Goal: Task Accomplishment & Management: Complete application form

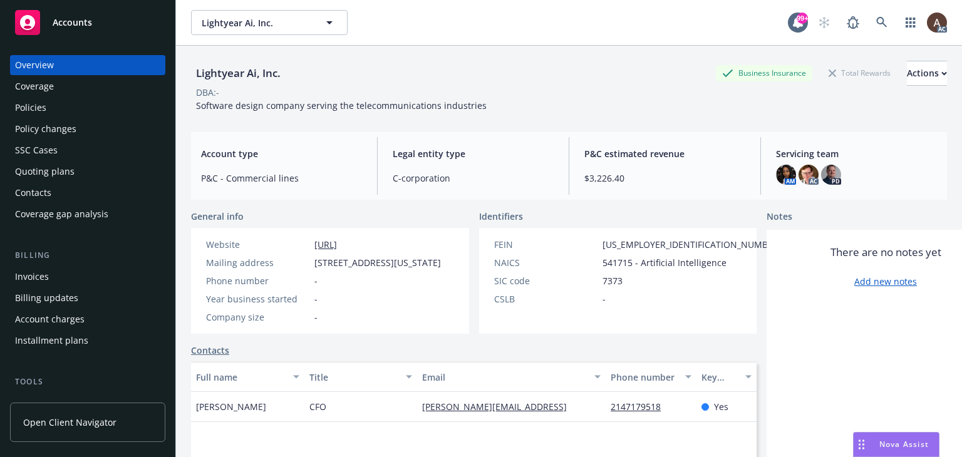
click at [48, 130] on div "Policy changes" at bounding box center [45, 129] width 61 height 20
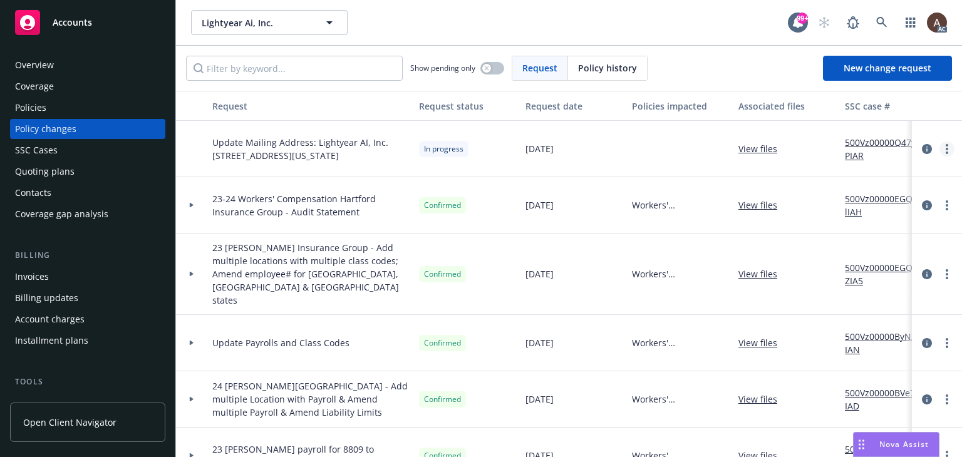
click at [939, 150] on link "more" at bounding box center [946, 149] width 15 height 15
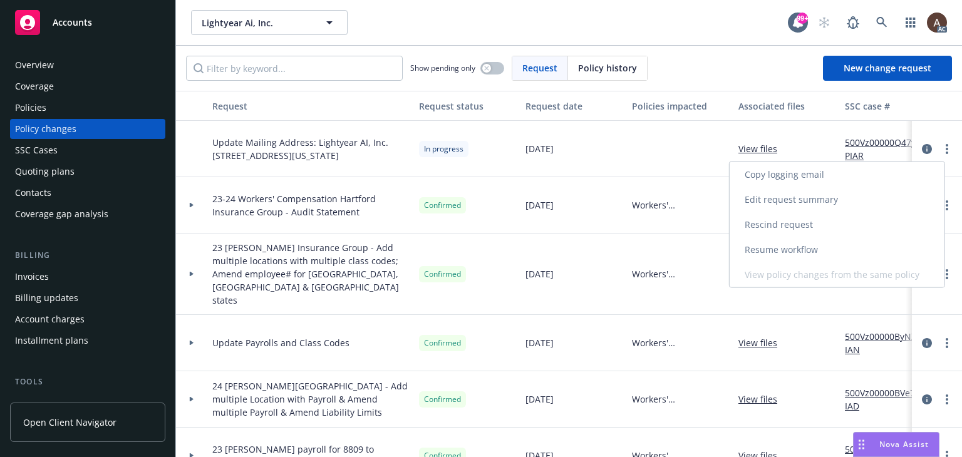
click at [789, 253] on link "Resume workflow" at bounding box center [836, 249] width 215 height 25
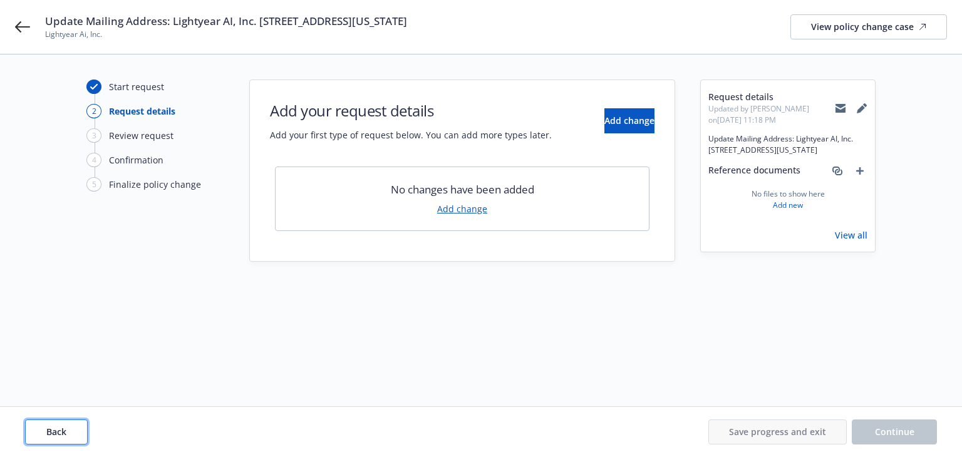
click at [65, 433] on span "Back" at bounding box center [56, 432] width 20 height 12
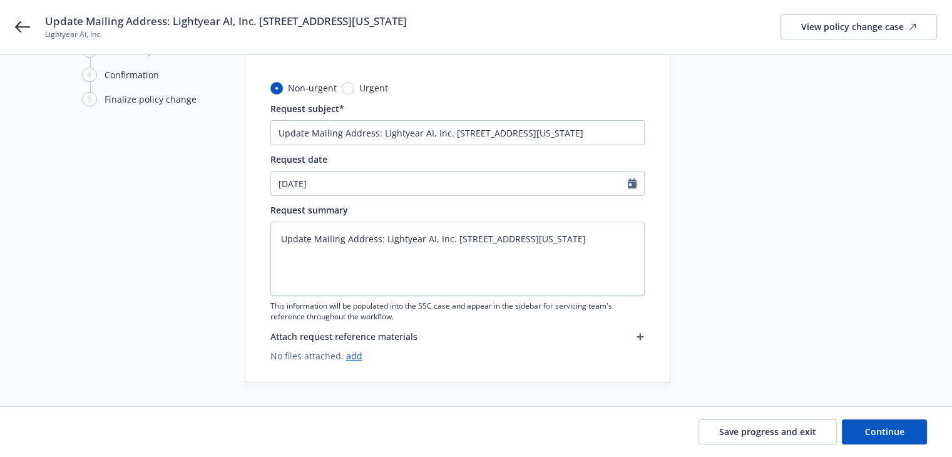
scroll to position [86, 0]
click at [281, 129] on input "Update Mailing Address: Lightyear AI, Inc. 82 Nassau St, #60407 New York, NY 10…" at bounding box center [458, 131] width 374 height 25
click at [279, 133] on input "Update Mailing Address: Lightyear AI, Inc. 82 Nassau St, #60407 New York, NY 10…" at bounding box center [458, 131] width 374 height 25
type textarea "x"
type input "2Update Mailing Address: Lightyear AI, Inc. 82 Nassau St, #60407 New York, NY 1…"
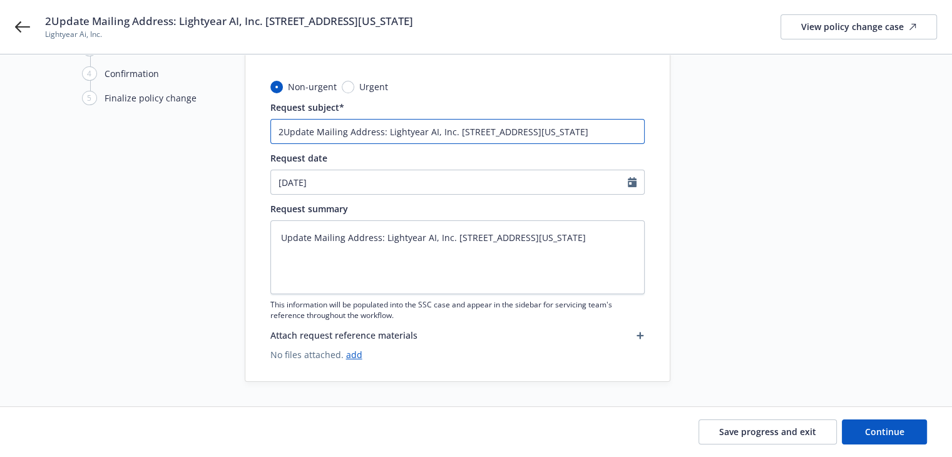
type textarea "x"
type input "24Update Mailing Address: Lightyear AI, Inc. 82 Nassau St, #60407 New York, NY …"
type textarea "x"
type input "24 Update Mailing Address: Lightyear AI, Inc. 82 Nassau St, #60407 New York, NY…"
type textarea "x"
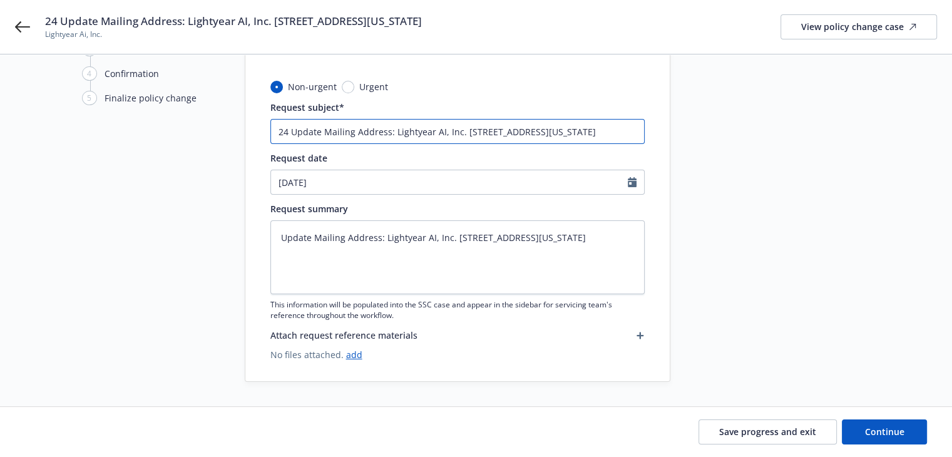
type input "24 WUpdate Mailing Address: Lightyear AI, Inc. 82 Nassau St, #60407 New York, N…"
type textarea "x"
type input "24 WCUpdate Mailing Address: Lightyear AI, Inc. 82 Nassau St, #60407 New York, …"
type textarea "x"
type input "24 WC Update Mailing Address: Lightyear AI, Inc. 82 Nassau St, #60407 New York,…"
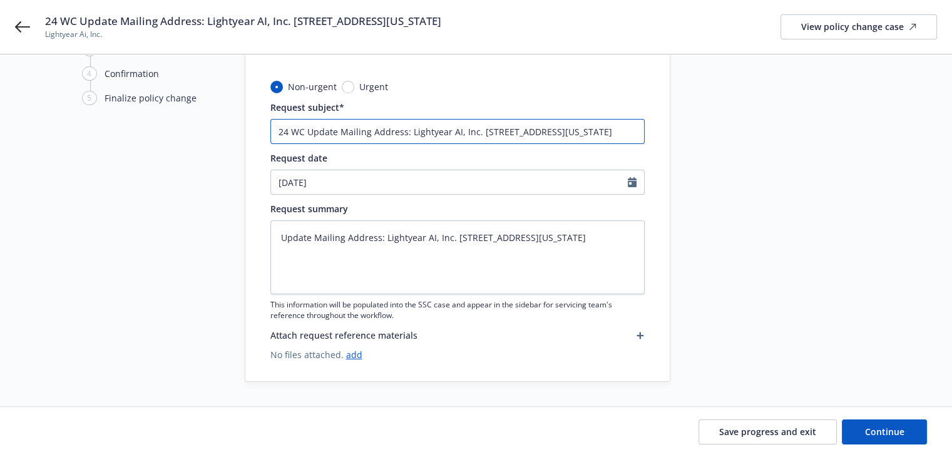
type textarea "x"
type input "24 WC &Update Mailing Address: Lightyear AI, Inc. 82 Nassau St, #60407 New York…"
type textarea "x"
type input "24 WC & Update Mailing Address: Lightyear AI, Inc. 82 Nassau St, #60407 New Yor…"
type textarea "x"
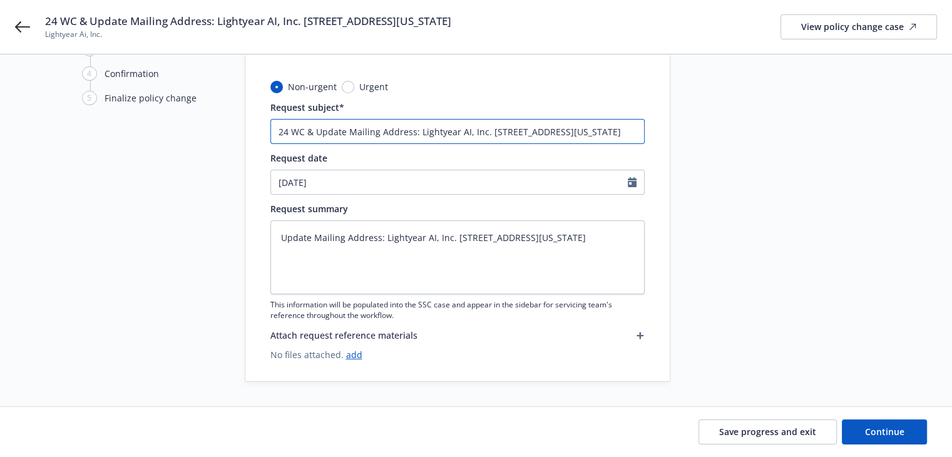
type input "24 WC & GUpdate Mailing Address: Lightyear AI, Inc. 82 Nassau St, #60407 New Yo…"
type textarea "x"
type input "24 WC & GLUpdate Mailing Address: Lightyear AI, Inc. 82 Nassau St, #60407 New Y…"
type textarea "x"
type input "24 WC & GL Update Mailing Address: Lightyear AI, Inc. 82 Nassau St, #60407 New …"
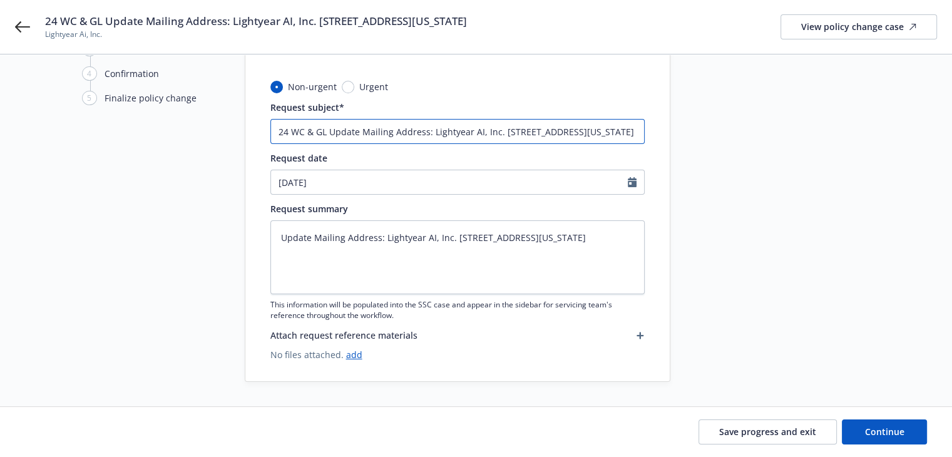
type textarea "x"
type input "24 WC & GL &Update Mailing Address: Lightyear AI, Inc. 82 Nassau St, #60407 New…"
type textarea "x"
type input "24 WC & GL & Update Mailing Address: Lightyear AI, Inc. 82 Nassau St, #60407 Ne…"
type textarea "x"
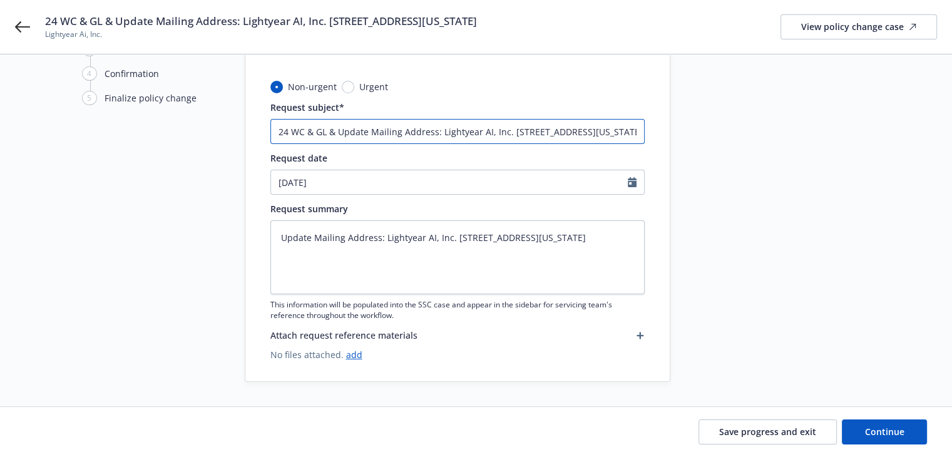
type input "24 WC & GL & DUpdate Mailing Address: Lightyear AI, Inc. 82 Nassau St, #60407 N…"
type textarea "x"
type input "24 WC & GL & D&Update Mailing Address: Lightyear AI, Inc. 82 Nassau St, #60407 …"
type textarea "x"
type input "24 WC & GL & D&OUpdate Mailing Address: Lightyear AI, Inc. 82 Nassau St, #60407…"
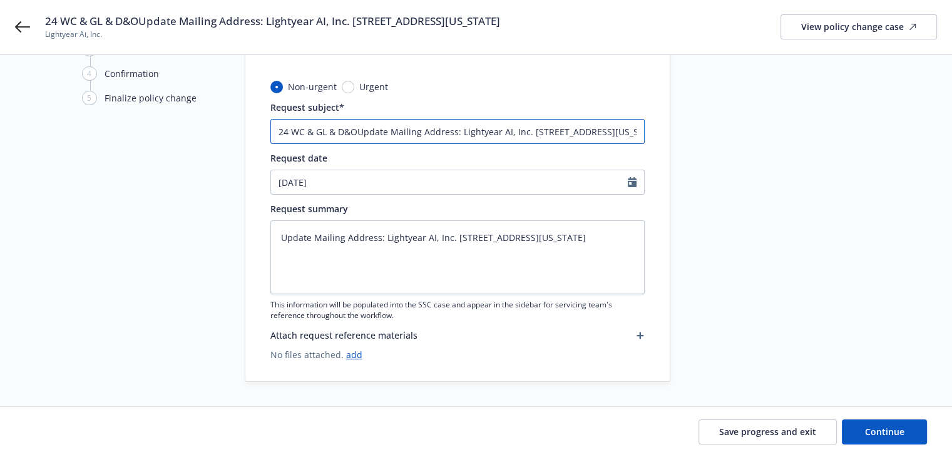
type textarea "x"
type input "24 WC & GL & D&O Update Mailing Address: Lightyear AI, Inc. 82 Nassau St, #6040…"
type textarea "x"
type input "24 WC & GL & D&O 2Update Mailing Address: Lightyear AI, Inc. 82 Nassau St, #604…"
type textarea "x"
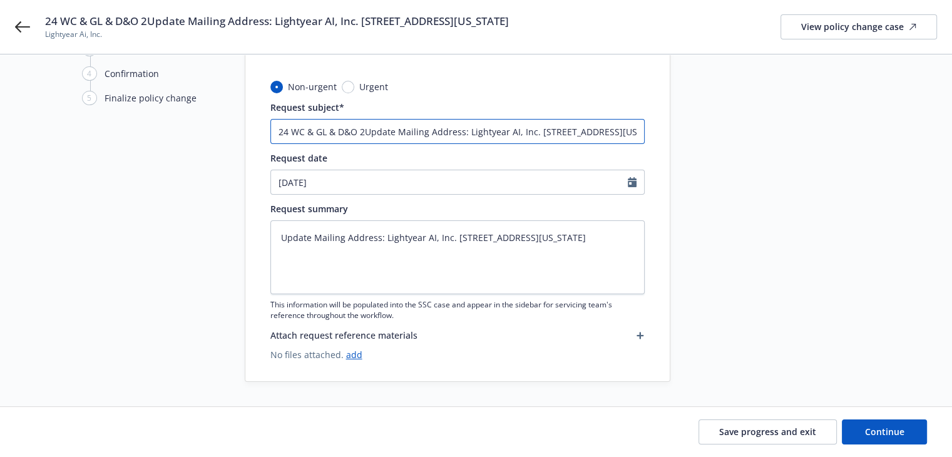
type input "24 WC & GL & D&O 25Update Mailing Address: Lightyear AI, Inc. 82 Nassau St, #60…"
type textarea "x"
type input "24 WC & GL & D&O 25 Update Mailing Address: Lightyear AI, Inc. 82 Nassau St, #6…"
type textarea "x"
type input "24 WC & GL & D&O 25 CUpdate Mailing Address: Lightyear AI, Inc. 82 Nassau St, #…"
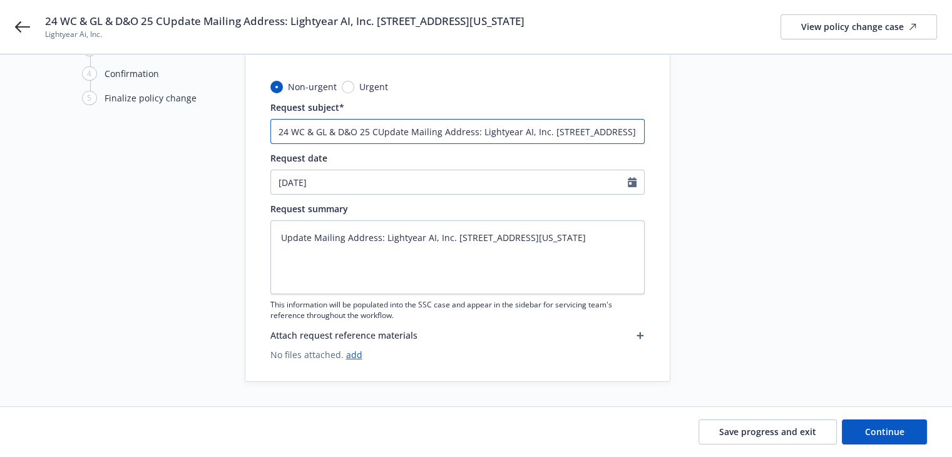
type textarea "x"
type input "24 WC & GL & D&O 25 CyUpdate Mailing Address: Lightyear AI, Inc. 82 Nassau St, …"
type textarea "x"
type input "24 WC & GL & D&O 25 CybUpdate Mailing Address: Lightyear AI, Inc. 82 Nassau St,…"
type textarea "x"
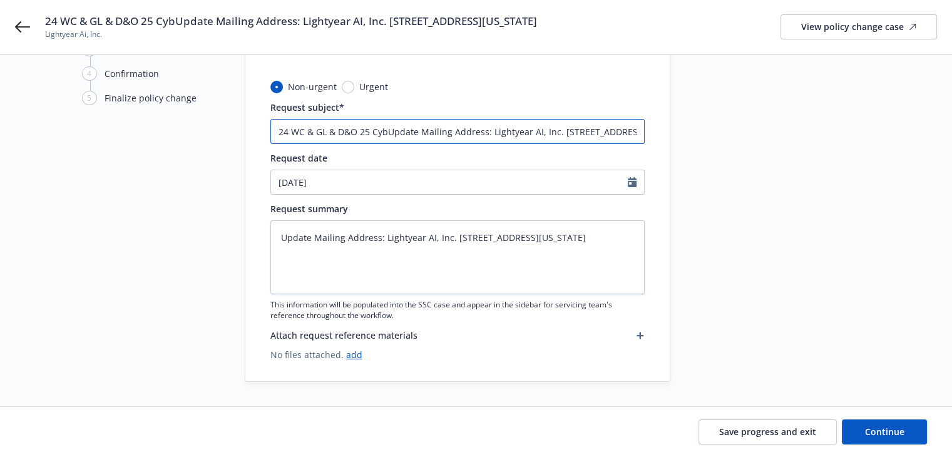
type input "24 WC & GL & D&O 25 CybeUpdate Mailing Address: Lightyear AI, Inc. 82 Nassau St…"
type textarea "x"
type input "24 WC & GL & D&O 25 CyberUpdate Mailing Address: Lightyear AI, Inc. 82 Nassau S…"
type textarea "x"
type input "24 WC & GL & D&O 25 Cyber Update Mailing Address: Lightyear AI, Inc. 82 Nassau …"
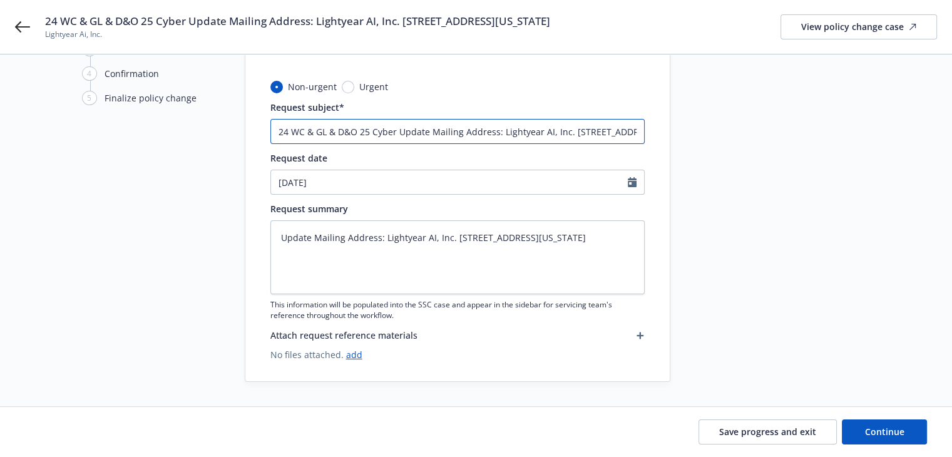
type textarea "x"
type input "24 WC & GL & D&O 25 Cyber &Update Mailing Address: Lightyear AI, Inc. 82 Nassau…"
type textarea "x"
type input "24 WC & GL & D&O 25 Cyber & Update Mailing Address: Lightyear AI, Inc. 82 Nassa…"
type textarea "x"
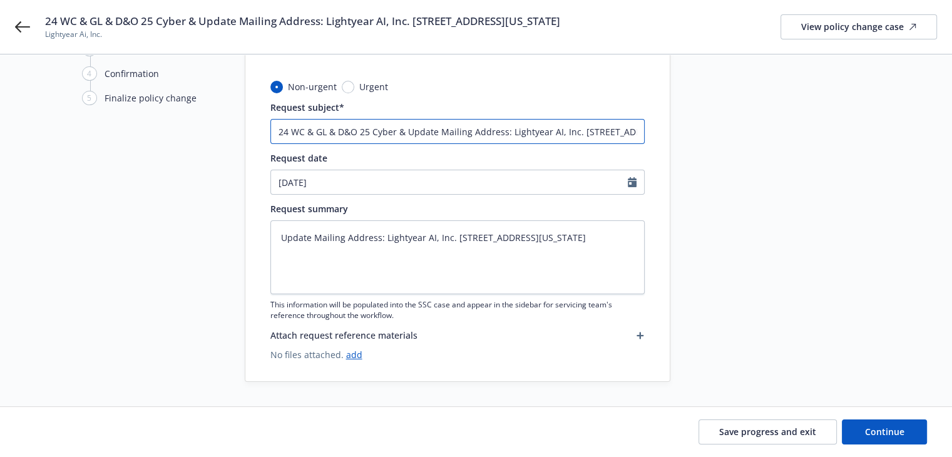
type input "24 WC & GL & D&O 25 Cyber & EUpdate Mailing Address: Lightyear AI, Inc. 82 Nass…"
type textarea "x"
type input "24 WC & GL & D&O 25 Cyber & EPUpdate Mailing Address: Lightyear AI, Inc. 82 Nas…"
type textarea "x"
type input "24 WC & GL & D&O 25 Cyber & EPLUpdate Mailing Address: Lightyear AI, Inc. 82 Na…"
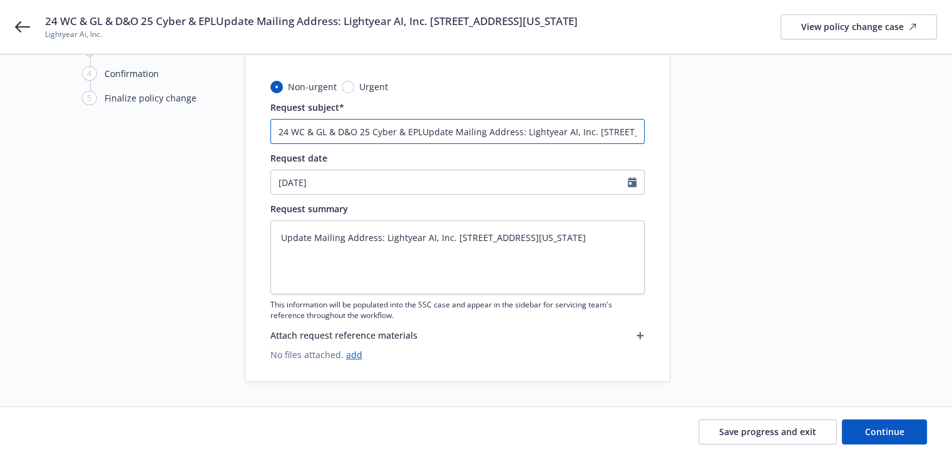
type textarea "x"
type input "24 WC & GL & D&O 25 Cyber & EPL Update Mailing Address: Lightyear AI, Inc. 82 N…"
type textarea "x"
type input "24 WC & GL & D&O 25 Cyber & EPL -Update Mailing Address: Lightyear AI, Inc. 82 …"
type textarea "x"
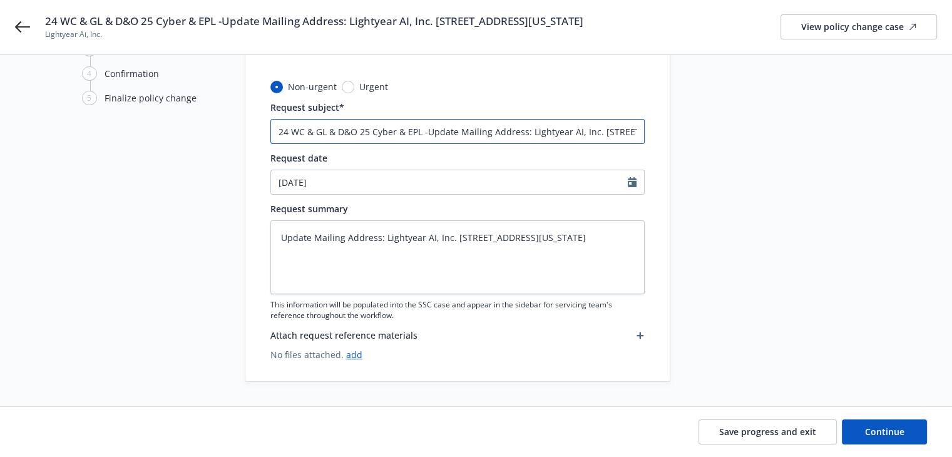
type input "24 WC & GL & D&O 25 Cyber & EPL - Update Mailing Address: Lightyear AI, Inc. 82…"
click at [358, 126] on input "24 WC & GL & D&O 25 Cyber & EPL - Update Mailing Address: Lightyear AI, Inc. 82…" at bounding box center [458, 131] width 374 height 25
type textarea "x"
type input "24 WC & GL & D&O &25 Cyber & EPL - Update Mailing Address: Lightyear AI, Inc. 8…"
type textarea "x"
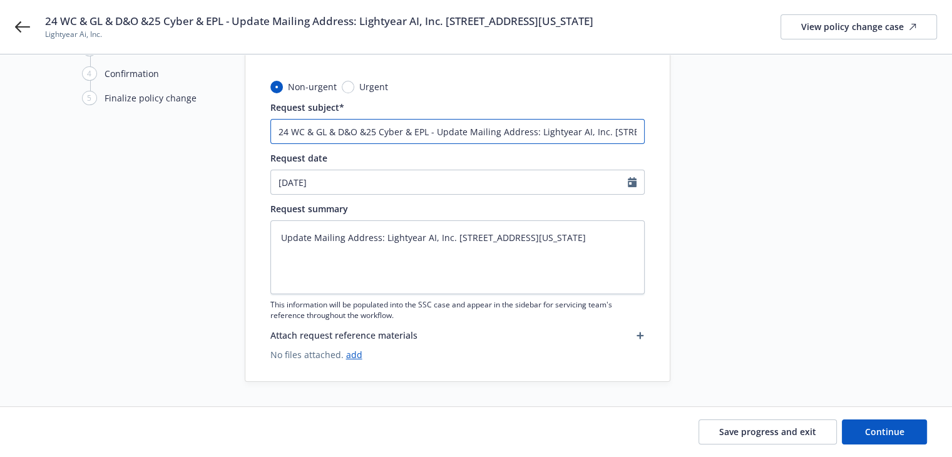
type input "24 WC & GL & D&O & 25 Cyber & EPL - Update Mailing Address: Lightyear AI, Inc. …"
click at [428, 131] on input "24 WC & GL & D&O & 25 Cyber & EPL - Update Mailing Address: Lightyear AI, Inc. …" at bounding box center [458, 131] width 374 height 25
drag, startPoint x: 534, startPoint y: 131, endPoint x: 607, endPoint y: 131, distance: 73.9
click at [607, 131] on input "24 WC & GL & D&O & 25 Cyber & EPL - Update Mailing Address: Lightyear AI, Inc. …" at bounding box center [458, 131] width 374 height 25
type textarea "x"
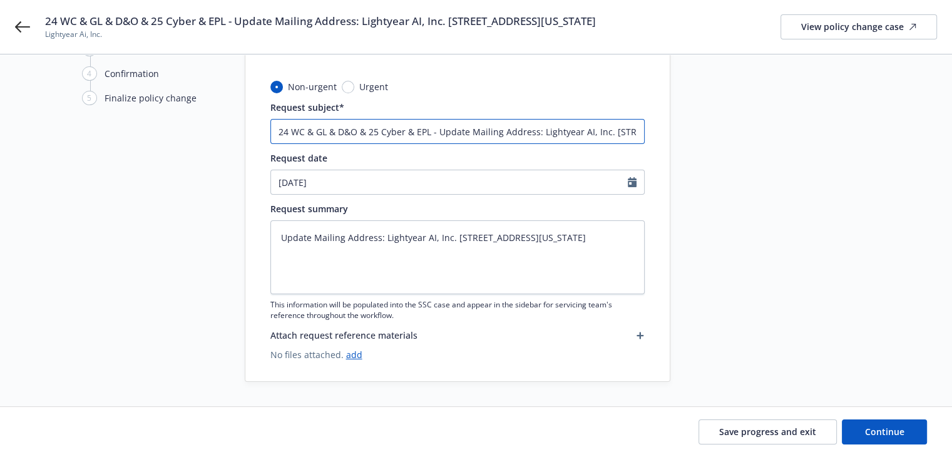
type input "24 WC & GL & D&O & 25 Cyber & EPL - Update Mailing Address82 Nassau St, #60407 …"
type textarea "x"
type input "24 WC & GL & D&O & 25 Cyber & EPL - Update Mailing Address 82 Nassau St, #60407…"
type textarea "x"
type input "24 WC & GL & D&O & 25 Cyber & EPL - Update Mailing Address t82 Nassau St, #6040…"
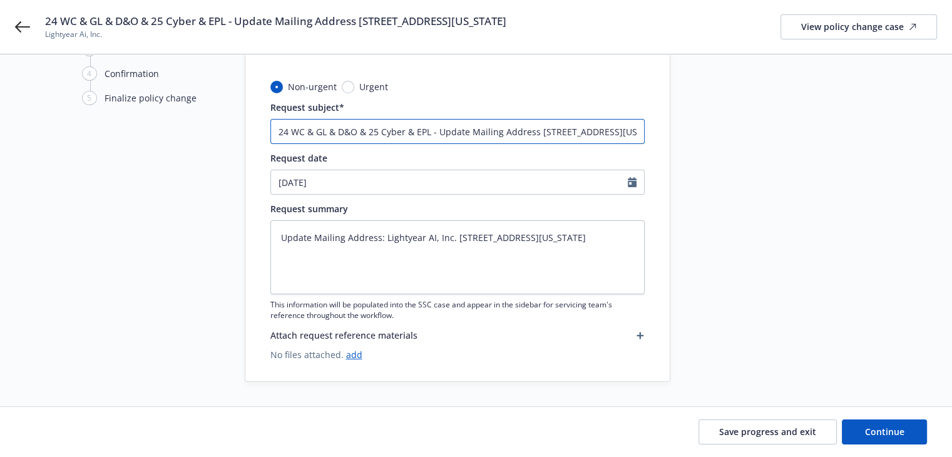
type textarea "x"
type input "24 WC & GL & D&O & 25 Cyber & EPL - Update Mailing Address to82 Nassau St, #604…"
type textarea "x"
type input "24 WC & GL & D&O & 25 Cyber & EPL - Update Mailing Address to 82 Nassau St, #60…"
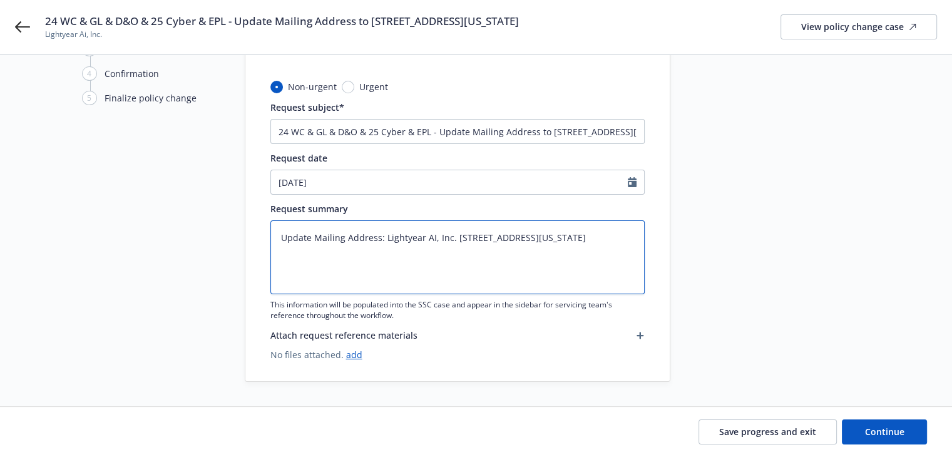
drag, startPoint x: 453, startPoint y: 236, endPoint x: 589, endPoint y: 236, distance: 135.9
click at [589, 236] on textarea "Update Mailing Address: Lightyear AI, Inc. 82 Nassau St, #60407 New York, NY 10…" at bounding box center [458, 257] width 374 height 74
click at [610, 264] on textarea "Update Mailing Address: Lightyear AI, Inc. 82 Nassau St, #60407 New York, NY 10…" at bounding box center [458, 257] width 374 height 74
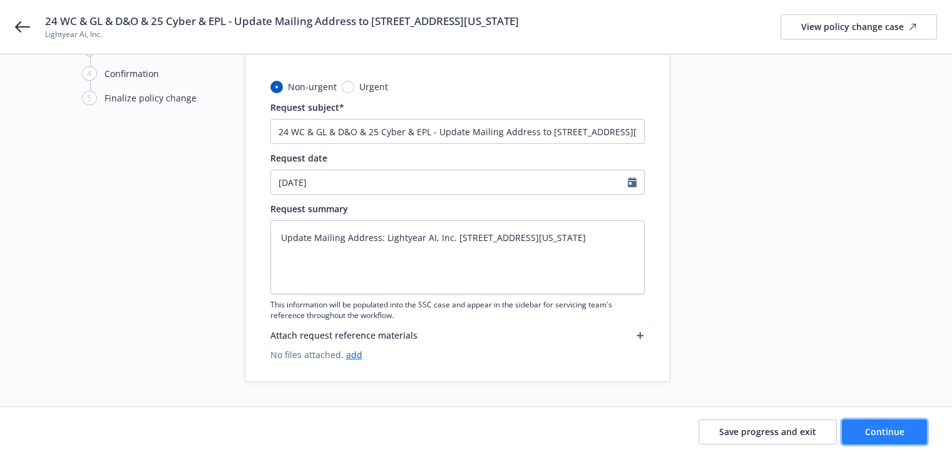
click at [870, 425] on button "Continue" at bounding box center [884, 432] width 85 height 25
type textarea "x"
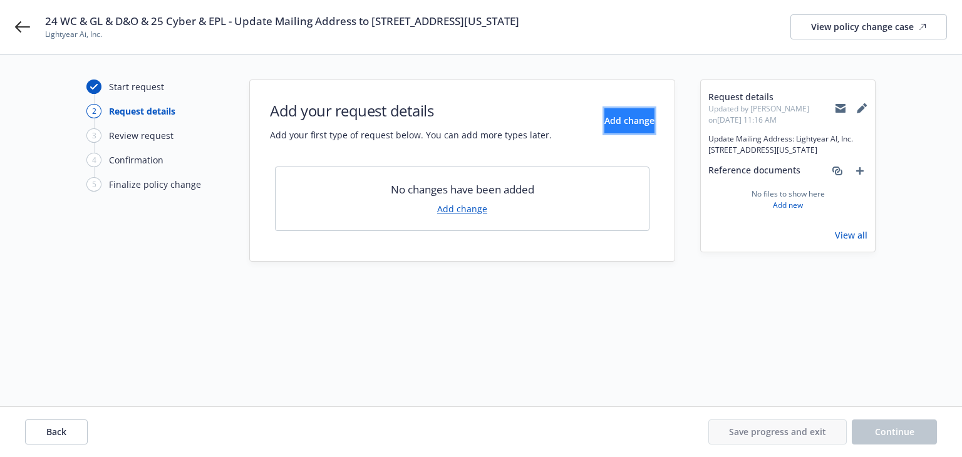
click at [604, 123] on span "Add change" at bounding box center [629, 121] width 50 height 12
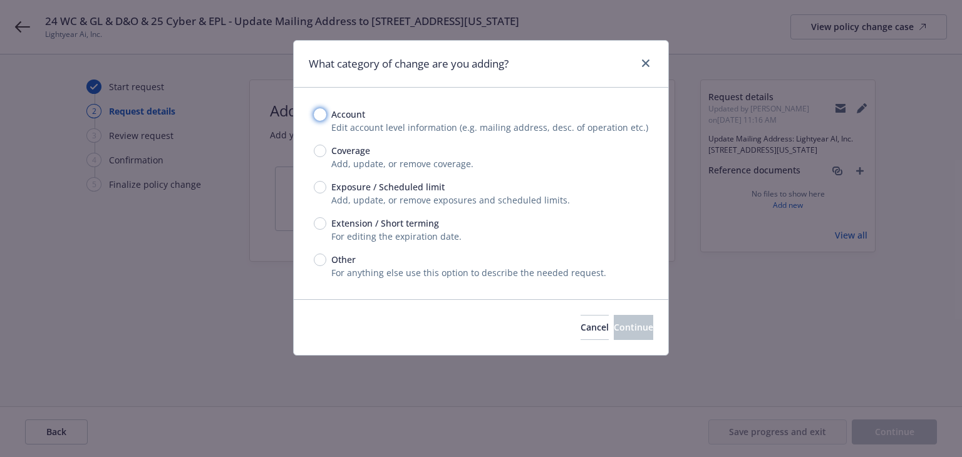
click at [324, 115] on input "Account" at bounding box center [320, 114] width 13 height 13
radio input "true"
click at [614, 326] on button "Continue" at bounding box center [633, 327] width 39 height 25
select select "US"
select select "C-corporation"
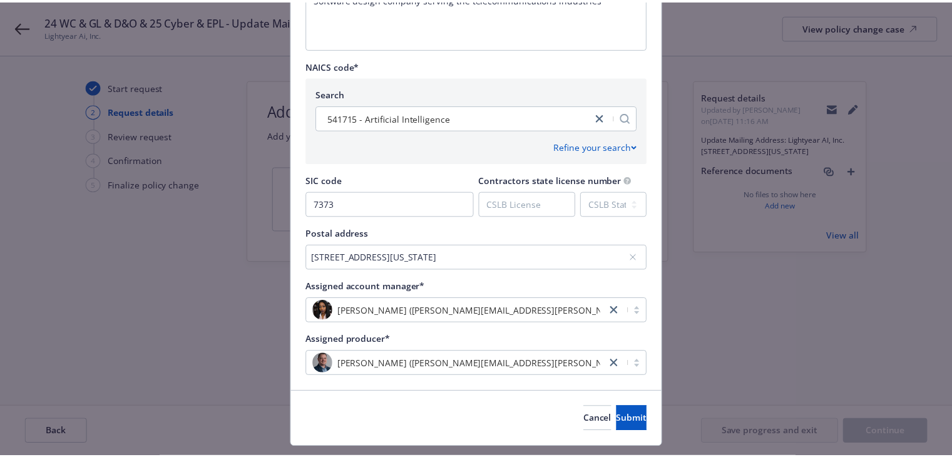
scroll to position [565, 0]
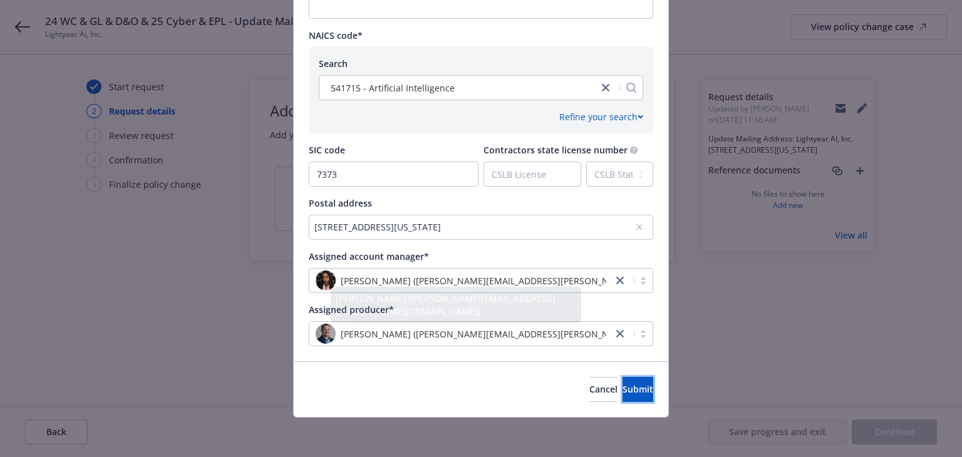
click at [622, 387] on span "Submit" at bounding box center [637, 389] width 31 height 12
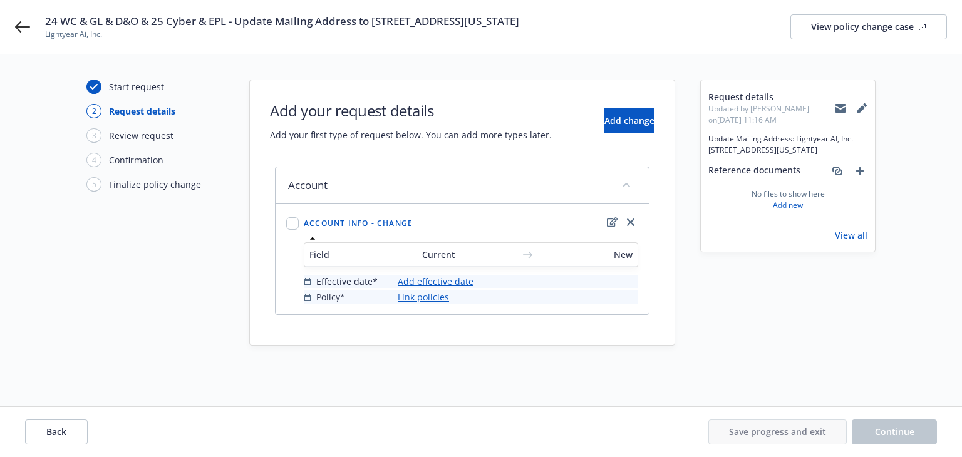
click at [441, 281] on link "Add effective date" at bounding box center [436, 281] width 76 height 13
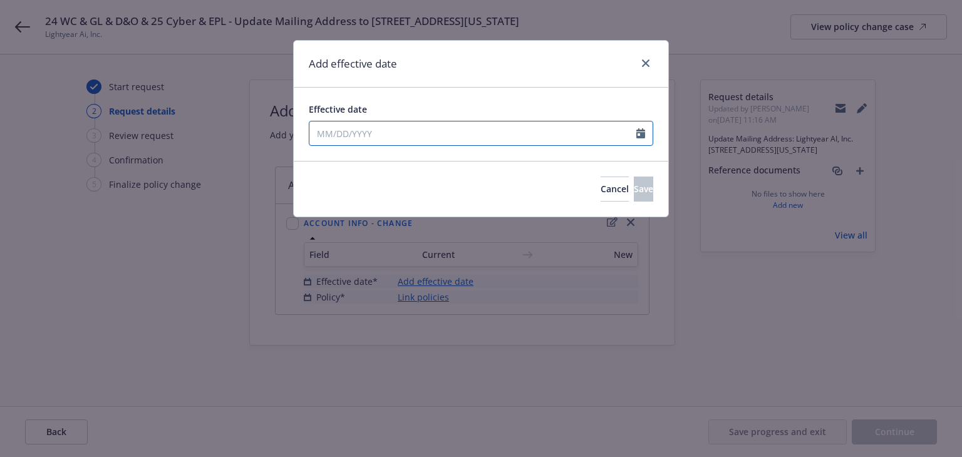
click at [406, 133] on input "Effective date" at bounding box center [472, 133] width 327 height 24
select select "8"
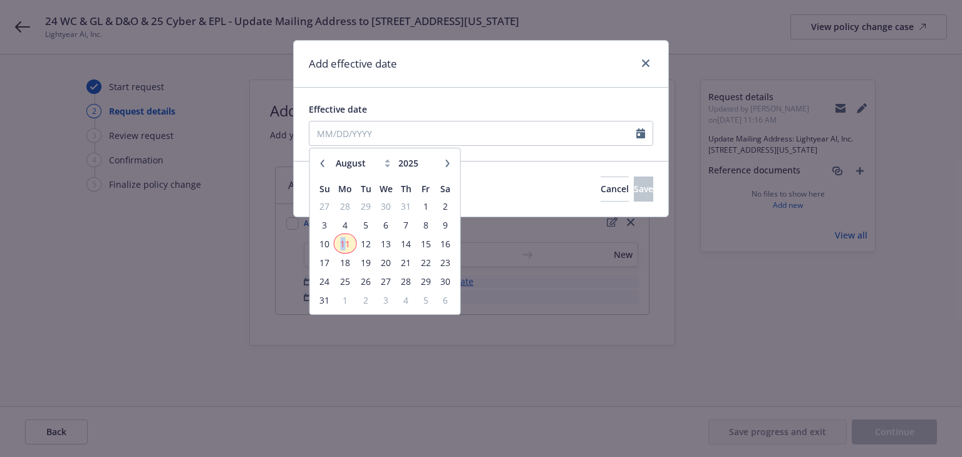
click at [341, 244] on span "11" at bounding box center [345, 244] width 19 height 16
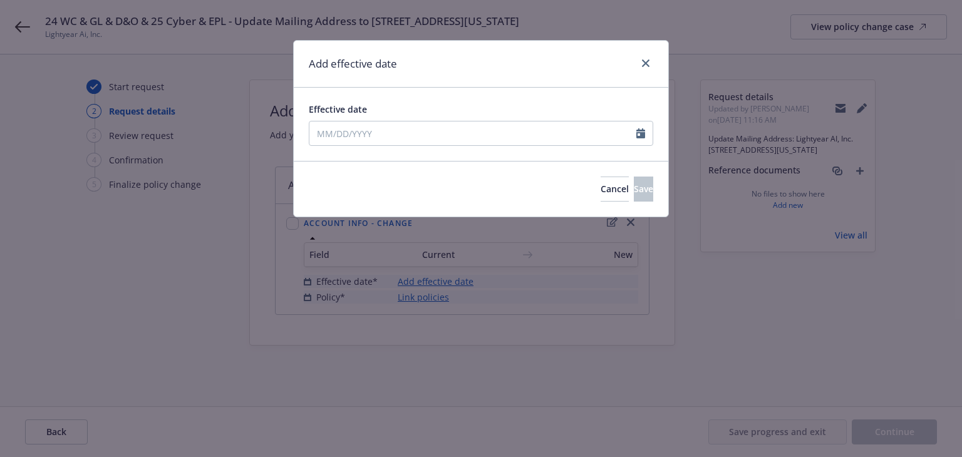
type input "08/11/2025"
click at [634, 188] on button "Save" at bounding box center [643, 189] width 19 height 25
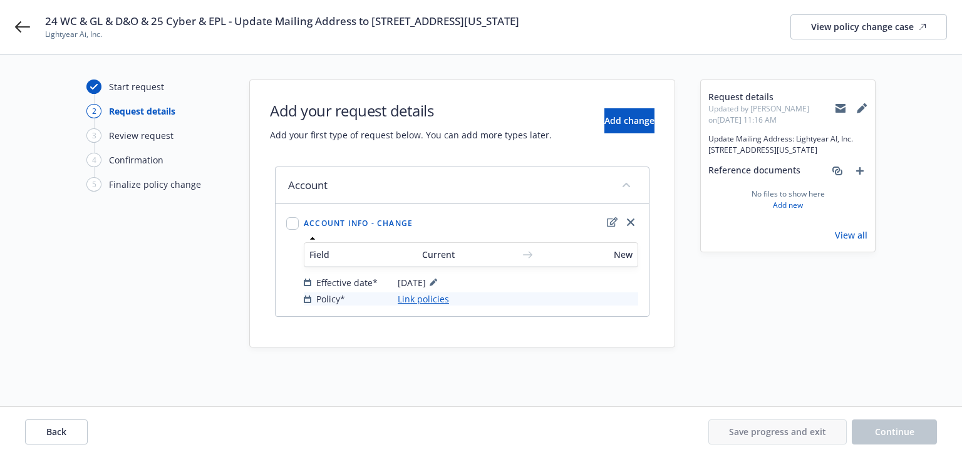
click at [432, 296] on link "Link policies" at bounding box center [423, 298] width 51 height 13
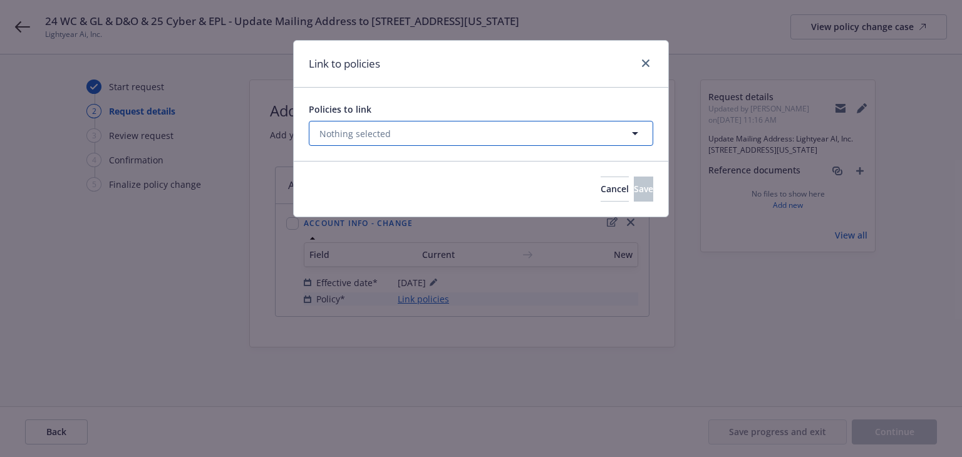
click at [413, 137] on button "Nothing selected" at bounding box center [481, 133] width 344 height 25
select select "ACTIVE"
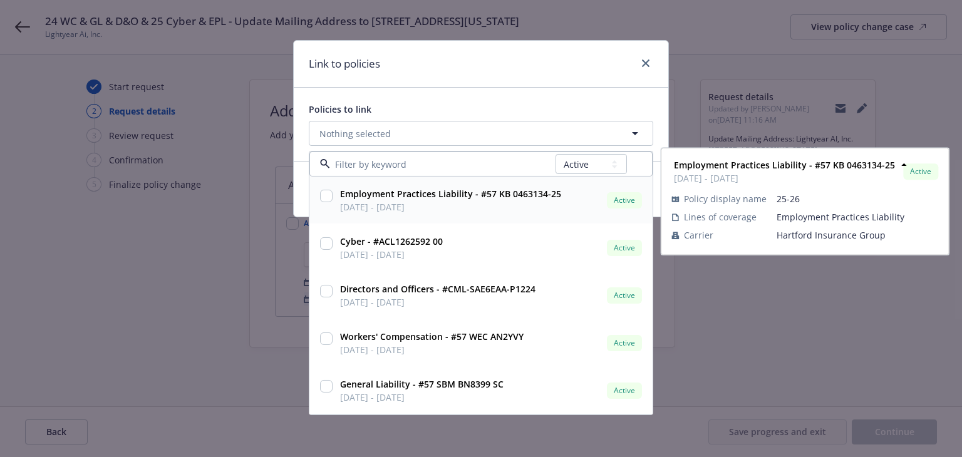
click at [388, 204] on span "08/05/2025 - 08/05/2026" at bounding box center [450, 206] width 221 height 13
checkbox input "true"
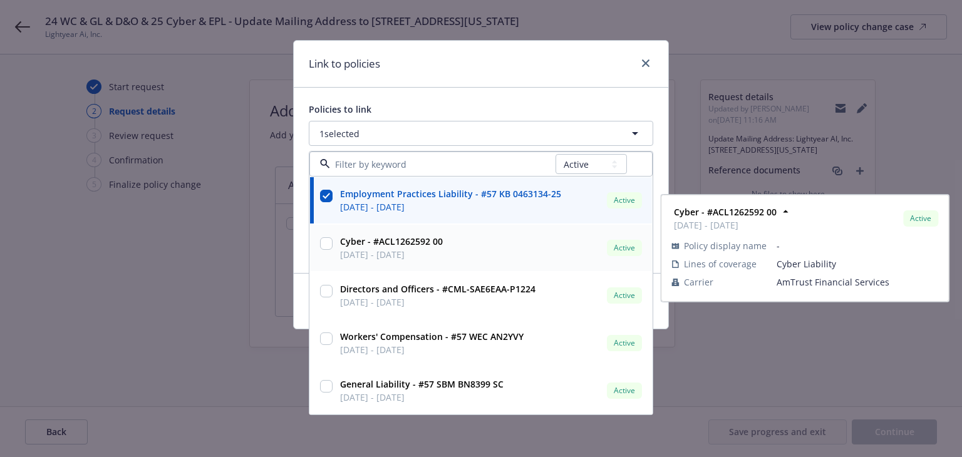
click at [386, 244] on strong "Cyber - #ACL1262592 00" at bounding box center [391, 241] width 103 height 12
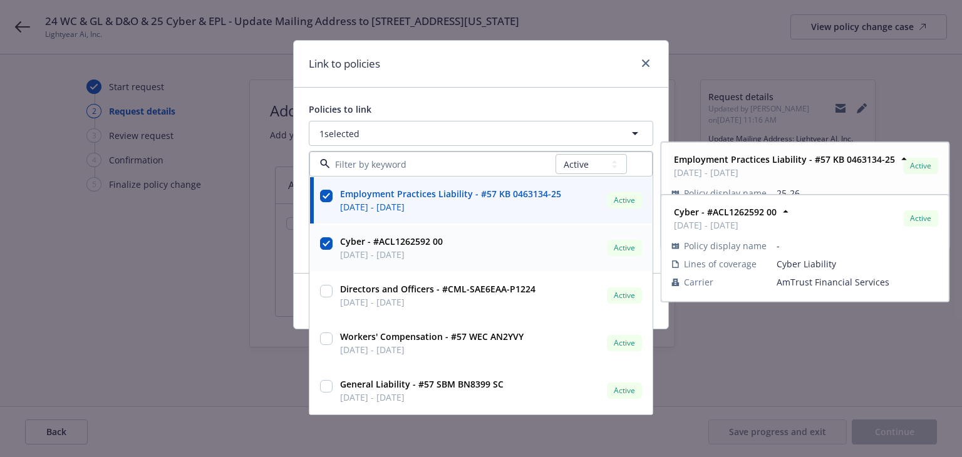
checkbox input "true"
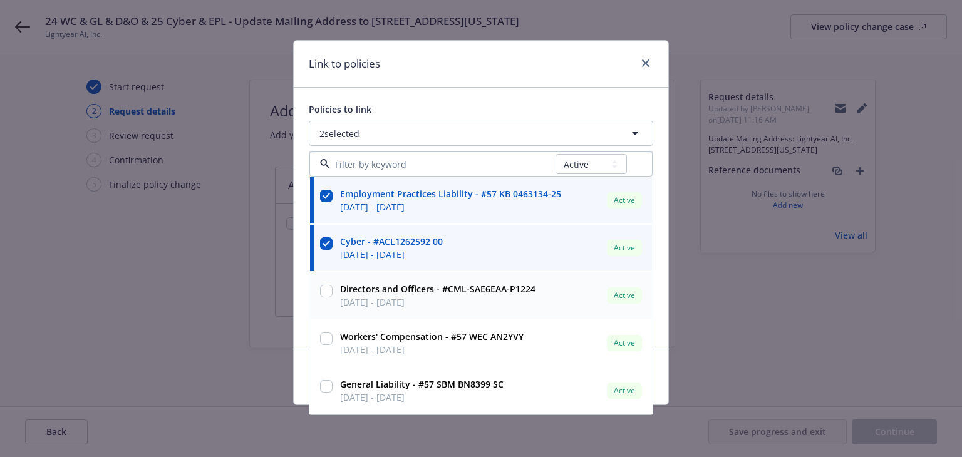
click at [381, 296] on div "Directors and Officers - #CML-SAE6EAA-P1224 12/11/2024 - 12/11/2025" at bounding box center [437, 295] width 195 height 26
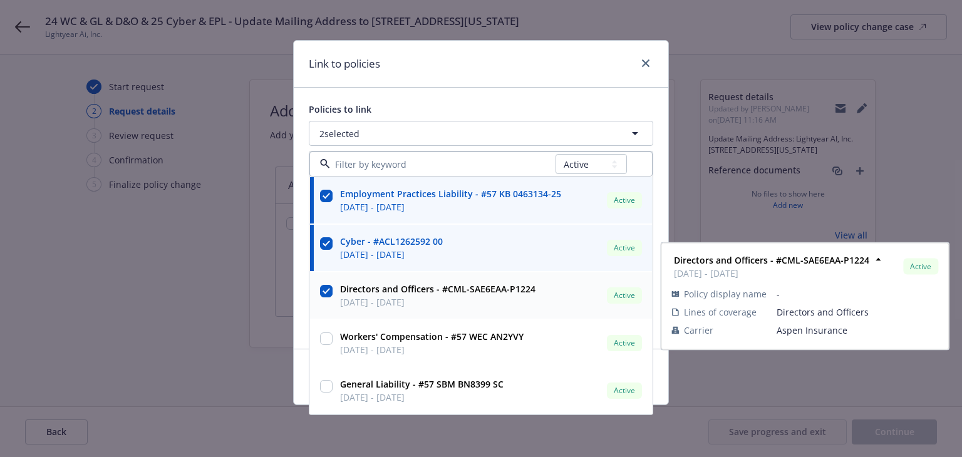
checkbox input "true"
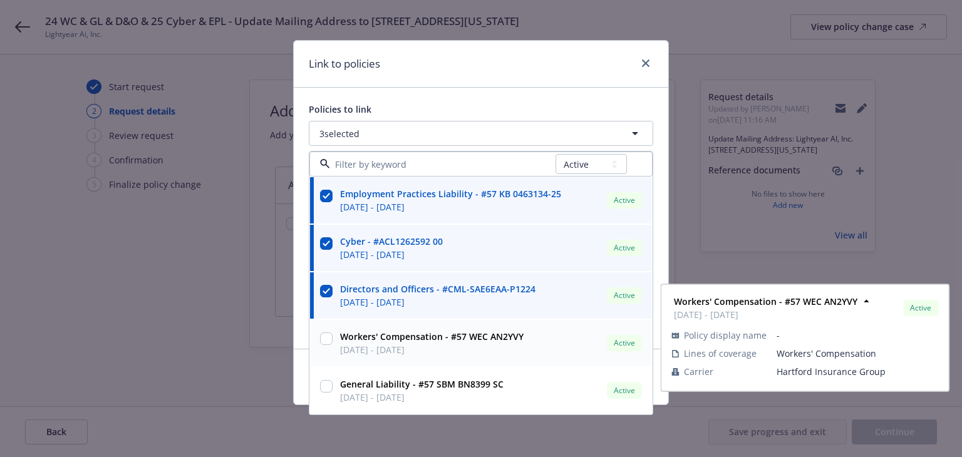
click at [382, 343] on span "Workers' Compensation - #57 WEC AN2YVY" at bounding box center [431, 336] width 183 height 13
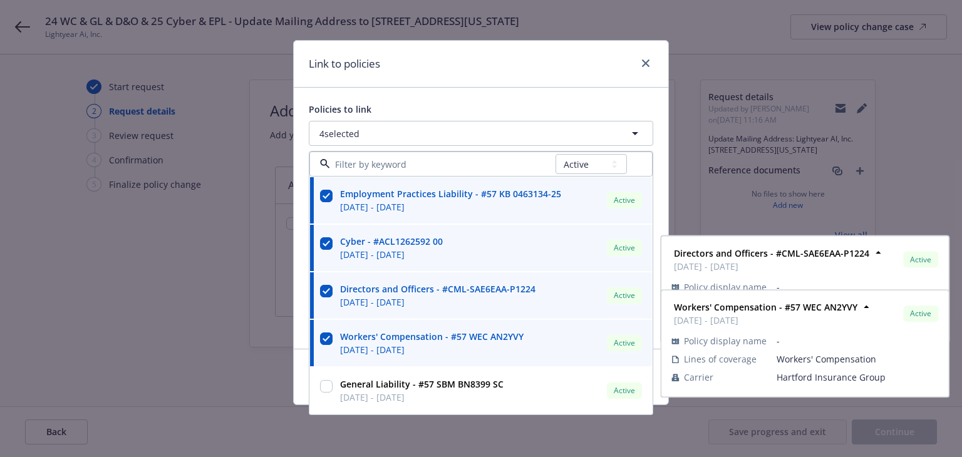
checkbox input "true"
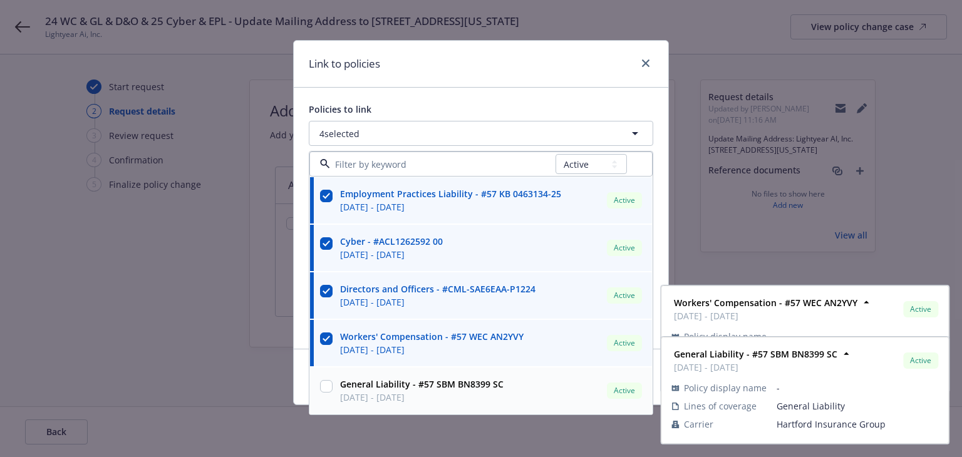
click at [388, 404] on div "General Liability - #57 SBM BN8399 SC 09/11/2024 - 09/11/2025" at bounding box center [420, 390] width 171 height 31
checkbox input "true"
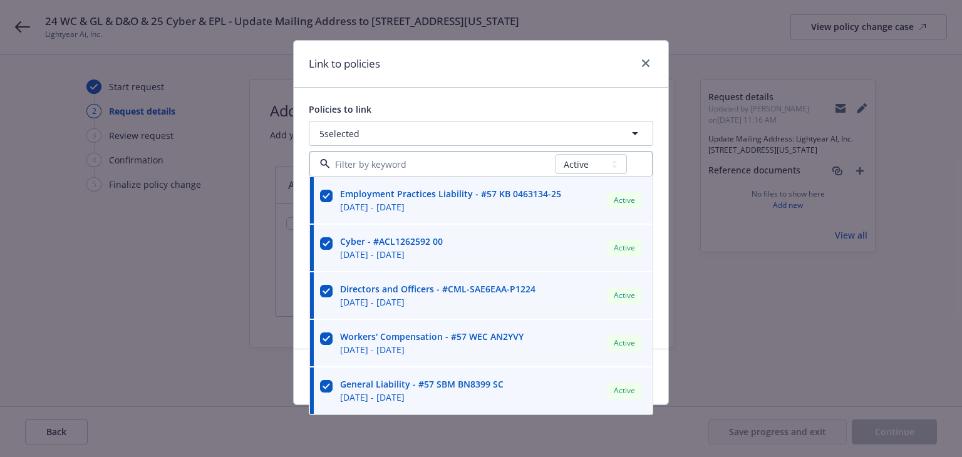
click at [532, 68] on div "Link to policies" at bounding box center [481, 64] width 374 height 47
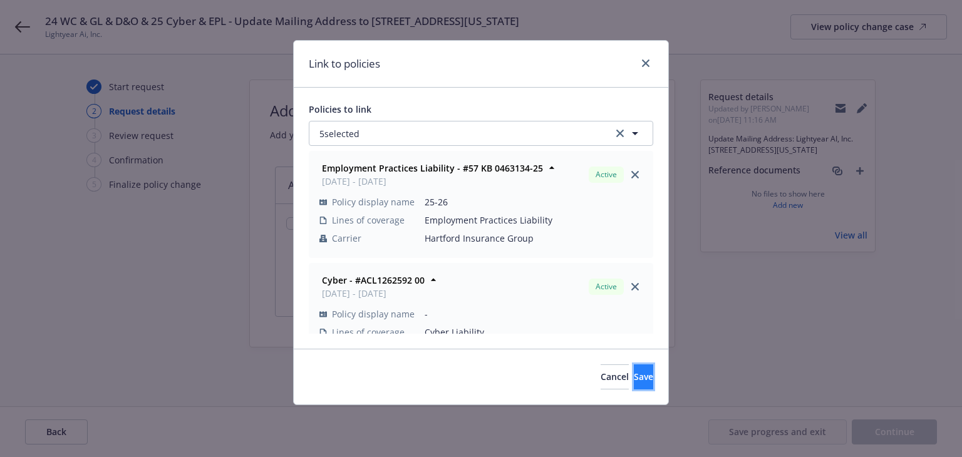
click at [634, 383] on button "Save" at bounding box center [643, 376] width 19 height 25
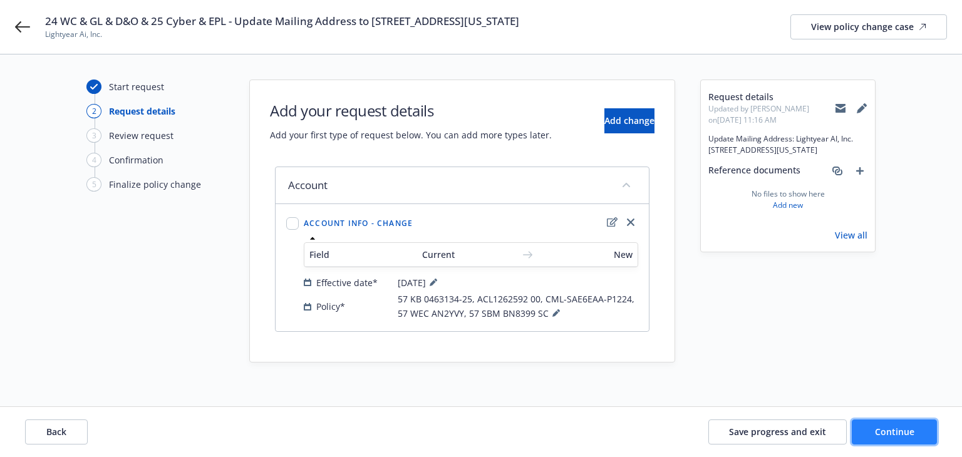
click at [899, 431] on span "Continue" at bounding box center [894, 432] width 39 height 12
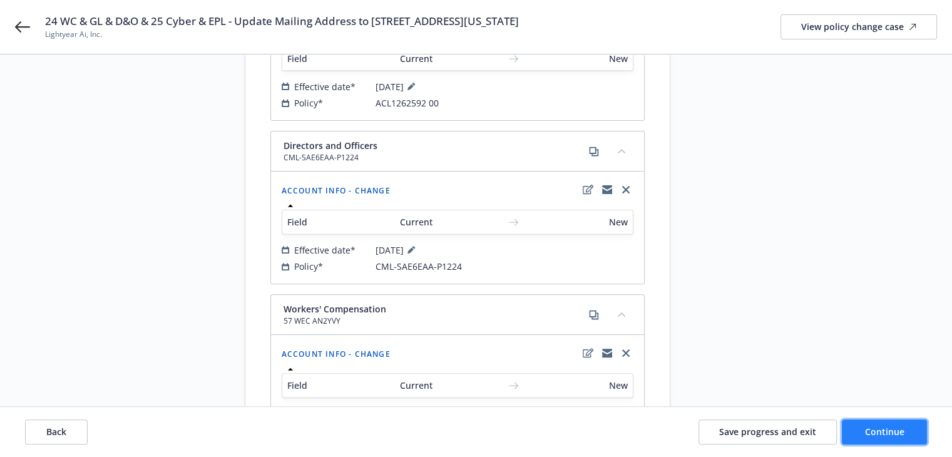
click at [859, 430] on button "Continue" at bounding box center [884, 432] width 85 height 25
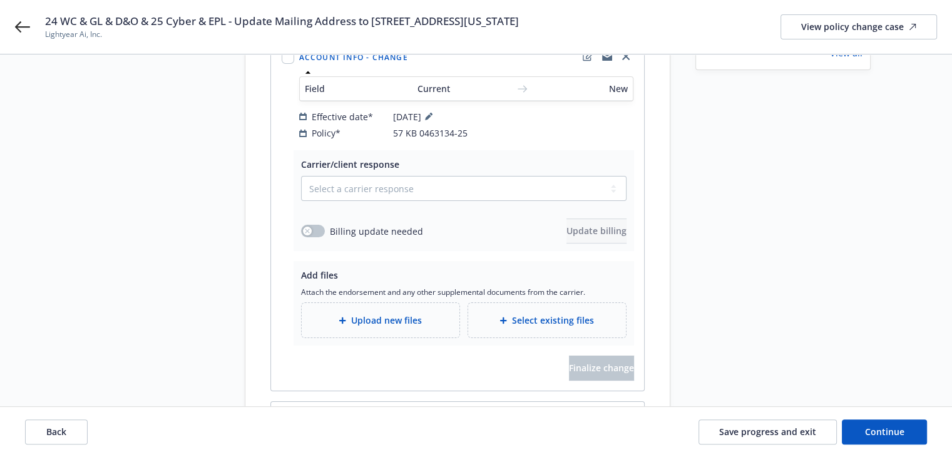
scroll to position [250, 0]
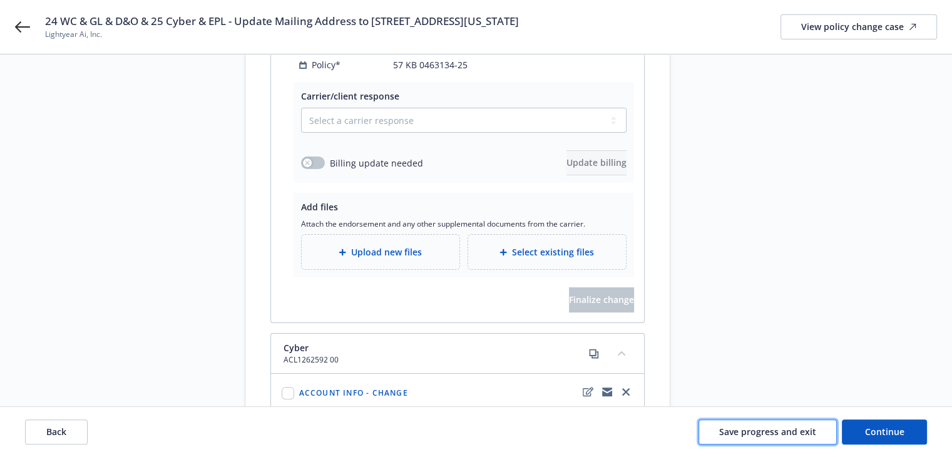
click at [779, 437] on button "Save progress and exit" at bounding box center [768, 432] width 138 height 25
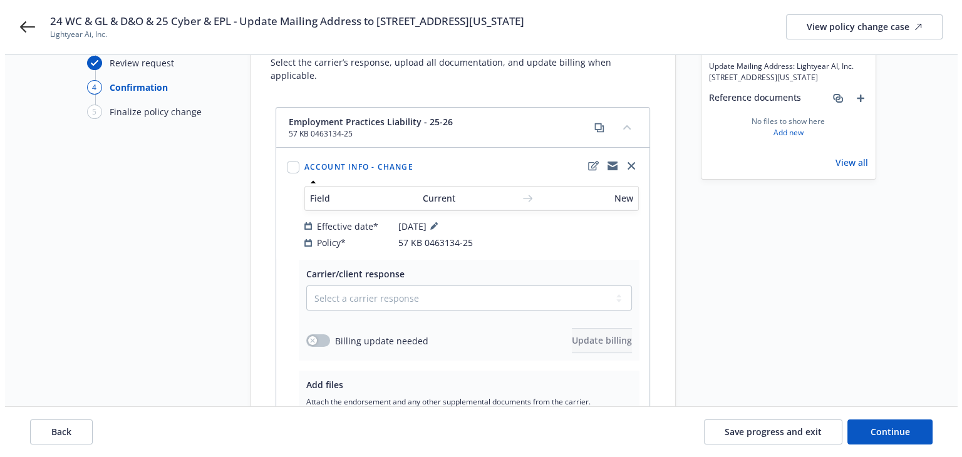
scroll to position [0, 0]
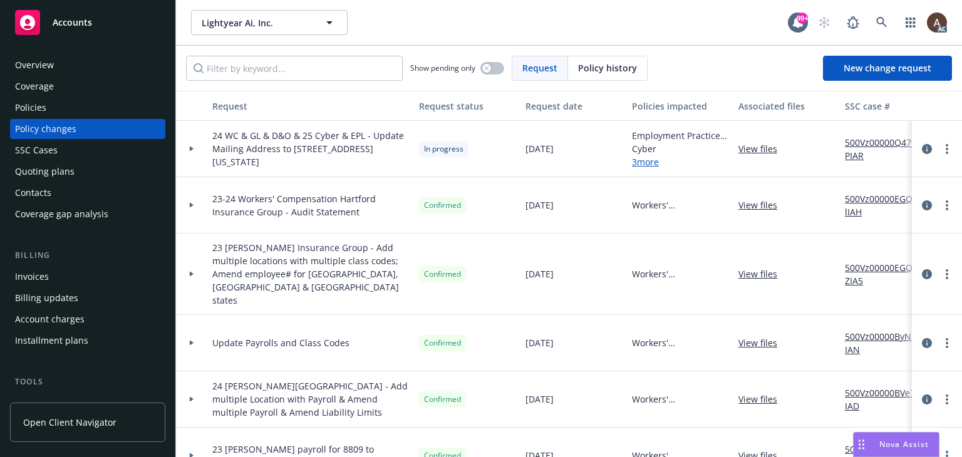
click at [190, 147] on icon at bounding box center [191, 149] width 5 height 4
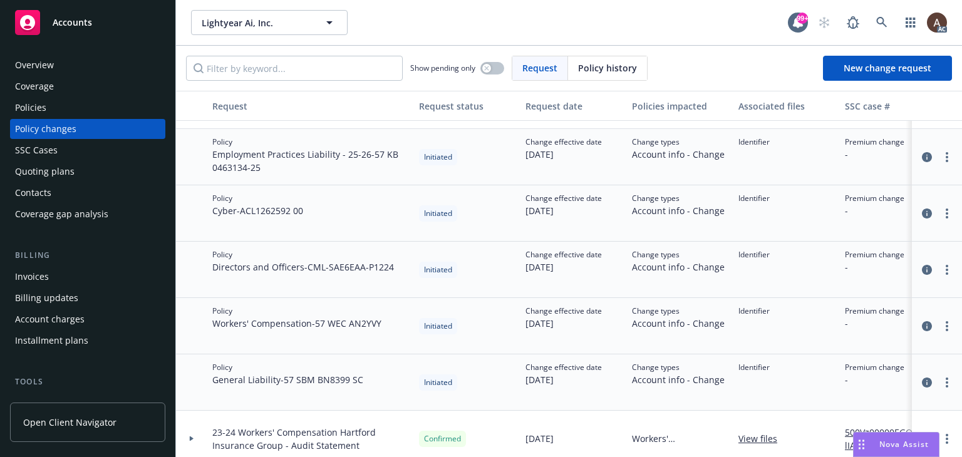
scroll to position [63, 0]
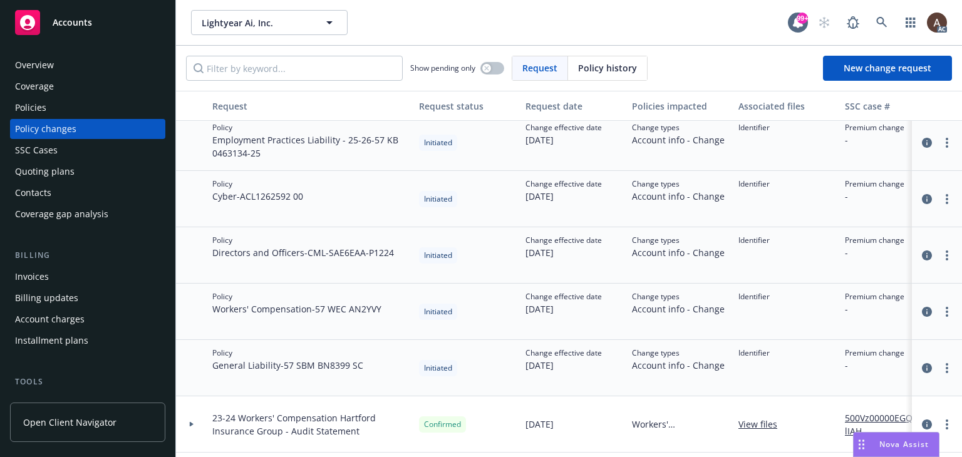
click at [287, 249] on span "Directors and Officers - CML-SAE6EAA-P1224" at bounding box center [303, 252] width 182 height 13
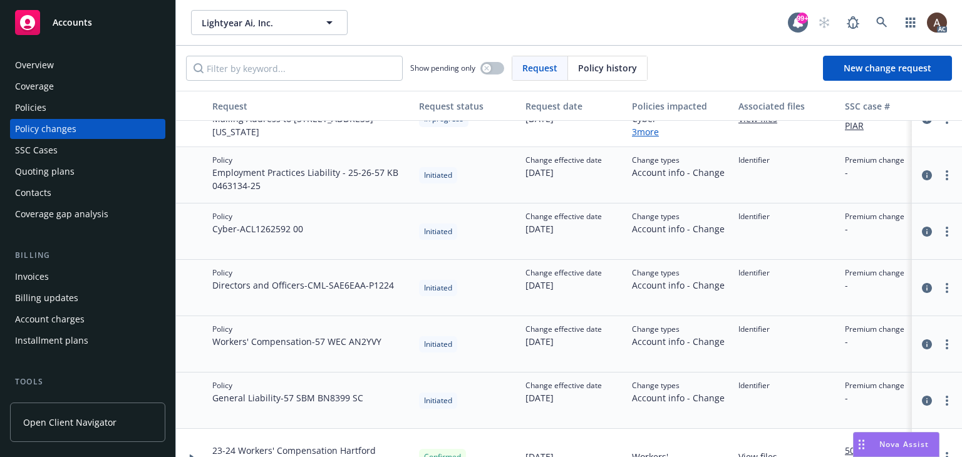
scroll to position [0, 0]
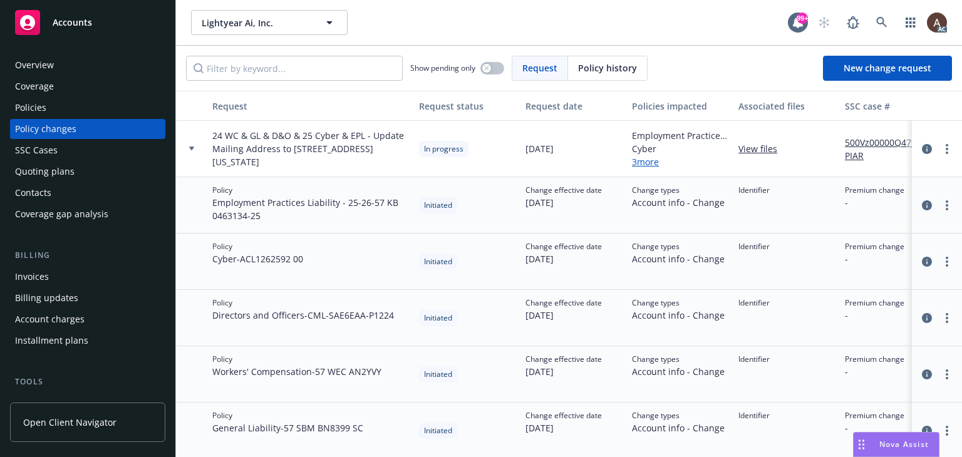
click at [869, 141] on link "500Vz00000Q47yPIAR" at bounding box center [887, 149] width 84 height 26
click at [946, 151] on icon "more" at bounding box center [947, 149] width 3 height 10
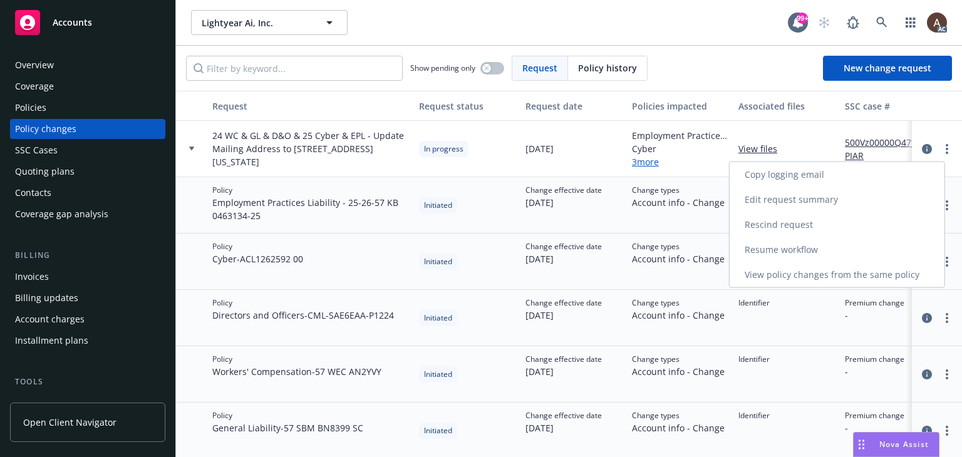
click at [783, 251] on link "Resume workflow" at bounding box center [836, 249] width 215 height 25
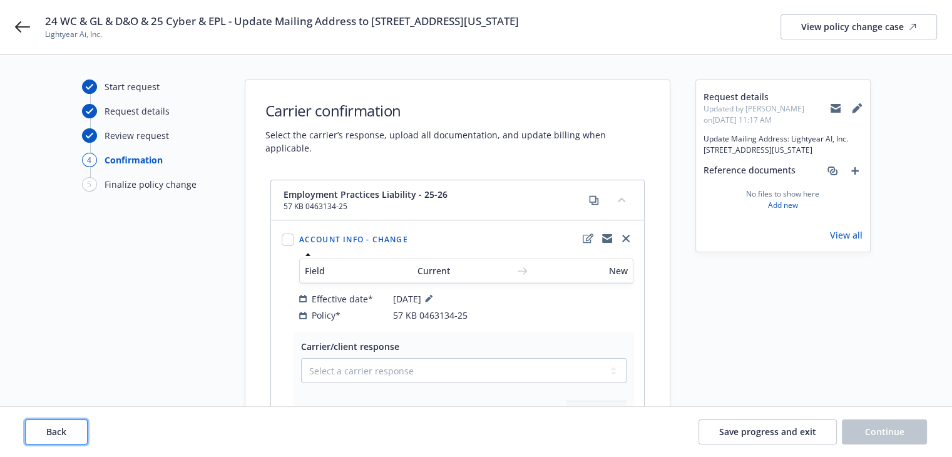
click at [79, 431] on button "Back" at bounding box center [56, 432] width 63 height 25
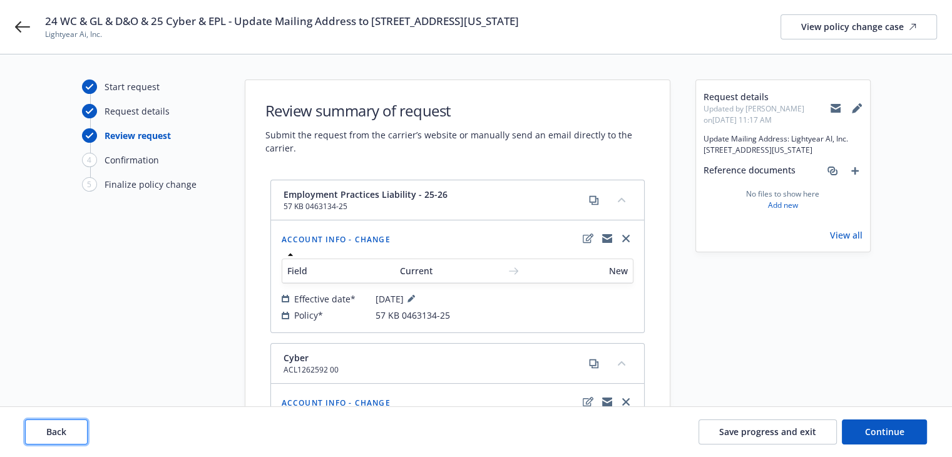
click at [79, 431] on button "Back" at bounding box center [56, 432] width 63 height 25
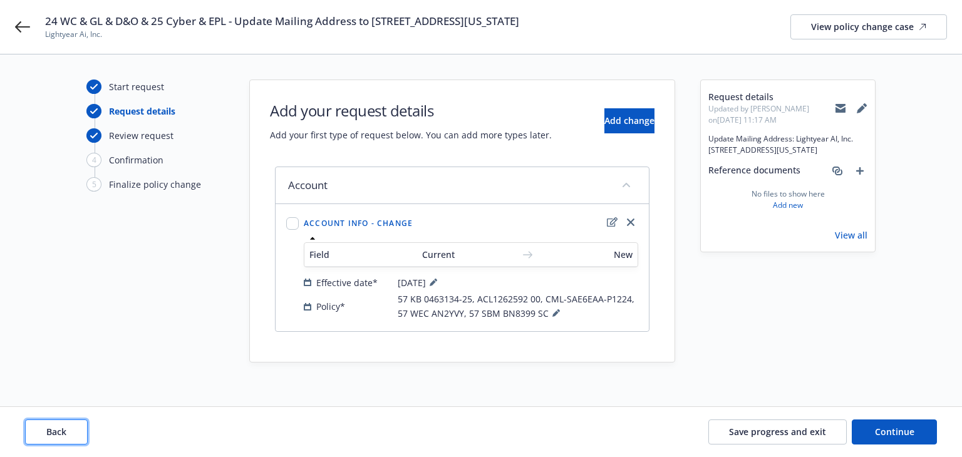
click at [79, 431] on button "Back" at bounding box center [56, 432] width 63 height 25
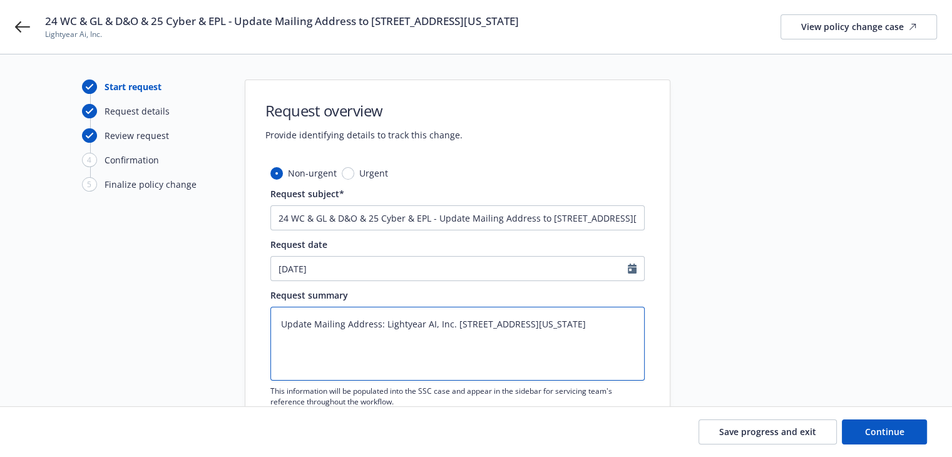
click at [301, 343] on textarea "Update Mailing Address: Lightyear AI, Inc. 82 Nassau St, #60407 New York, NY 10…" at bounding box center [458, 344] width 374 height 74
click at [631, 322] on textarea "Update Mailing Address: Lightyear AI, Inc. 82 Nassau St, #60407 New York, NY 10…" at bounding box center [458, 344] width 374 height 74
click at [279, 322] on textarea "Update Mailing Address: Lightyear AI, Inc. 82 Nassau St, #60407 New York, NY 10…" at bounding box center [458, 344] width 374 height 74
paste textarea "accept any effective date from the carrier"
type textarea "x"
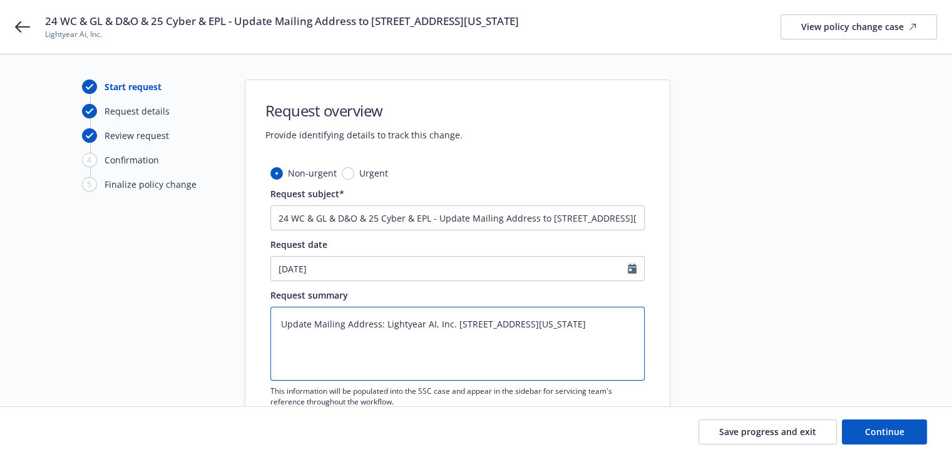
type textarea "accept any effective date from the carrierUpdate Mailing Address: Lightyear AI,…"
type textarea "x"
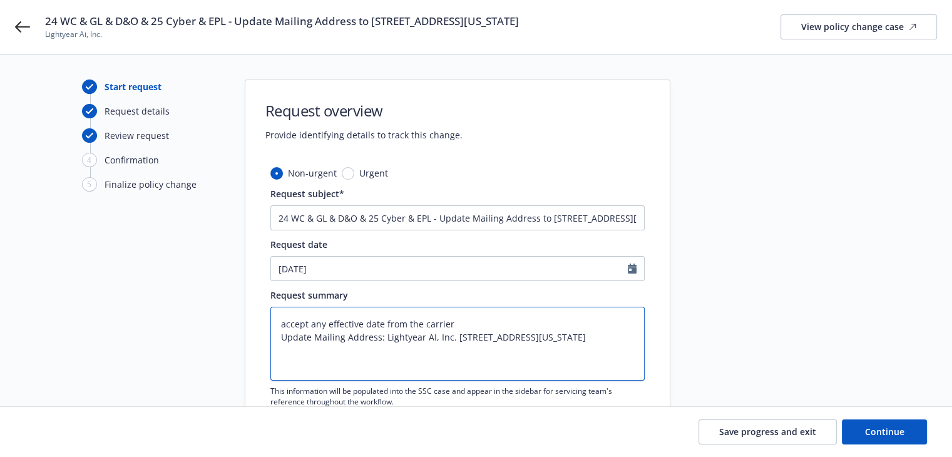
type textarea "accept any effective date from the carrier Update Mailing Address: Lightyear AI…"
click at [870, 431] on span "Continue" at bounding box center [884, 432] width 39 height 12
type textarea "x"
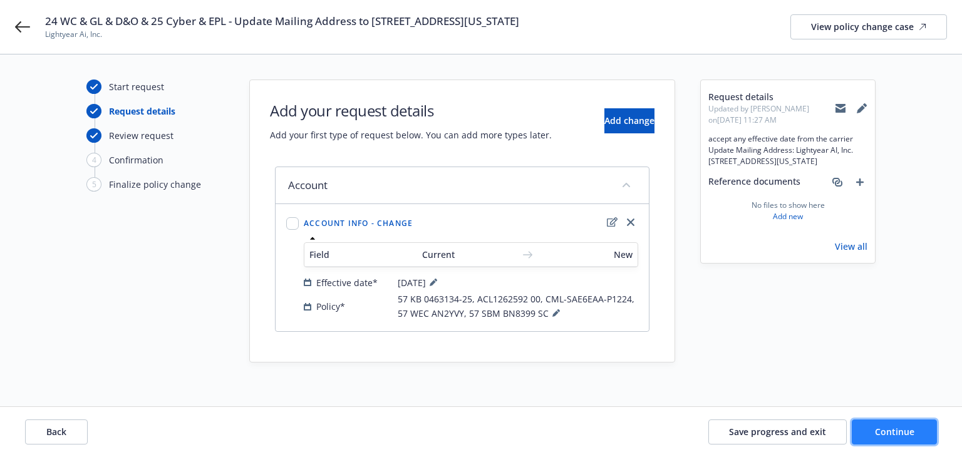
click at [870, 431] on button "Continue" at bounding box center [894, 432] width 85 height 25
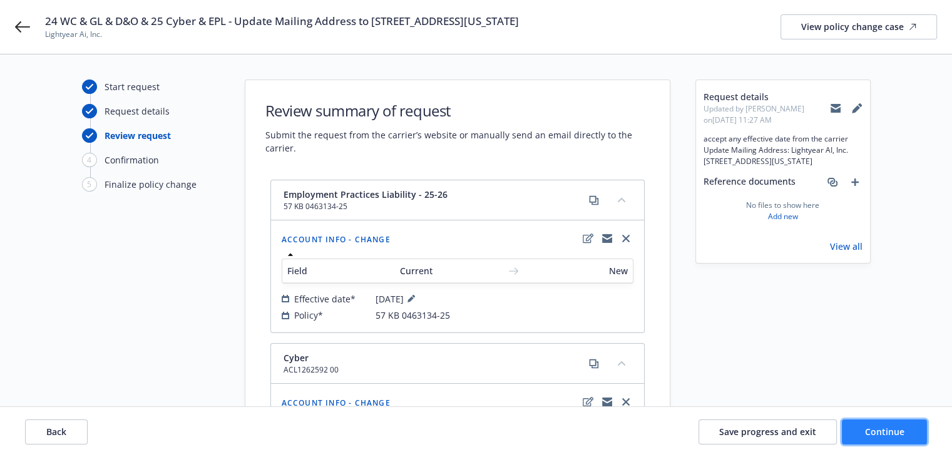
click at [870, 431] on span "Continue" at bounding box center [884, 432] width 39 height 12
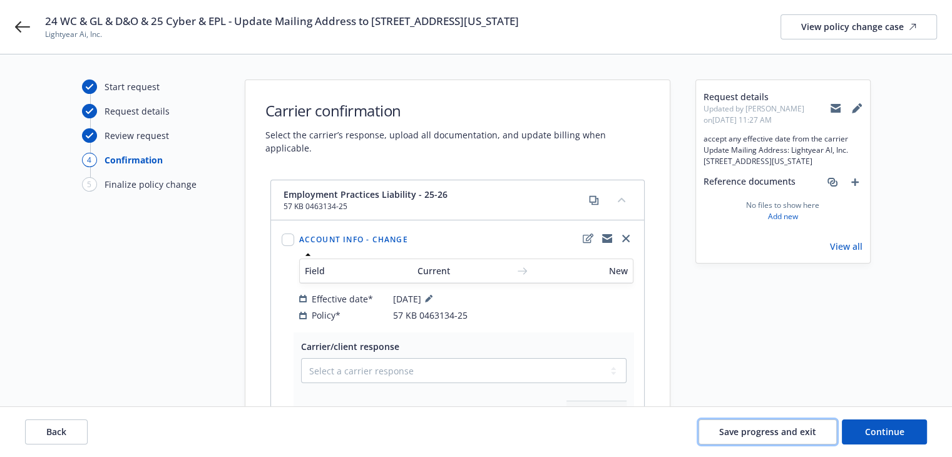
click at [779, 436] on span "Save progress and exit" at bounding box center [767, 432] width 97 height 12
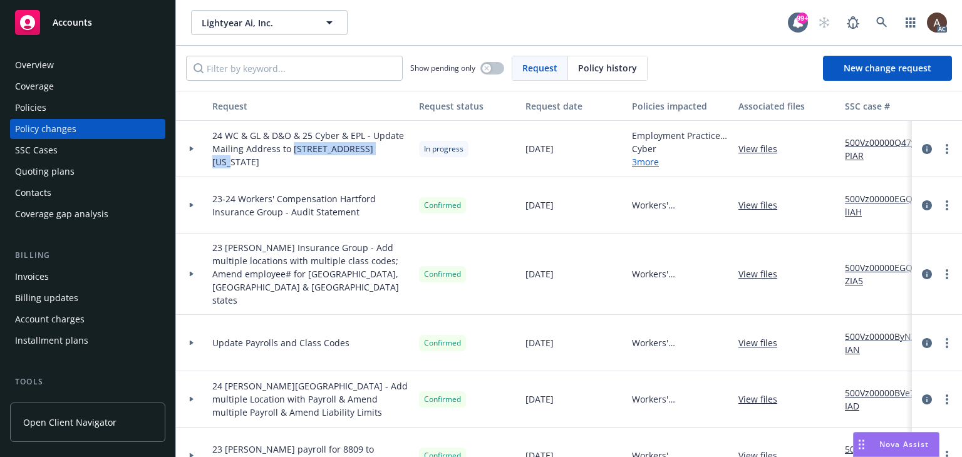
drag, startPoint x: 291, startPoint y: 147, endPoint x: 377, endPoint y: 153, distance: 86.6
click at [377, 153] on span "24 WC & GL & D&O & 25 Cyber & EPL - Update Mailing Address to 82 Nassau St, #60…" at bounding box center [310, 148] width 197 height 39
copy span "82 Nassau St, #60407"
click at [386, 150] on span "24 WC & GL & D&O & 25 Cyber & EPL - Update Mailing Address to 82 Nassau St, #60…" at bounding box center [310, 148] width 197 height 39
drag, startPoint x: 381, startPoint y: 150, endPoint x: 230, endPoint y: 163, distance: 151.5
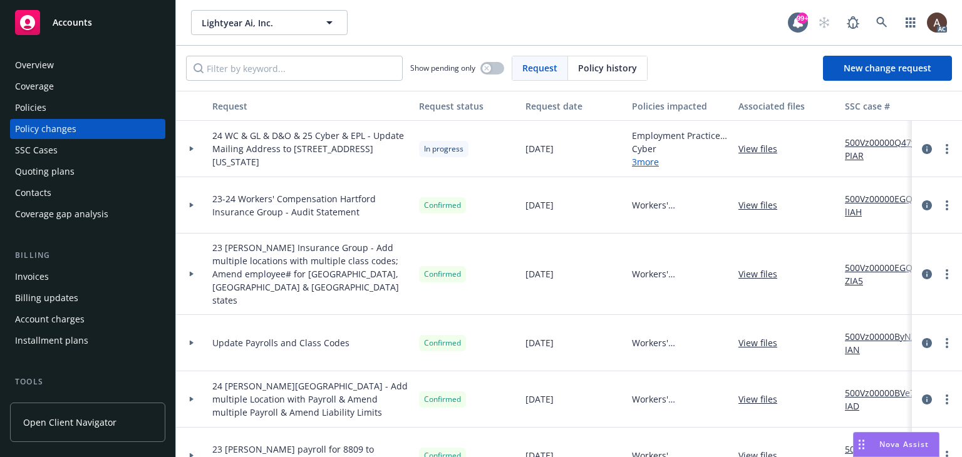
click at [230, 163] on span "24 WC & GL & D&O & 25 Cyber & EPL - Update Mailing Address to 82 Nassau St, #60…" at bounding box center [310, 148] width 197 height 39
copy span "New York"
click at [344, 146] on span "24 WC & GL & D&O & 25 Cyber & EPL - Update Mailing Address to 82 Nassau St, #60…" at bounding box center [310, 148] width 197 height 39
click at [374, 135] on span "24 WC & GL & D&O & 25 Cyber & EPL - Update Mailing Address to 82 Nassau St, #60…" at bounding box center [310, 148] width 197 height 39
drag, startPoint x: 291, startPoint y: 148, endPoint x: 376, endPoint y: 151, distance: 85.2
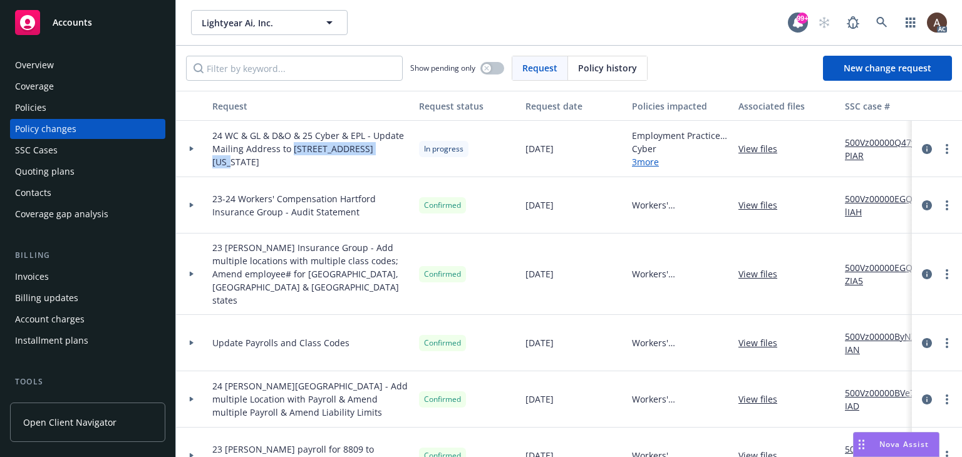
click at [376, 151] on span "24 WC & GL & D&O & 25 Cyber & EPL - Update Mailing Address to 82 Nassau St, #60…" at bounding box center [310, 148] width 197 height 39
copy span "82 Nassau St, #60407"
click at [381, 147] on span "24 WC & GL & D&O & 25 Cyber & EPL - Update Mailing Address to 82 Nassau St, #60…" at bounding box center [310, 148] width 197 height 39
drag, startPoint x: 381, startPoint y: 150, endPoint x: 230, endPoint y: 162, distance: 150.8
click at [230, 162] on span "24 WC & GL & D&O & 25 Cyber & EPL - Update Mailing Address to 82 Nassau St, #60…" at bounding box center [310, 148] width 197 height 39
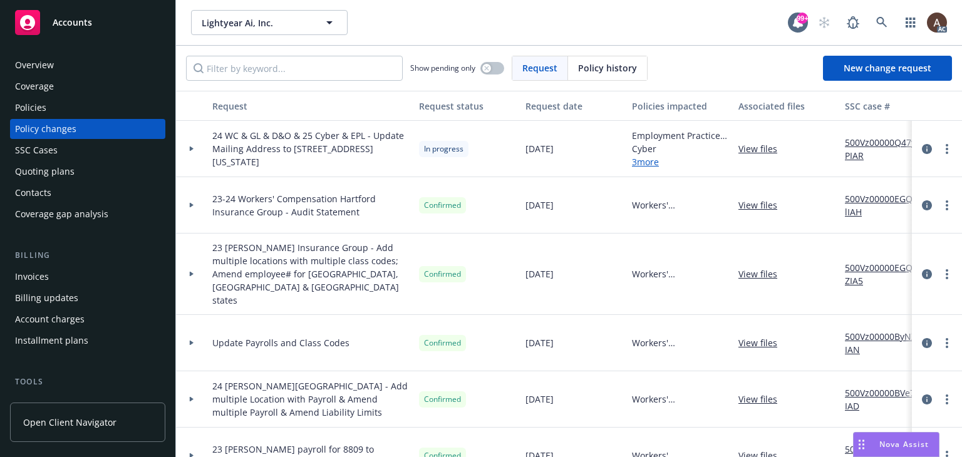
copy span "New York"
drag, startPoint x: 252, startPoint y: 164, endPoint x: 277, endPoint y: 163, distance: 25.1
click at [277, 163] on span "24 WC & GL & D&O & 25 Cyber & EPL - Update Mailing Address to 82 Nassau St, #60…" at bounding box center [310, 148] width 197 height 39
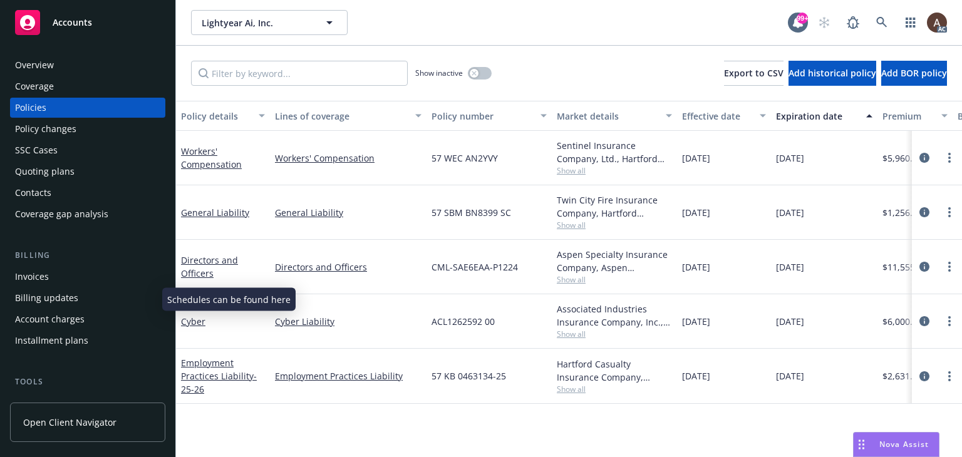
scroll to position [125, 0]
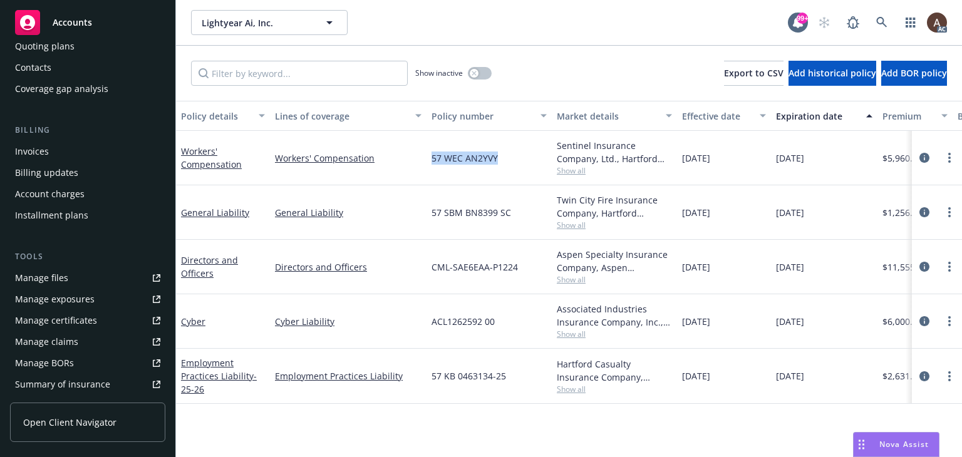
drag, startPoint x: 431, startPoint y: 158, endPoint x: 496, endPoint y: 164, distance: 64.8
click at [496, 164] on div "57 WEC AN2YVY" at bounding box center [488, 158] width 125 height 54
drag, startPoint x: 443, startPoint y: 214, endPoint x: 505, endPoint y: 214, distance: 61.4
click at [505, 214] on span "57 SBM BN8399 SC" at bounding box center [471, 212] width 80 height 13
click at [441, 217] on span "57 SBM BN8399 SC" at bounding box center [471, 212] width 80 height 13
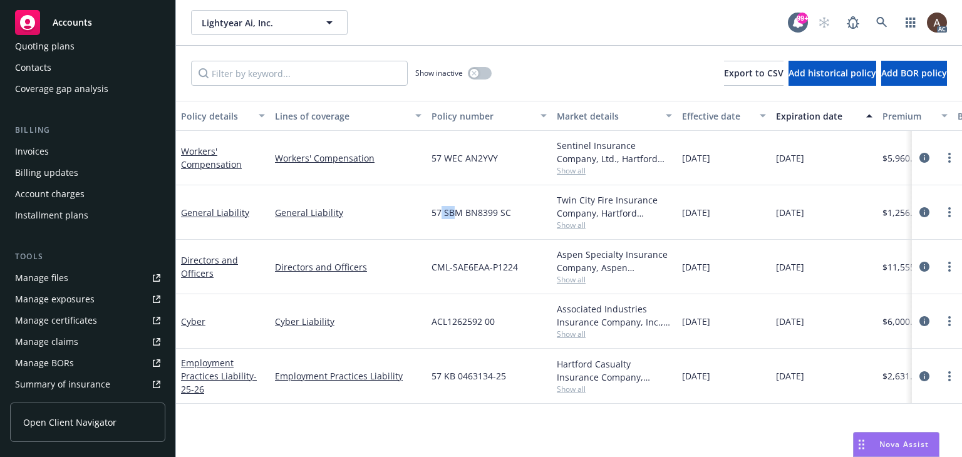
drag, startPoint x: 439, startPoint y: 214, endPoint x: 456, endPoint y: 214, distance: 16.9
click at [456, 214] on span "57 SBM BN8399 SC" at bounding box center [471, 212] width 80 height 13
click at [434, 225] on div "57 SBM BN8399 SC" at bounding box center [488, 212] width 125 height 54
drag, startPoint x: 431, startPoint y: 215, endPoint x: 496, endPoint y: 214, distance: 65.1
click at [496, 214] on div "57 SBM BN8399 SC" at bounding box center [488, 212] width 125 height 54
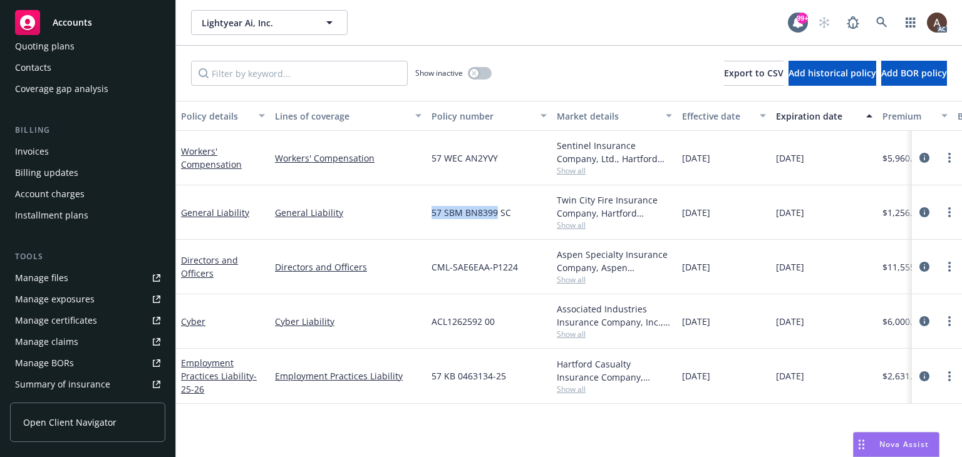
copy span "57 SBM BN8399"
click at [436, 221] on div "57 SBM BN8399 SC" at bounding box center [488, 212] width 125 height 54
drag, startPoint x: 431, startPoint y: 214, endPoint x: 496, endPoint y: 217, distance: 65.2
click at [496, 217] on span "57 SBM BN8399 SC" at bounding box center [471, 212] width 80 height 13
copy span "57 SBM BN8399"
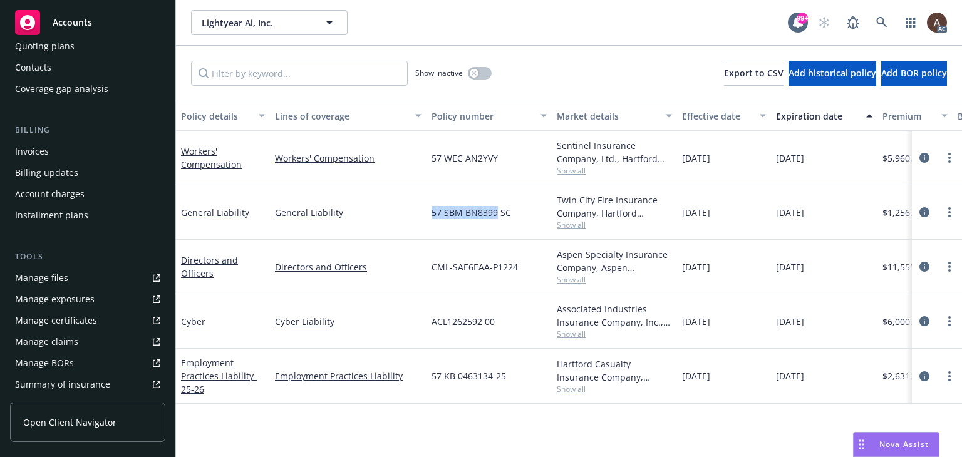
click at [471, 226] on div "57 SBM BN8399 SC" at bounding box center [488, 212] width 125 height 54
drag, startPoint x: 433, startPoint y: 376, endPoint x: 490, endPoint y: 381, distance: 56.6
click at [490, 381] on span "57 KB 0463134-25" at bounding box center [468, 375] width 75 height 13
copy span "57 KB 0463134"
click at [924, 264] on icon "circleInformation" at bounding box center [924, 267] width 10 height 10
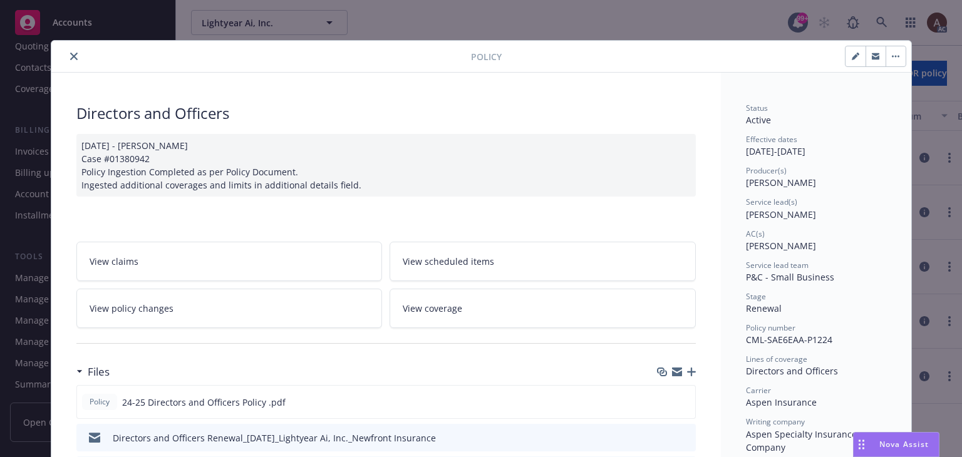
scroll to position [250, 0]
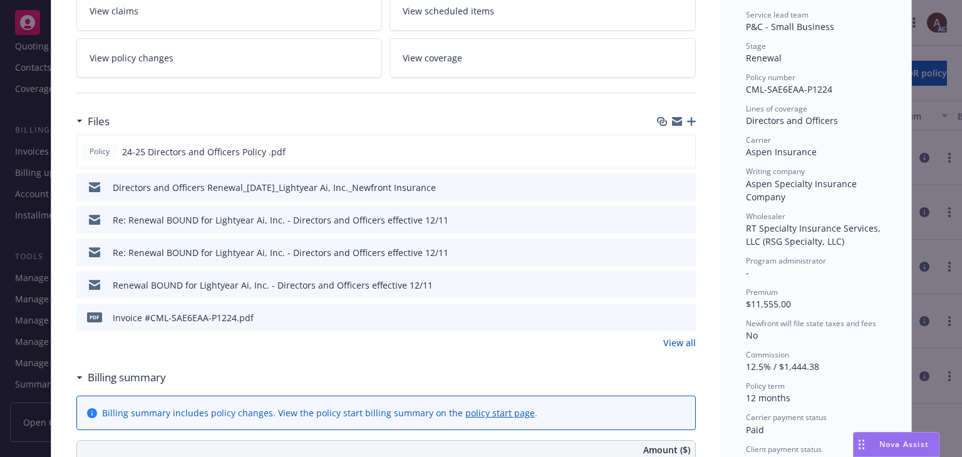
click at [678, 186] on icon "preview file" at bounding box center [683, 186] width 11 height 9
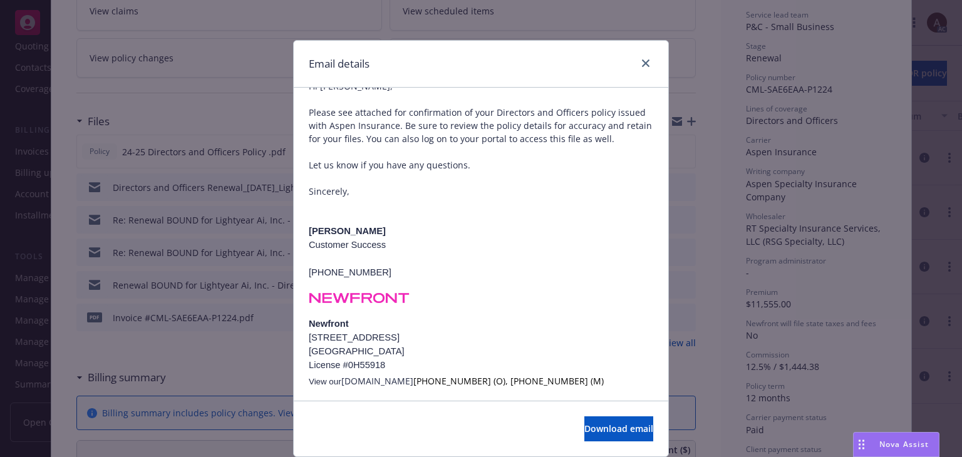
scroll to position [175, 0]
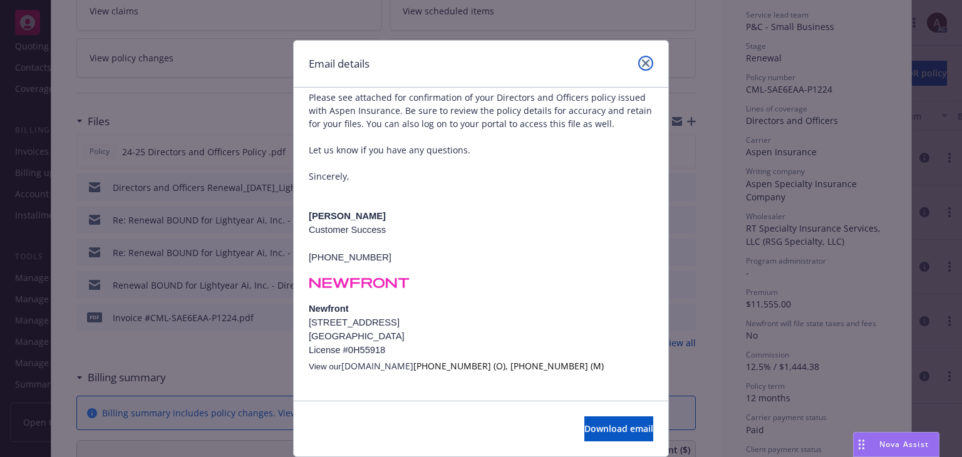
click at [642, 61] on icon "close" at bounding box center [646, 63] width 8 height 8
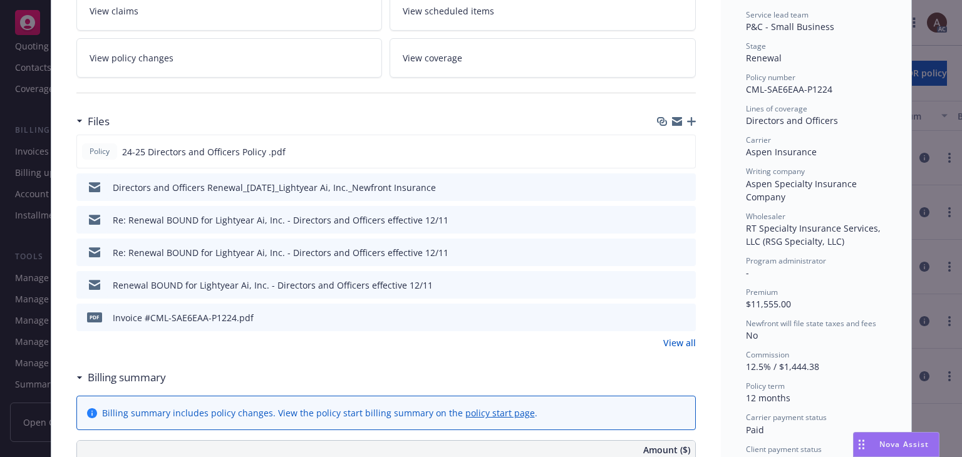
scroll to position [0, 0]
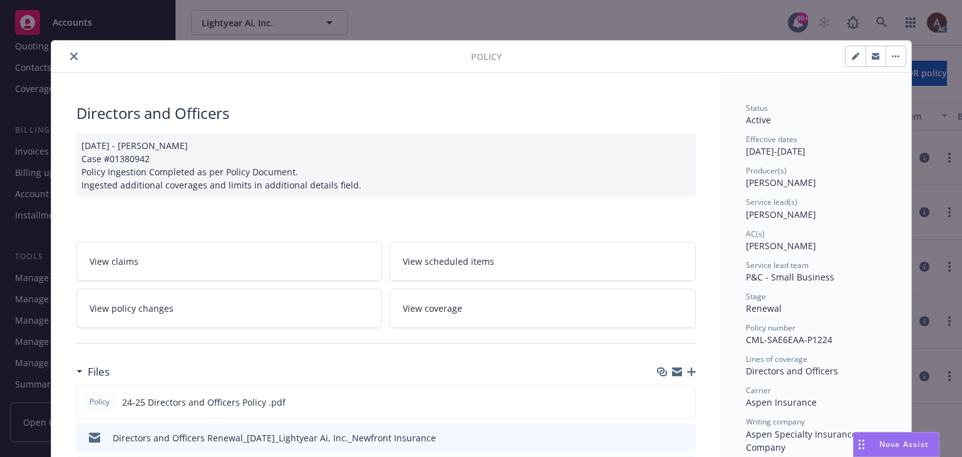
click at [70, 58] on icon "close" at bounding box center [74, 57] width 8 height 8
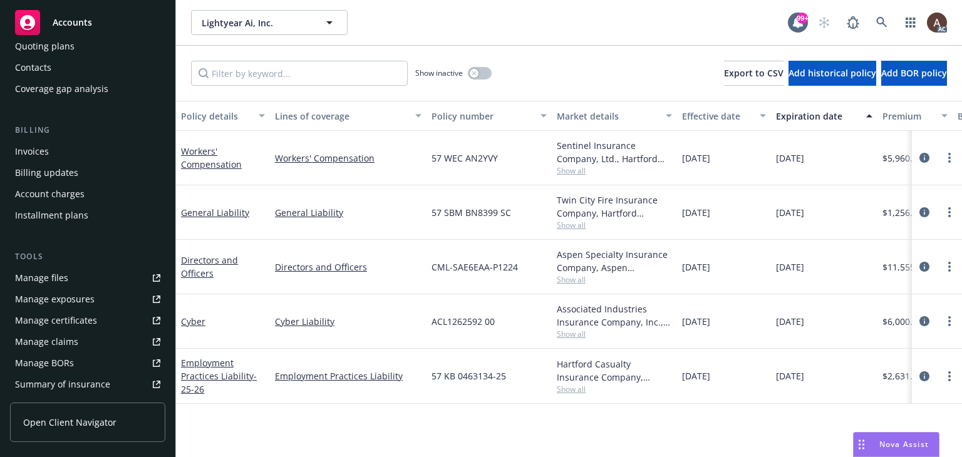
drag, startPoint x: 922, startPoint y: 266, endPoint x: 910, endPoint y: 265, distance: 11.3
click at [922, 266] on icon "circleInformation" at bounding box center [924, 267] width 10 height 10
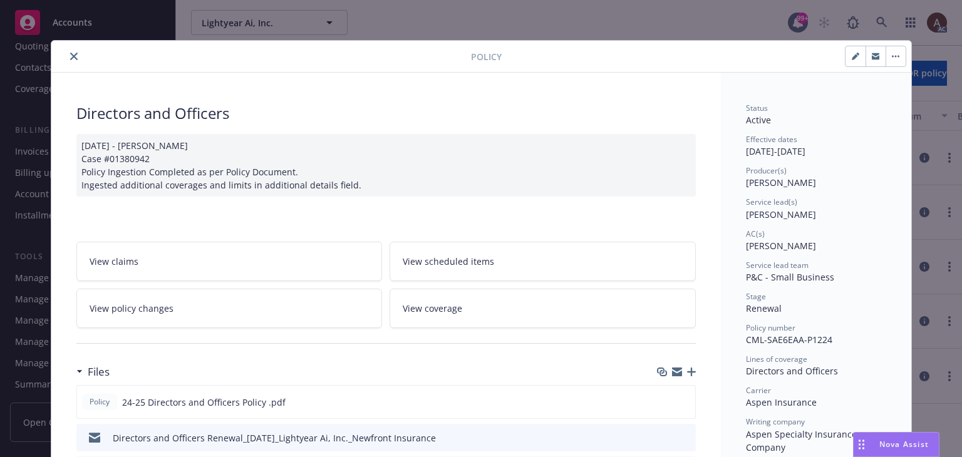
click at [70, 56] on icon "close" at bounding box center [74, 57] width 8 height 8
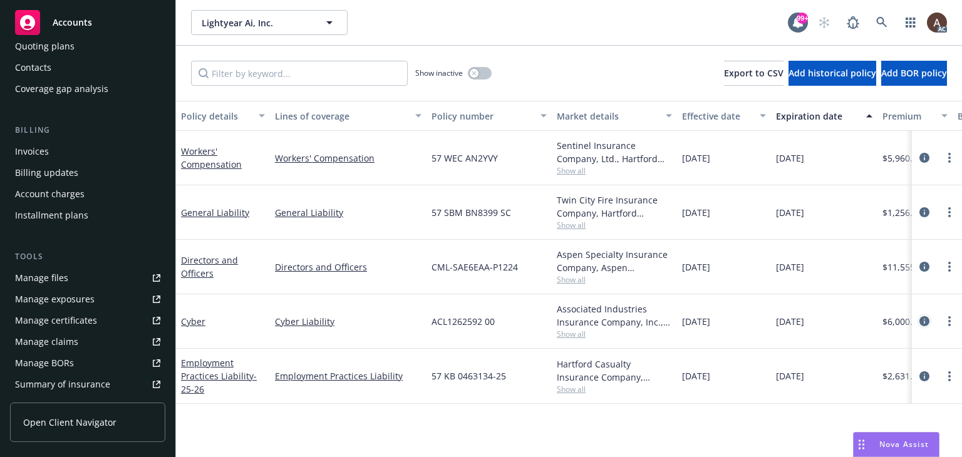
click at [922, 322] on icon "circleInformation" at bounding box center [924, 321] width 10 height 10
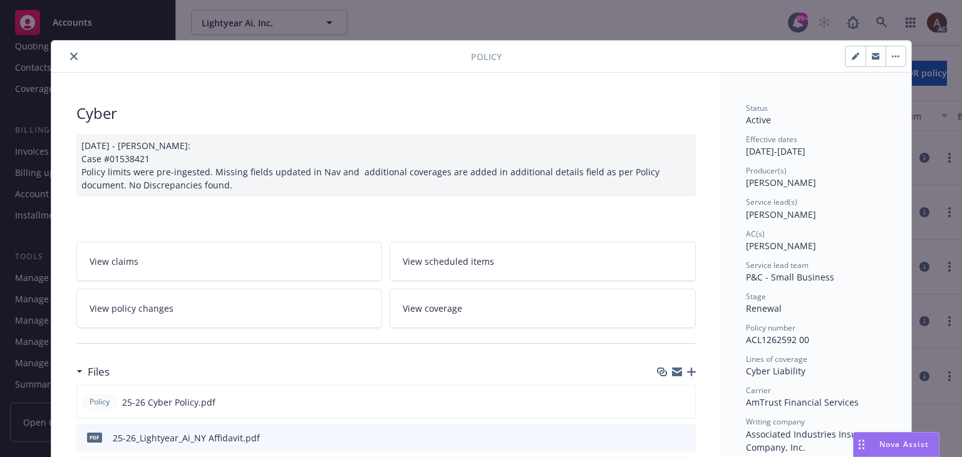
click at [70, 56] on icon "close" at bounding box center [74, 57] width 8 height 8
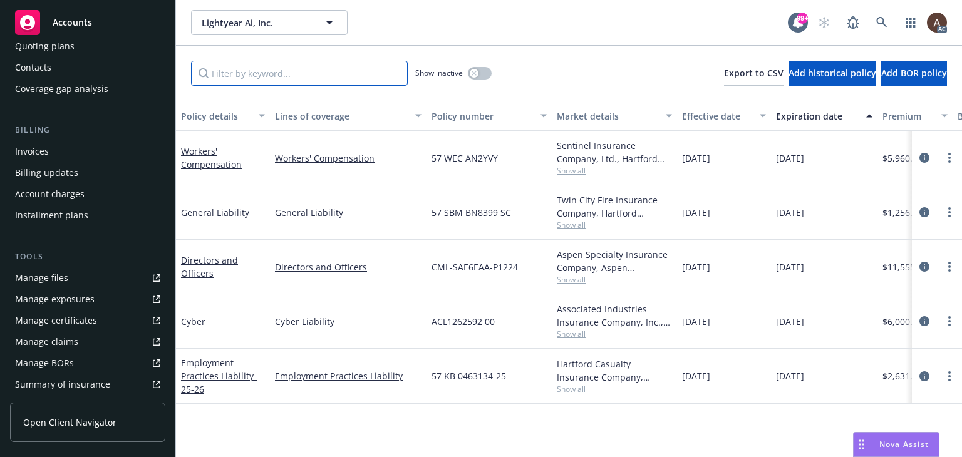
click at [296, 76] on input "Filter by keyword..." at bounding box center [299, 73] width 217 height 25
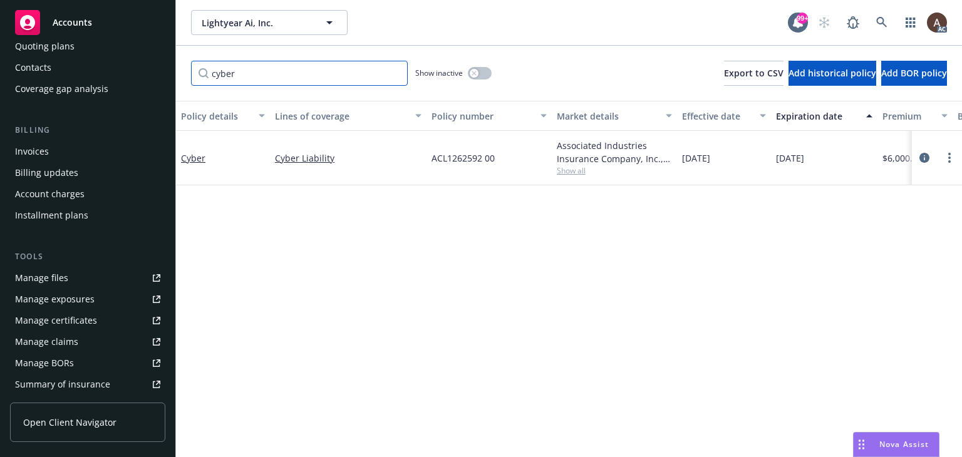
type input "cyber"
click at [476, 72] on div "button" at bounding box center [474, 73] width 9 height 9
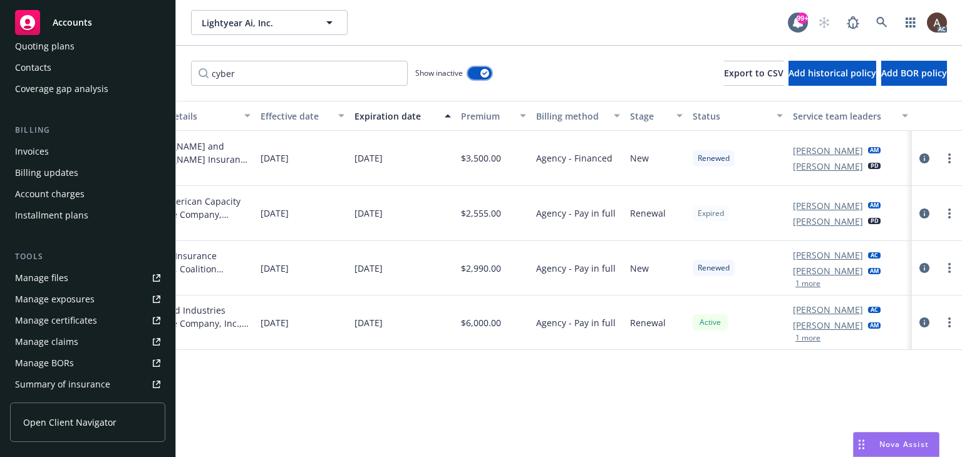
scroll to position [0, 423]
click at [923, 319] on icon "circleInformation" at bounding box center [924, 322] width 10 height 10
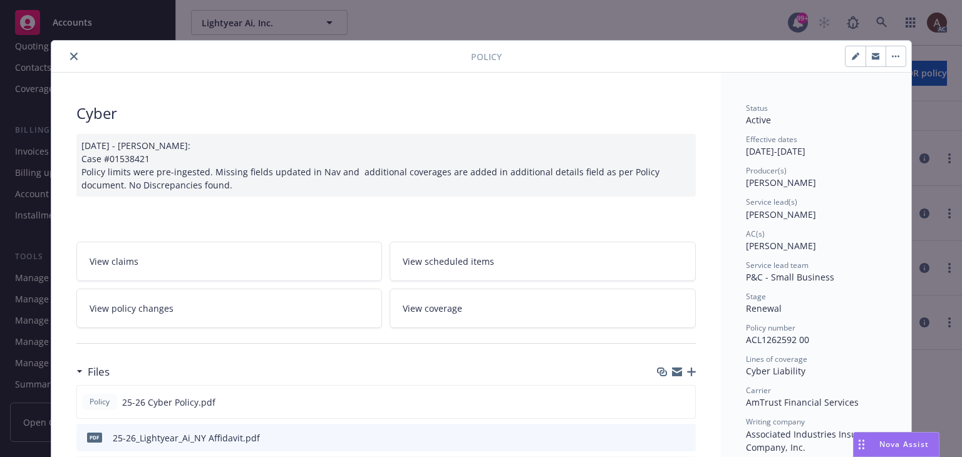
drag, startPoint x: 70, startPoint y: 55, endPoint x: 135, endPoint y: 56, distance: 65.1
click at [70, 55] on icon "close" at bounding box center [74, 57] width 8 height 8
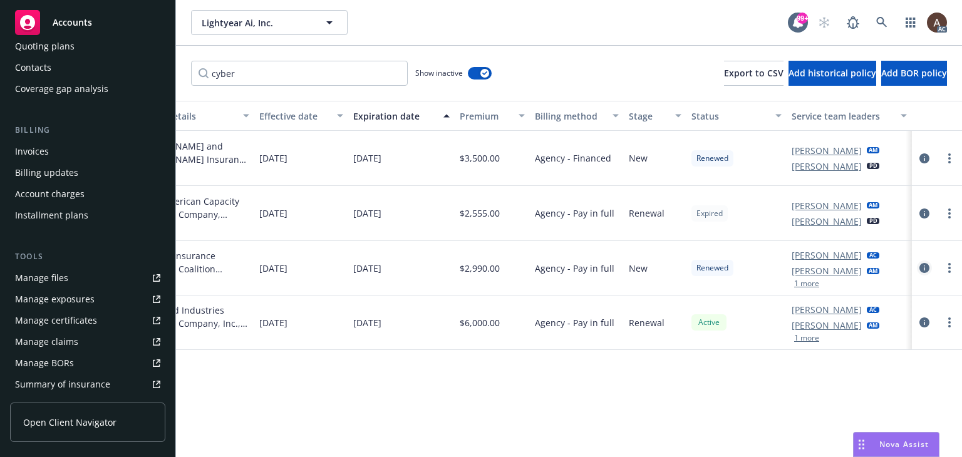
click at [921, 271] on icon "circleInformation" at bounding box center [924, 268] width 10 height 10
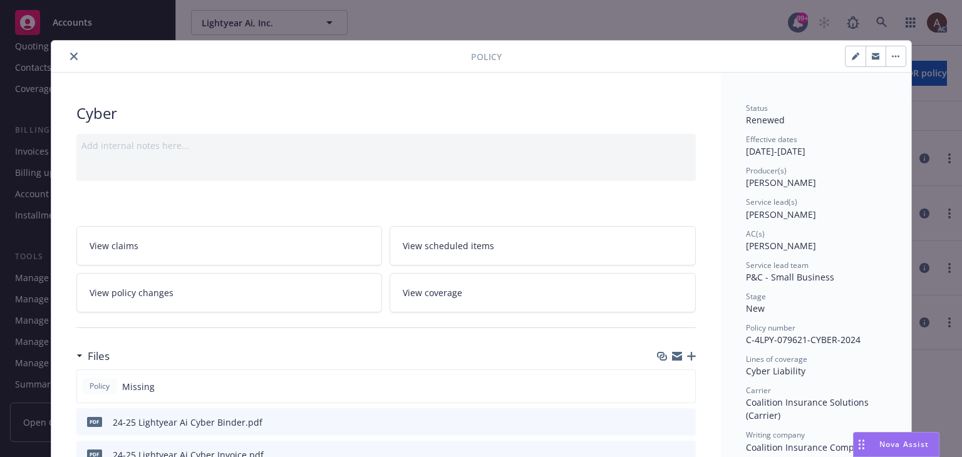
click at [66, 57] on button "close" at bounding box center [73, 56] width 15 height 15
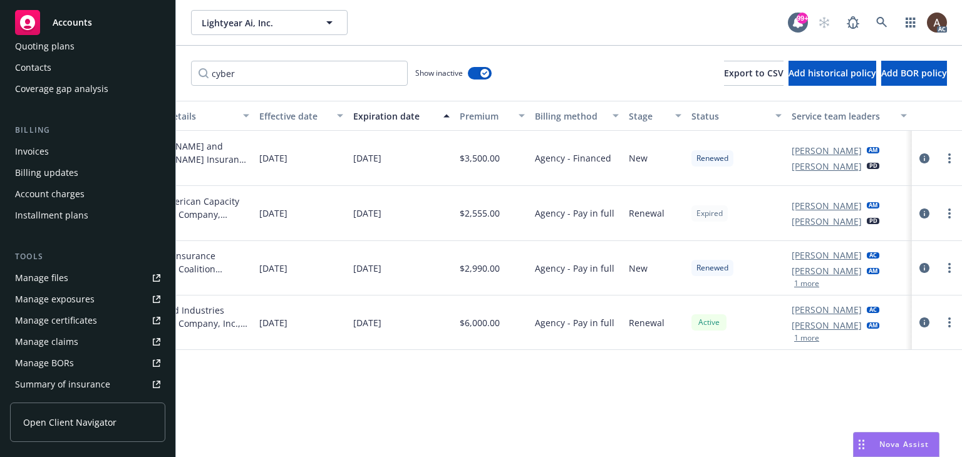
click at [922, 321] on icon "circleInformation" at bounding box center [924, 322] width 10 height 10
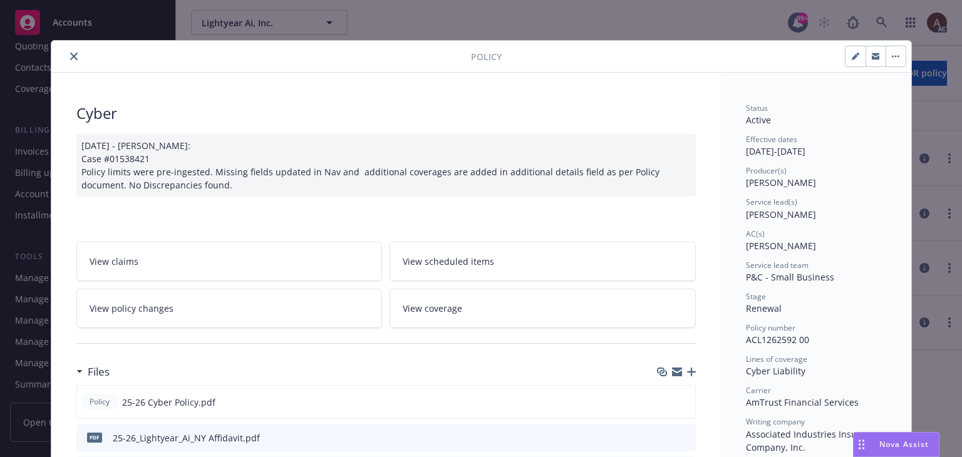
click at [70, 56] on icon "close" at bounding box center [74, 57] width 8 height 8
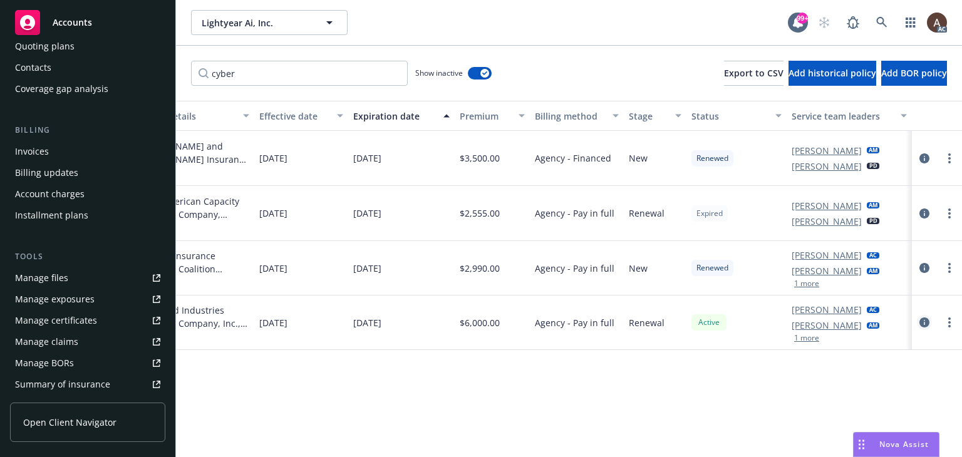
click at [927, 321] on icon "circleInformation" at bounding box center [924, 322] width 10 height 10
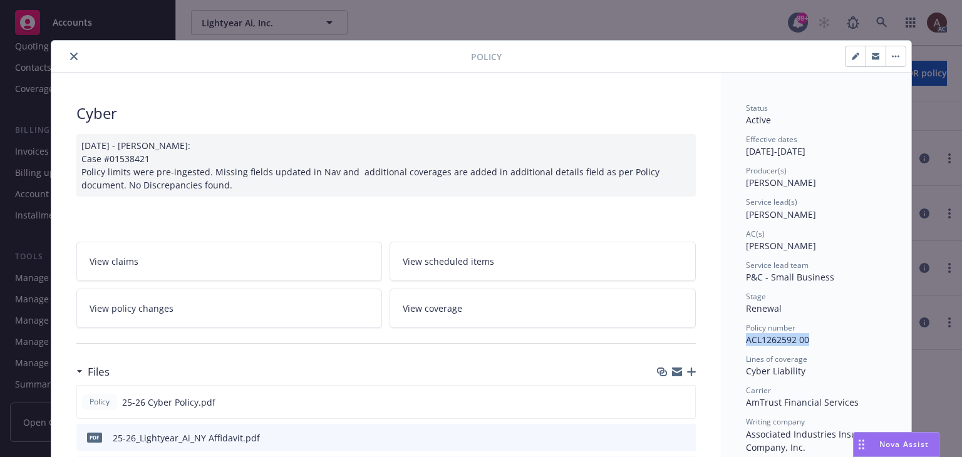
drag, startPoint x: 742, startPoint y: 341, endPoint x: 815, endPoint y: 341, distance: 73.3
click at [815, 341] on div "Policy number ACL1262592 00" at bounding box center [816, 334] width 140 height 24
copy span "ACL1262592 00"
click at [70, 58] on icon "close" at bounding box center [74, 57] width 8 height 8
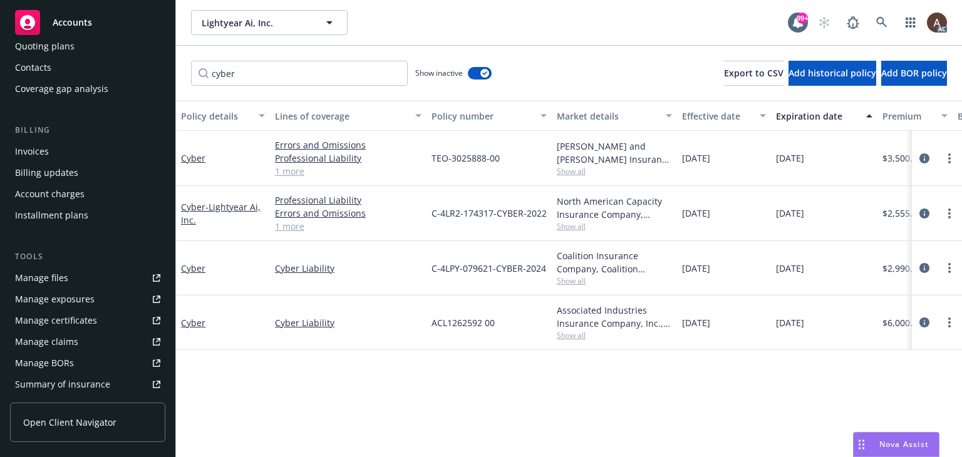
click at [289, 385] on div "Policy details Lines of coverage Policy number Market details Effective date Ex…" at bounding box center [569, 279] width 786 height 356
drag, startPoint x: 438, startPoint y: 324, endPoint x: 493, endPoint y: 329, distance: 55.3
click at [493, 329] on div "ACL1262592 00" at bounding box center [488, 323] width 125 height 54
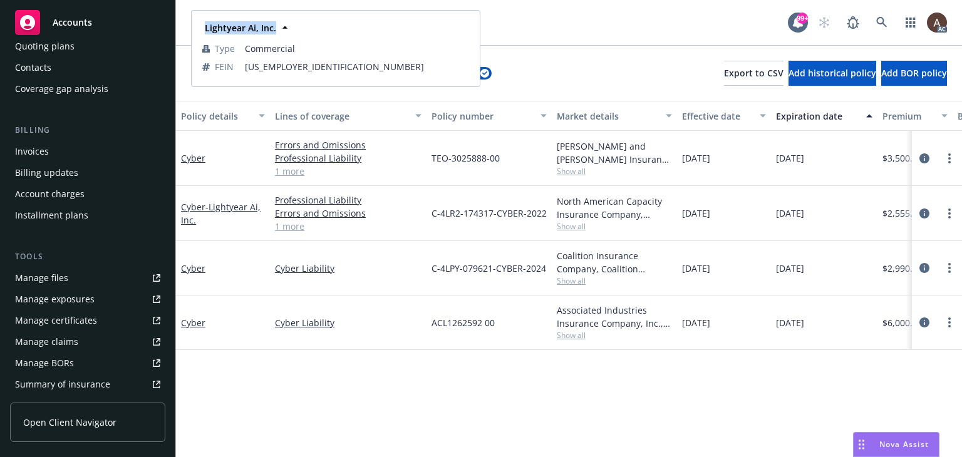
drag, startPoint x: 205, startPoint y: 30, endPoint x: 275, endPoint y: 33, distance: 69.6
click at [275, 33] on div "Lightyear Ai, Inc." at bounding box center [239, 28] width 79 height 18
copy strong "Lightyear Ai, Inc."
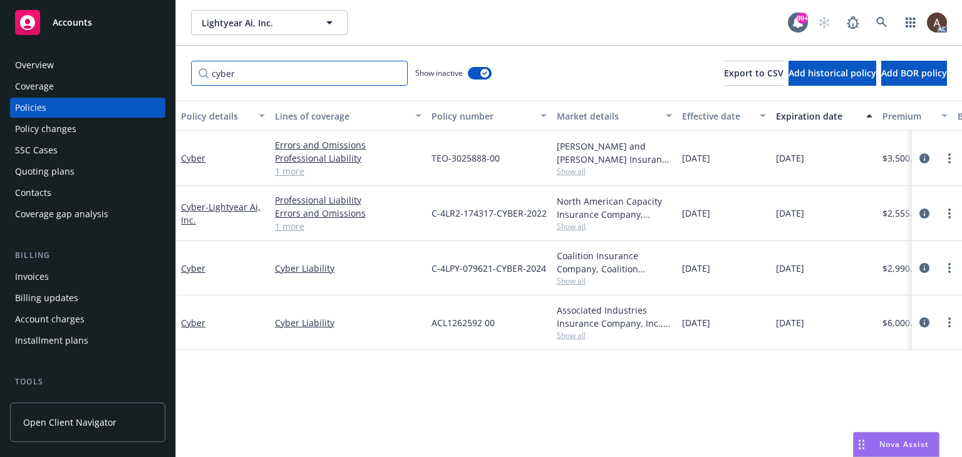
drag, startPoint x: 274, startPoint y: 75, endPoint x: 188, endPoint y: 75, distance: 85.8
click at [188, 75] on div "cyber Show inactive Export to CSV Add historical policy Add BOR policy" at bounding box center [569, 73] width 786 height 55
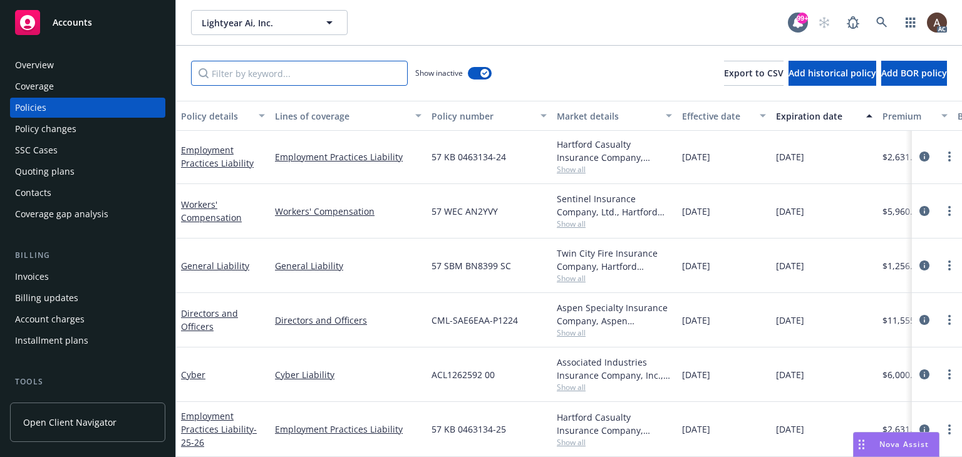
scroll to position [628, 0]
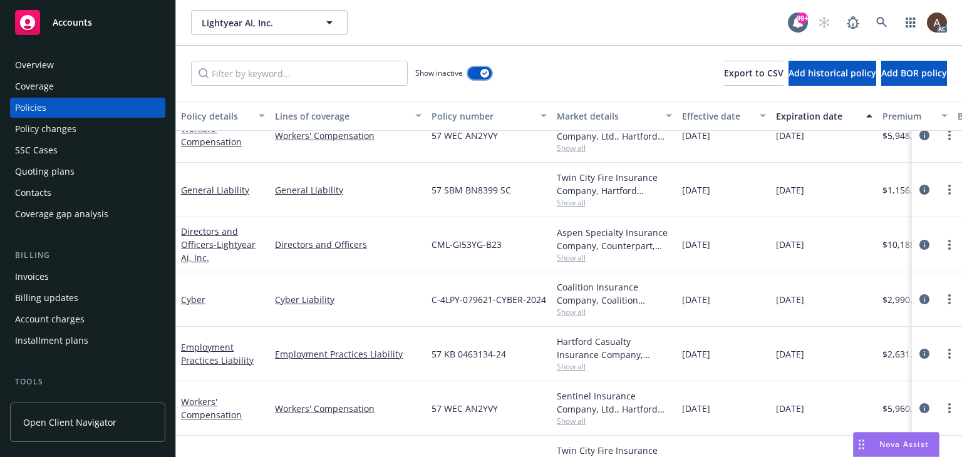
click at [483, 76] on div "button" at bounding box center [484, 73] width 9 height 9
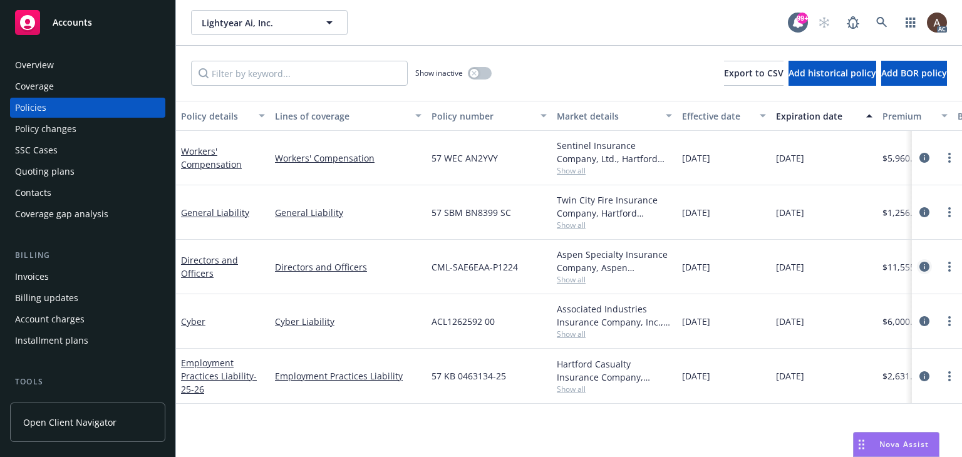
click at [921, 263] on icon "circleInformation" at bounding box center [924, 267] width 10 height 10
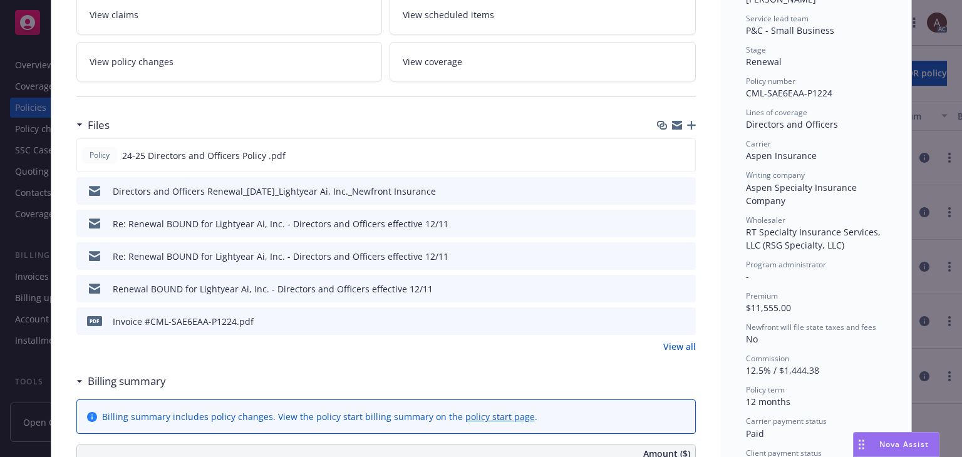
scroll to position [250, 0]
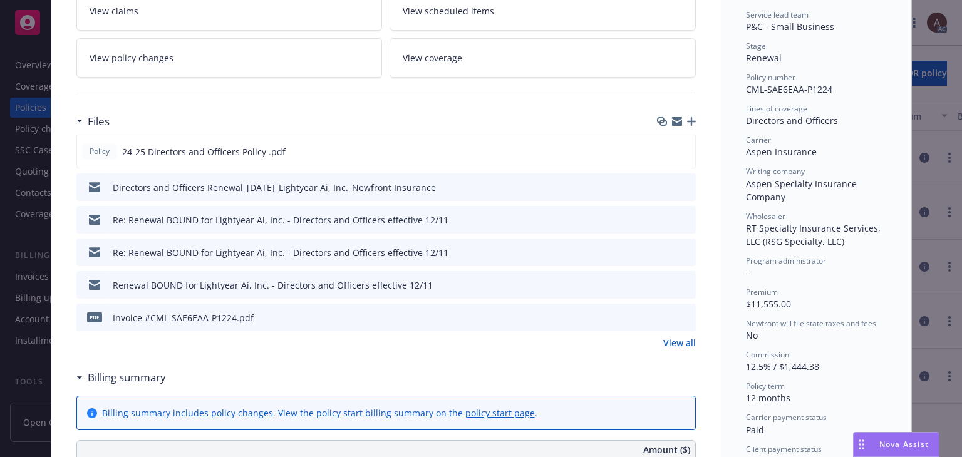
click at [683, 282] on icon "preview file" at bounding box center [683, 284] width 11 height 9
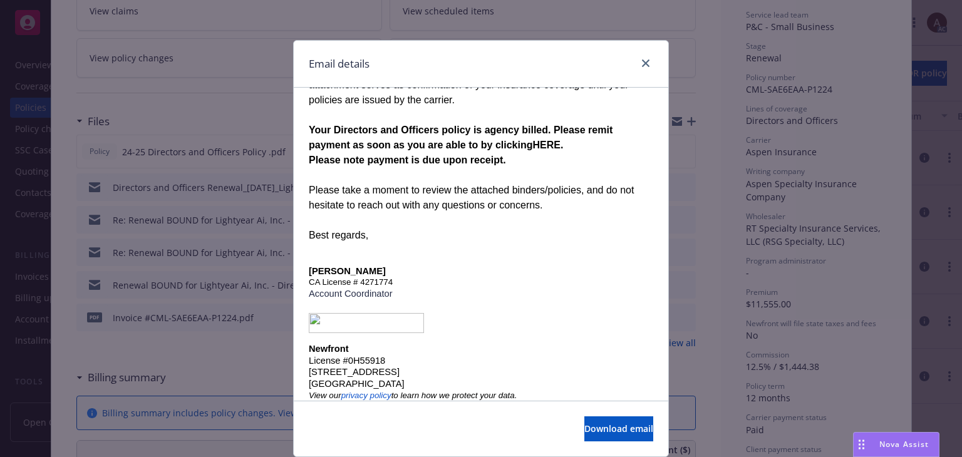
scroll to position [260, 0]
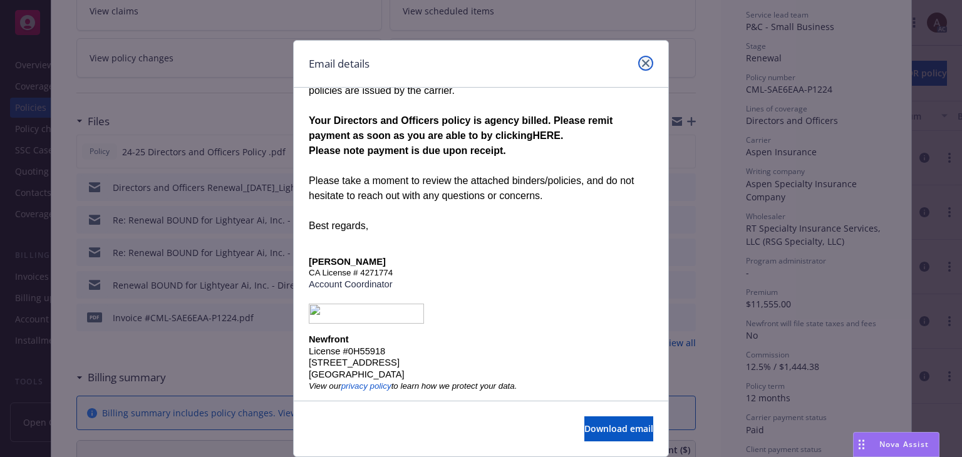
click at [642, 61] on icon "close" at bounding box center [646, 63] width 8 height 8
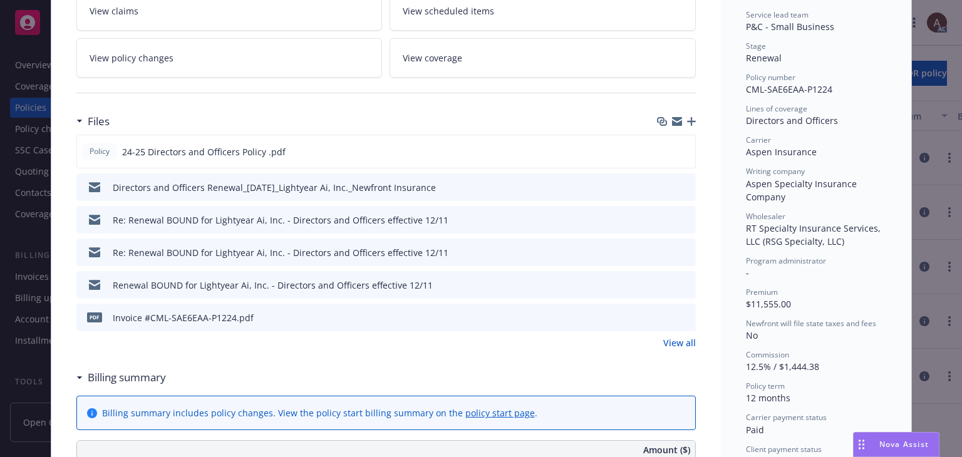
click at [683, 249] on icon "preview file" at bounding box center [683, 251] width 11 height 9
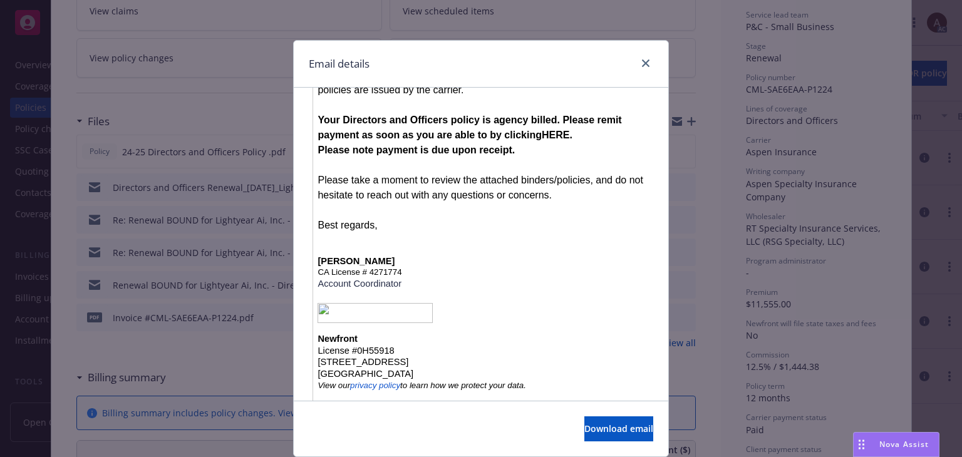
scroll to position [391, 0]
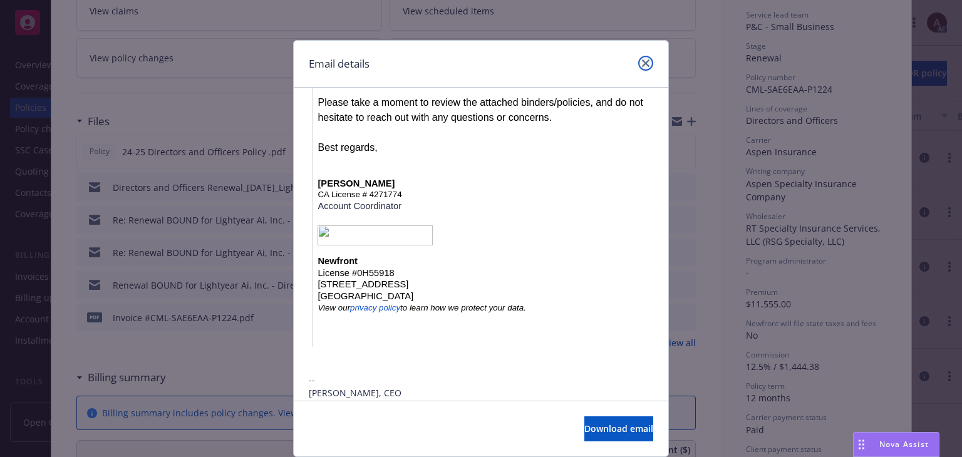
click at [642, 64] on icon "close" at bounding box center [646, 63] width 8 height 8
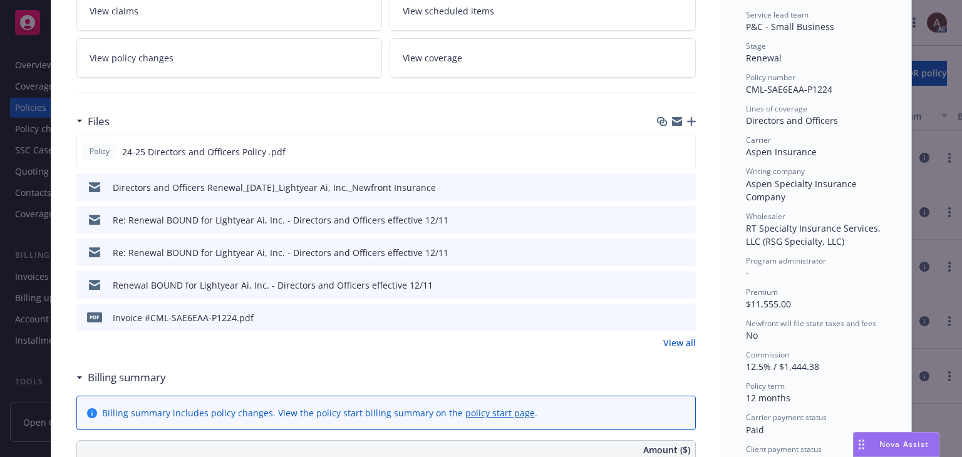
click at [665, 340] on link "View all" at bounding box center [679, 342] width 33 height 13
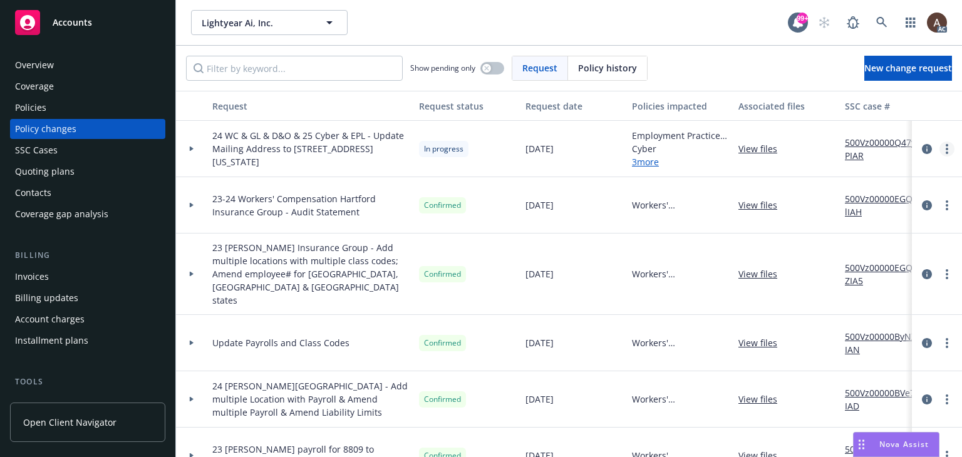
click at [946, 147] on icon "more" at bounding box center [947, 149] width 3 height 10
click at [807, 173] on link "Copy logging email" at bounding box center [836, 174] width 215 height 25
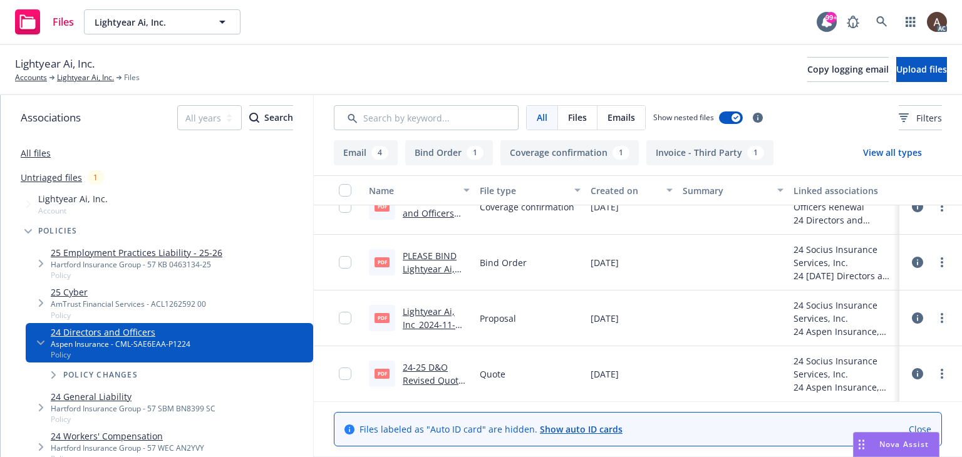
scroll to position [295, 0]
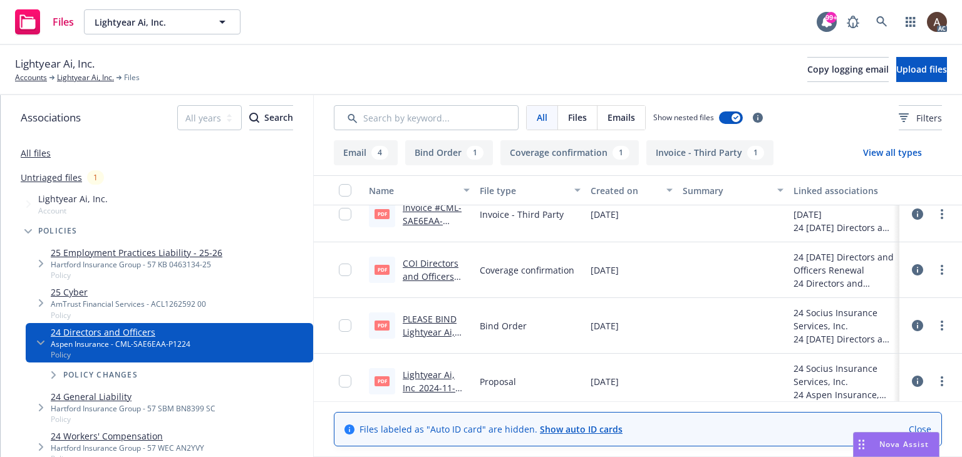
click at [435, 321] on link "PLEASE BIND Lightyear Ai, Inc.pdf" at bounding box center [430, 332] width 54 height 38
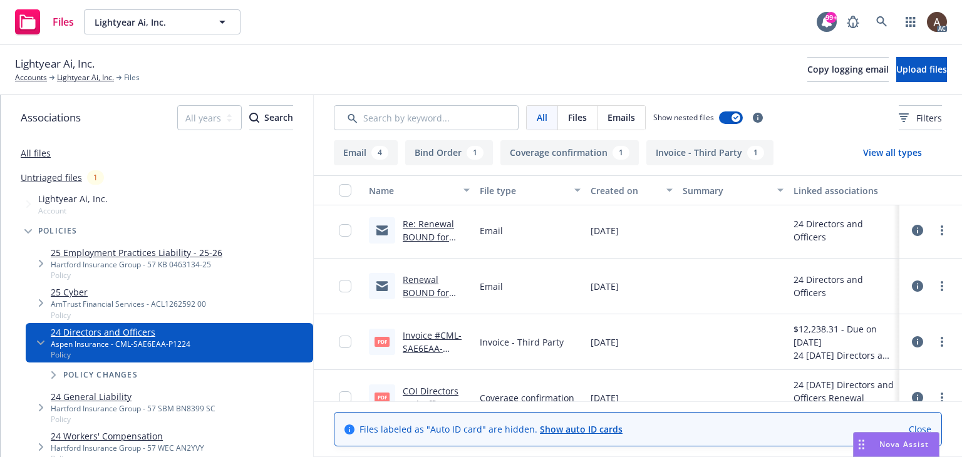
scroll to position [0, 0]
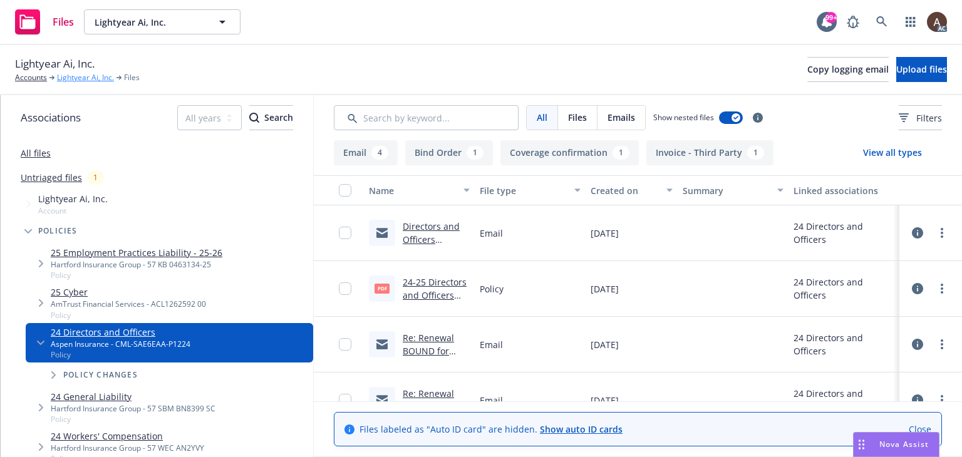
click at [63, 79] on link "Lightyear Ai, Inc." at bounding box center [85, 77] width 57 height 11
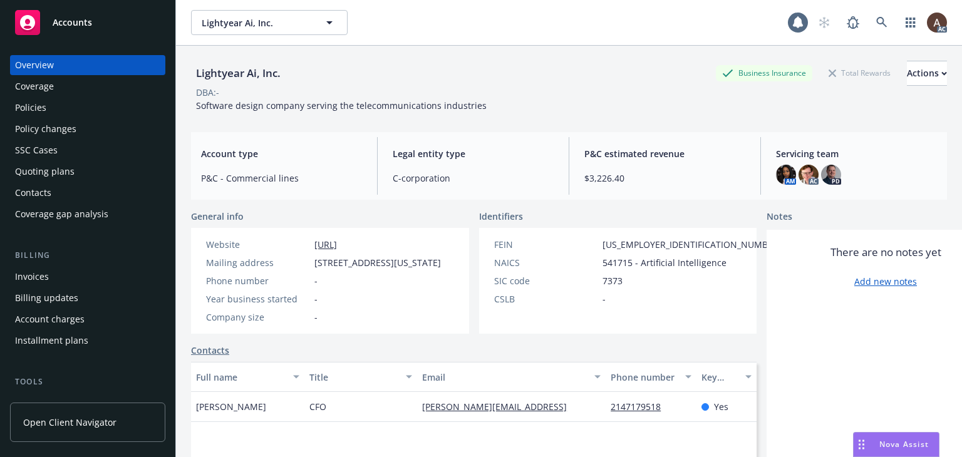
click at [52, 116] on div "Policies" at bounding box center [87, 108] width 145 height 20
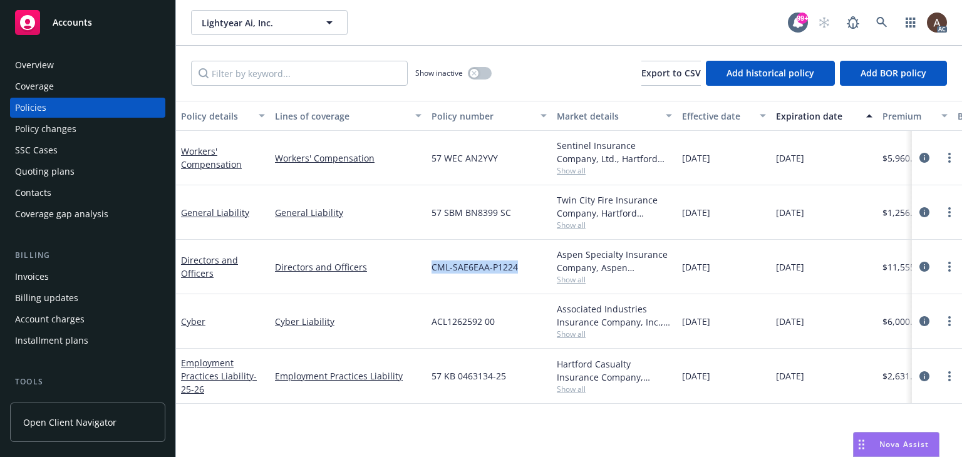
drag, startPoint x: 431, startPoint y: 267, endPoint x: 522, endPoint y: 268, distance: 90.8
click at [522, 268] on div "CML-SAE6EAA-P1224" at bounding box center [488, 267] width 125 height 54
copy span "CML-SAE6EAA-P1224"
drag, startPoint x: 929, startPoint y: 267, endPoint x: 654, endPoint y: 227, distance: 277.8
click at [929, 267] on icon "circleInformation" at bounding box center [924, 267] width 10 height 10
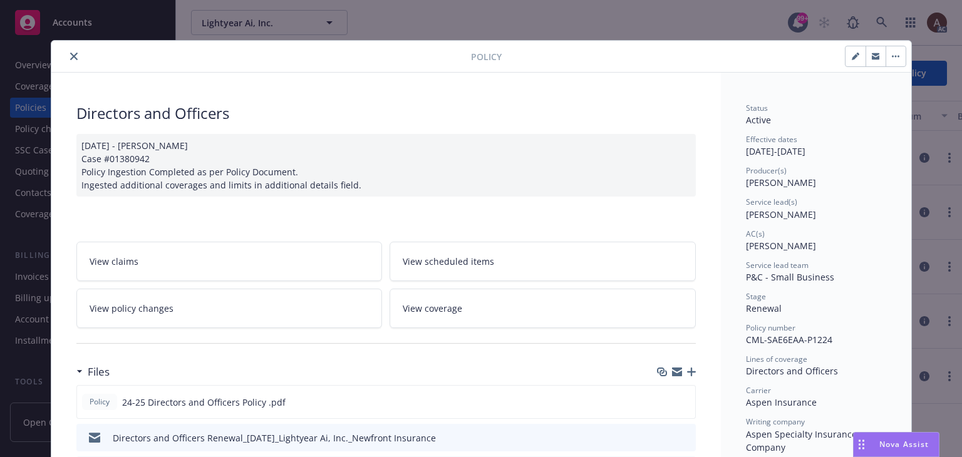
scroll to position [188, 0]
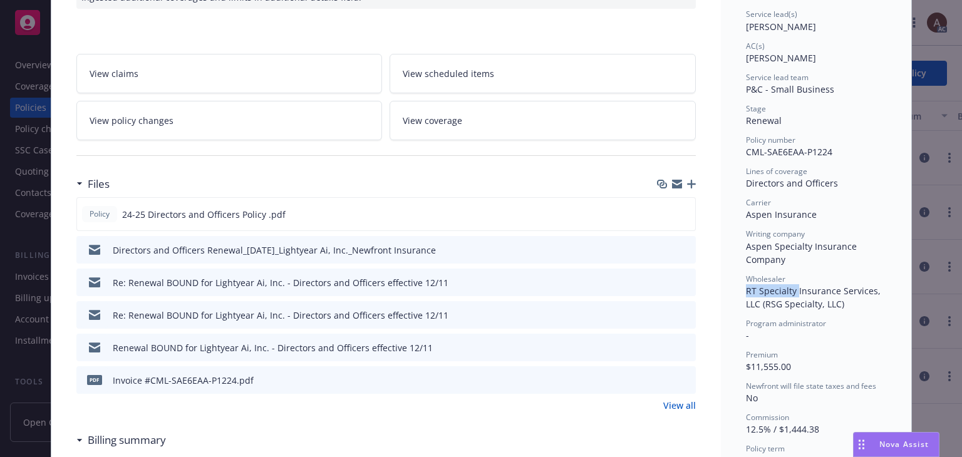
drag, startPoint x: 741, startPoint y: 293, endPoint x: 791, endPoint y: 289, distance: 50.3
click at [791, 289] on span "RT Specialty Insurance Services, LLC (RSG Specialty, LLC)" at bounding box center [814, 297] width 137 height 25
copy span "RT Specialty"
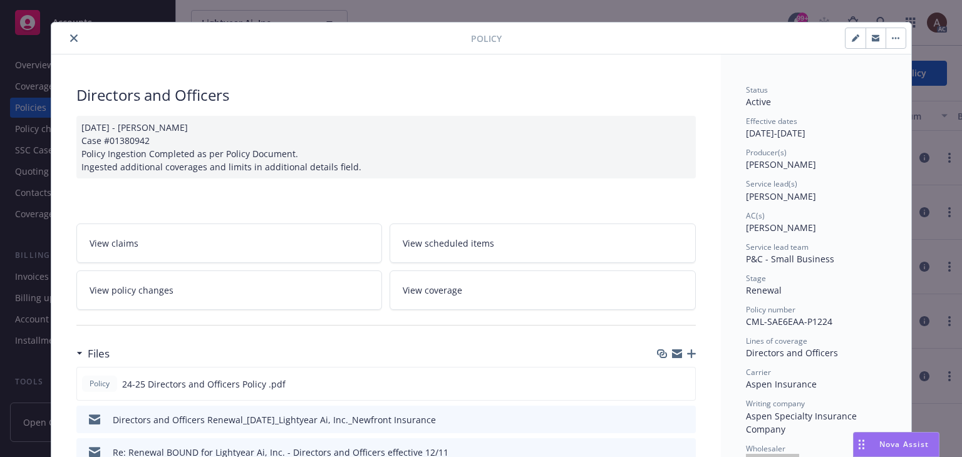
scroll to position [0, 0]
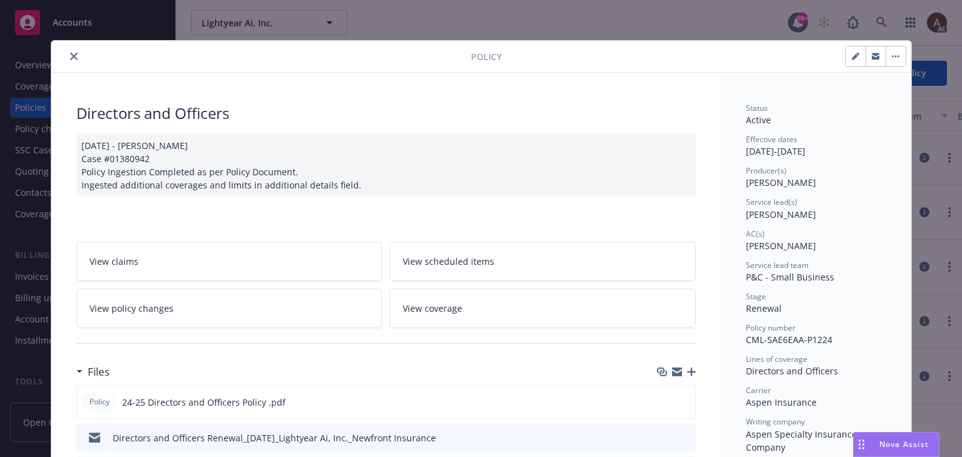
click at [70, 53] on icon "close" at bounding box center [74, 57] width 8 height 8
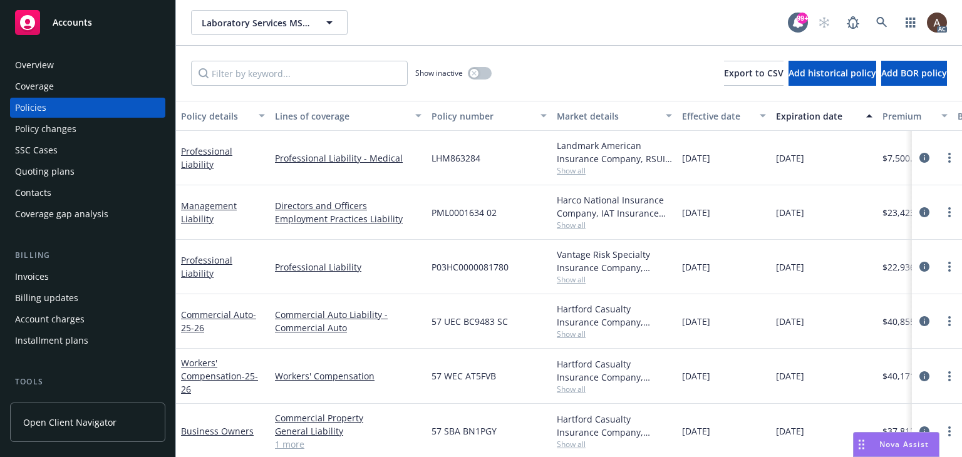
click at [96, 131] on div "Policy changes" at bounding box center [87, 129] width 145 height 20
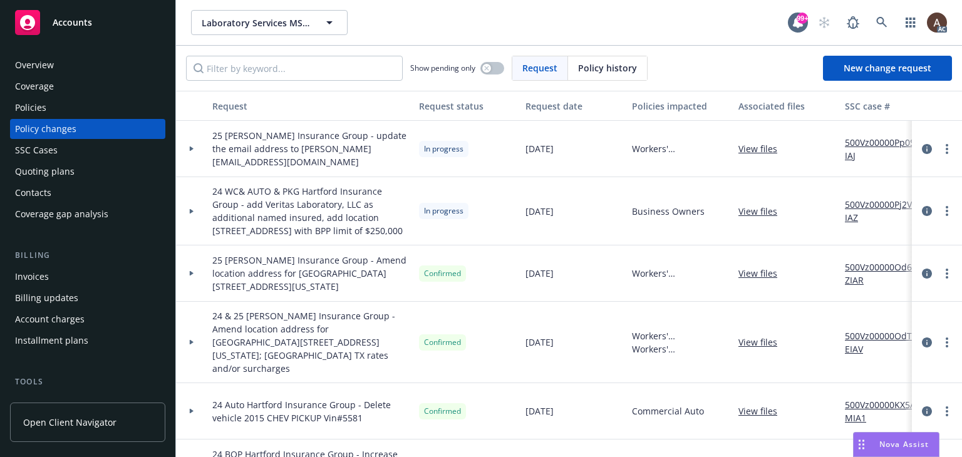
click at [188, 147] on div at bounding box center [191, 149] width 21 height 4
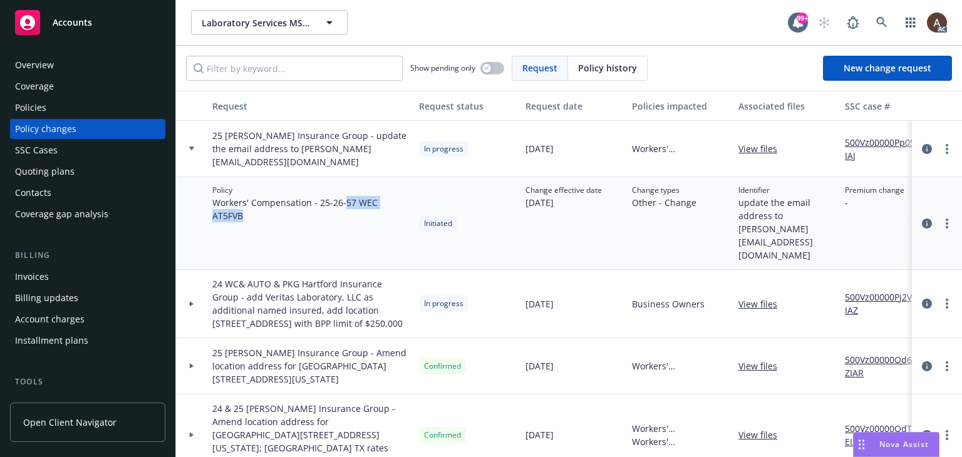
drag, startPoint x: 349, startPoint y: 204, endPoint x: 271, endPoint y: 216, distance: 78.6
click at [271, 216] on span "Workers' Compensation - 25-26 - 57 WEC AT5FVB" at bounding box center [310, 209] width 197 height 26
copy span "57 WEC AT5FVB"
click at [45, 104] on div "Policies" at bounding box center [30, 108] width 31 height 20
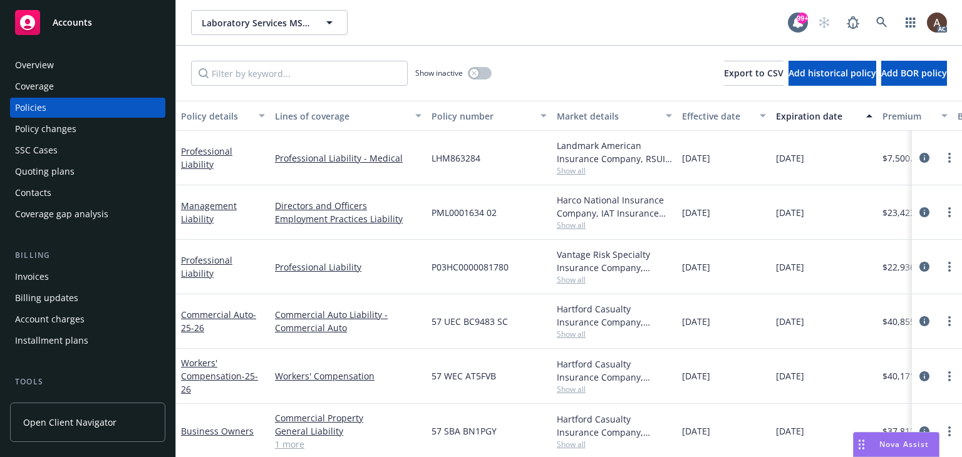
scroll to position [11, 0]
click at [919, 369] on icon "circleInformation" at bounding box center [924, 374] width 10 height 10
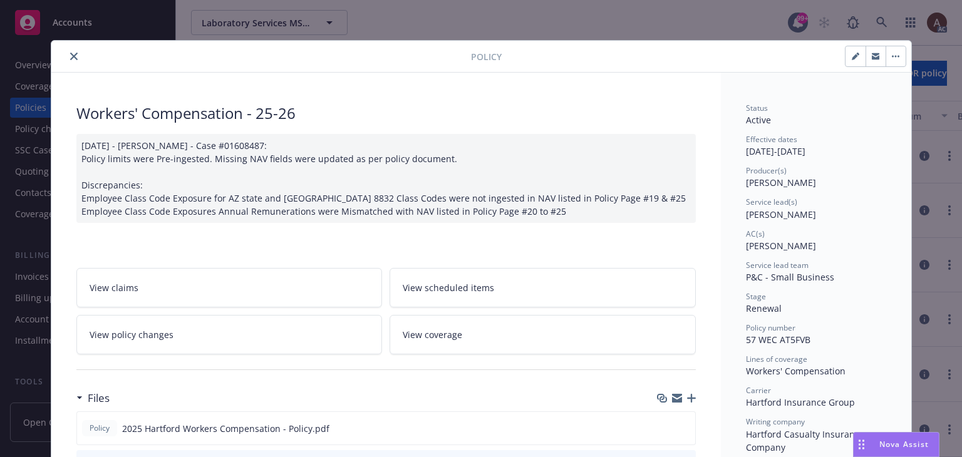
click at [214, 333] on link "View policy changes" at bounding box center [229, 334] width 306 height 39
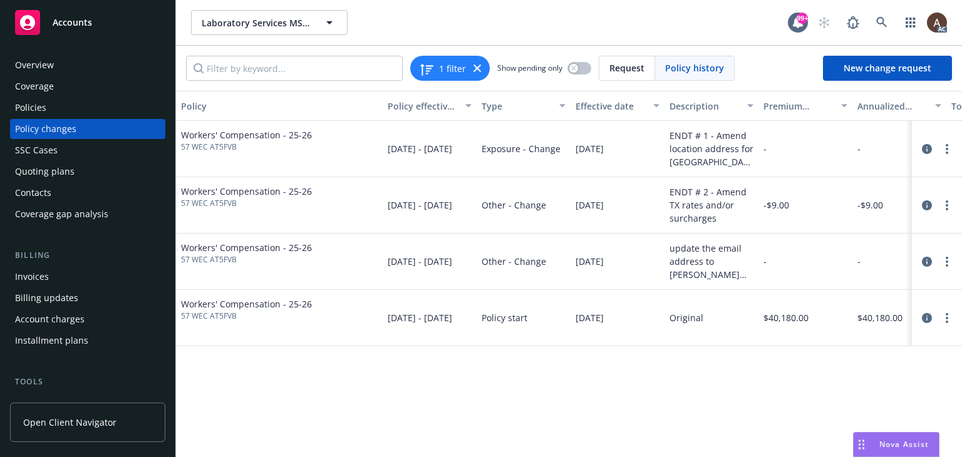
click at [90, 102] on div "Policies" at bounding box center [87, 108] width 145 height 20
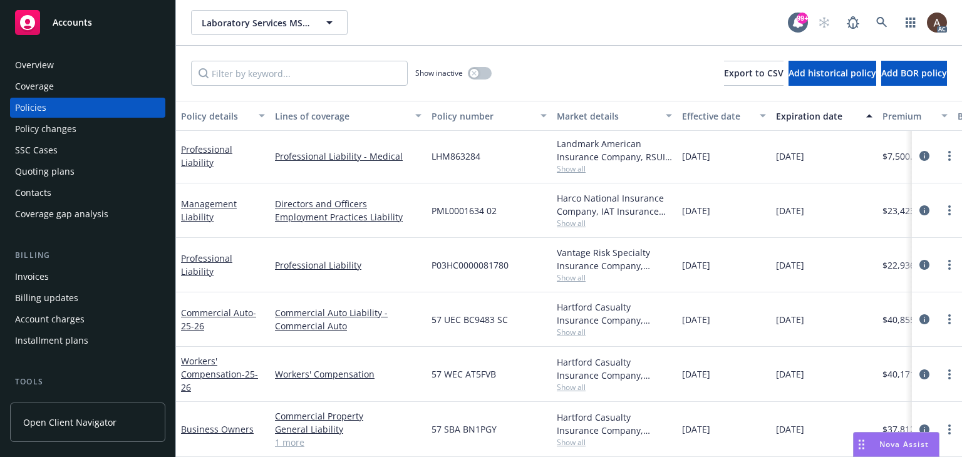
scroll to position [11, 432]
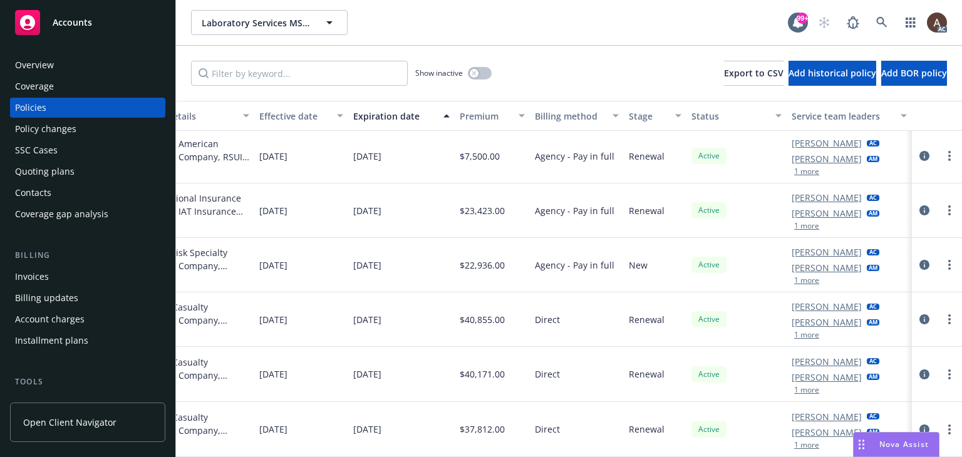
click at [85, 128] on div "Policy changes" at bounding box center [87, 129] width 145 height 20
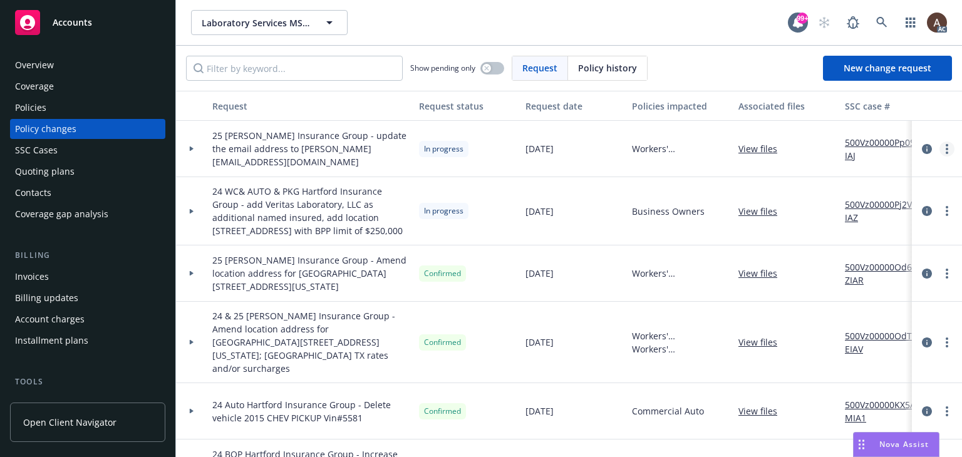
click at [946, 152] on circle "more" at bounding box center [947, 153] width 3 height 3
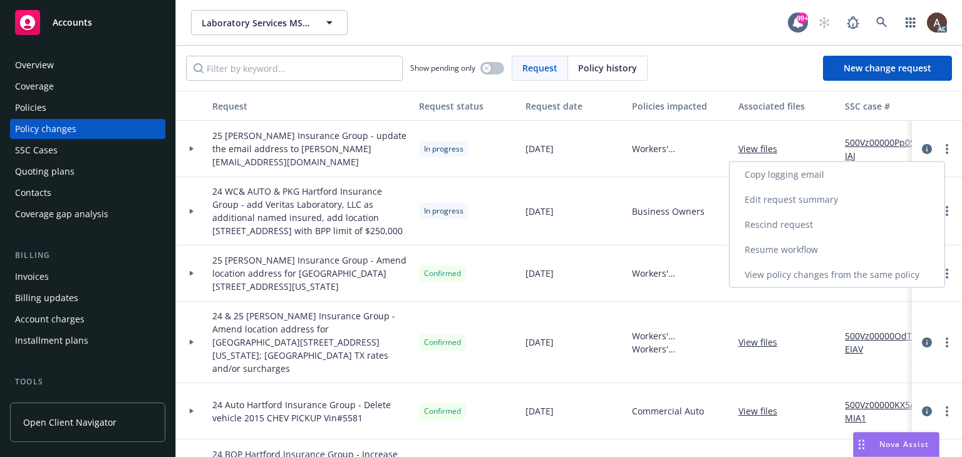
click at [827, 175] on link "Copy logging email" at bounding box center [836, 174] width 215 height 25
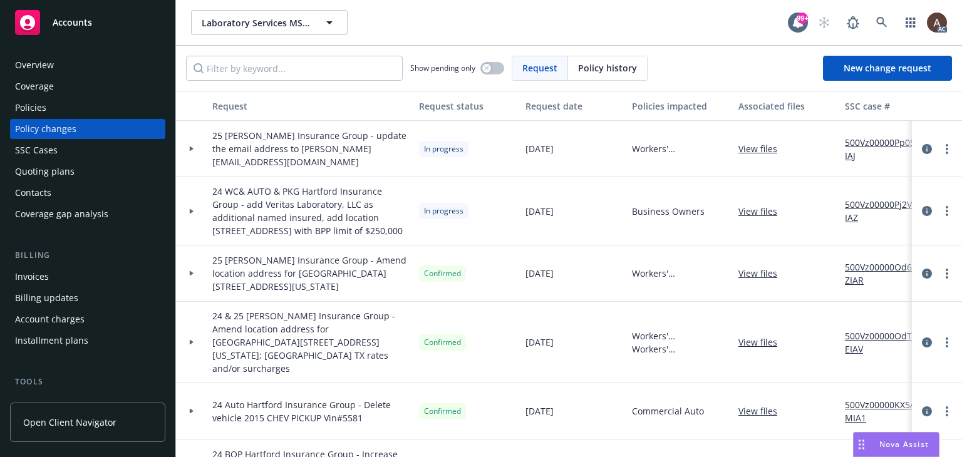
click at [78, 101] on div "Policies" at bounding box center [87, 108] width 145 height 20
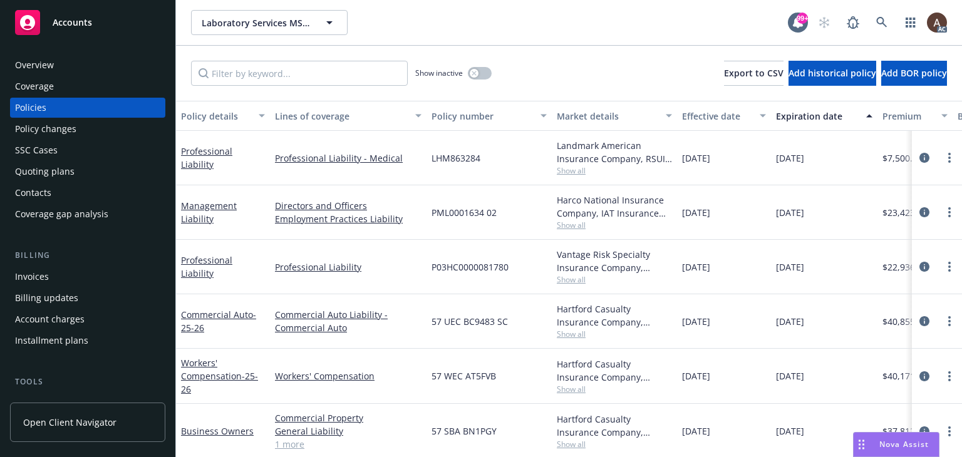
scroll to position [0, 432]
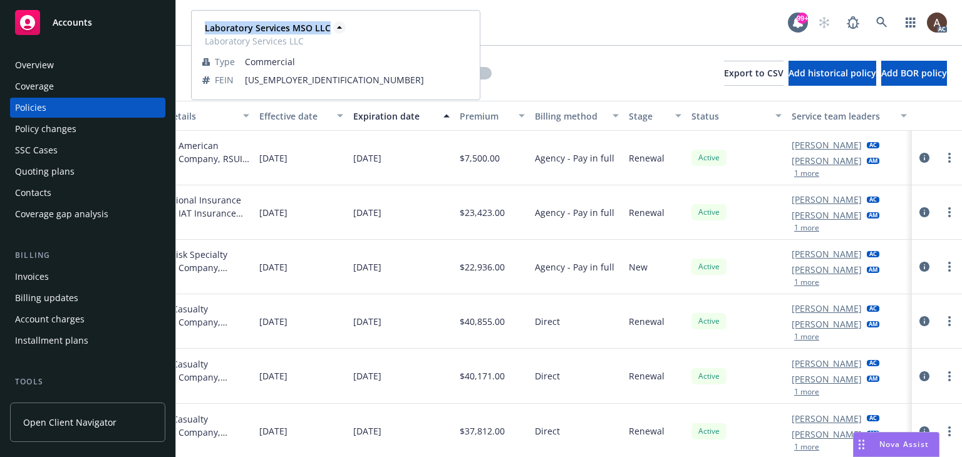
drag, startPoint x: 202, startPoint y: 30, endPoint x: 326, endPoint y: 29, distance: 124.6
click at [326, 29] on div "Laboratory Services MSO LLC Laboratory Services LLC" at bounding box center [266, 34] width 128 height 26
copy strong "Laboratory Services MSO LLC"
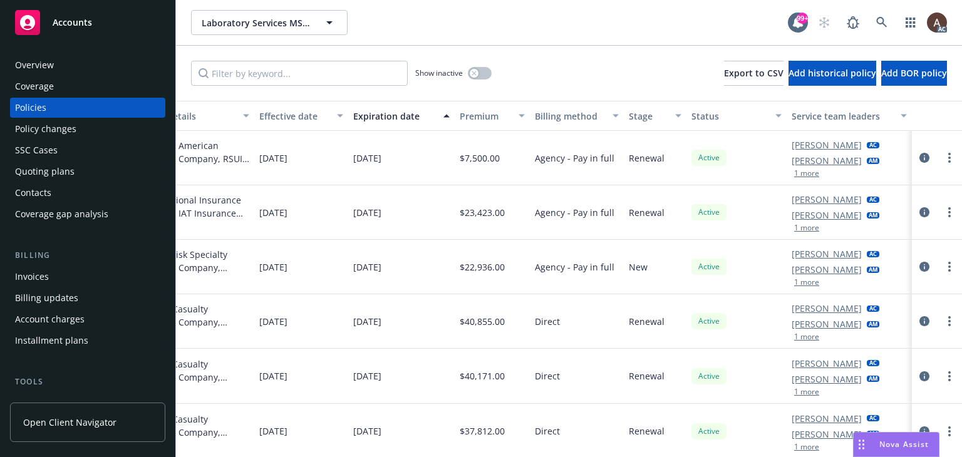
scroll to position [0, 0]
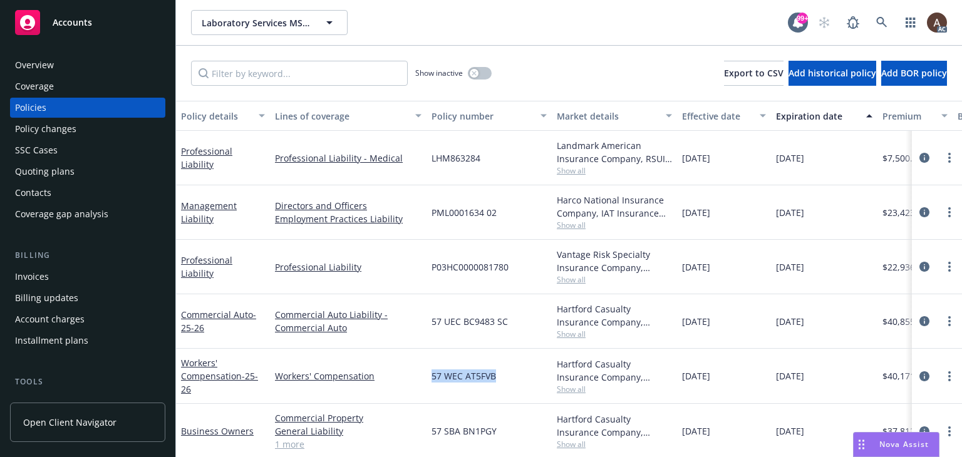
drag, startPoint x: 430, startPoint y: 376, endPoint x: 510, endPoint y: 376, distance: 80.2
click at [510, 376] on div "57 WEC AT5FVB" at bounding box center [488, 376] width 125 height 55
copy span "57 WEC AT5FVB"
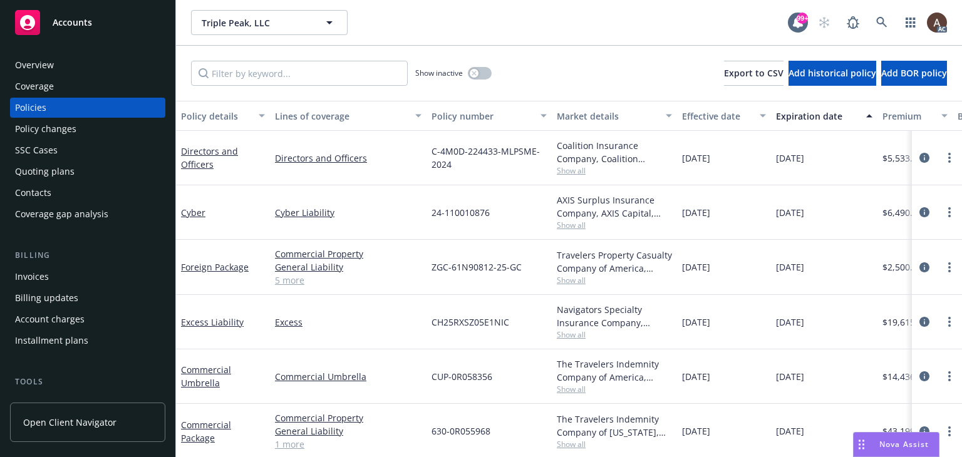
click at [68, 133] on div "Policy changes" at bounding box center [45, 129] width 61 height 20
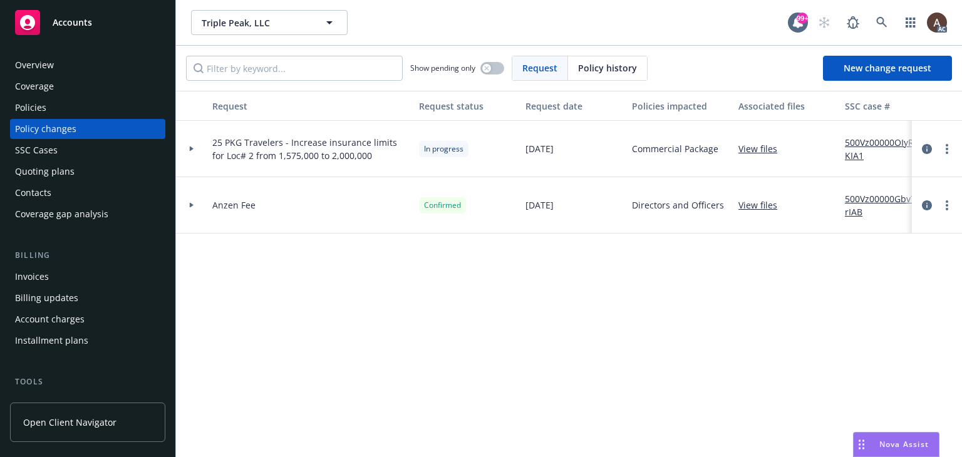
click at [191, 147] on icon at bounding box center [192, 149] width 4 height 5
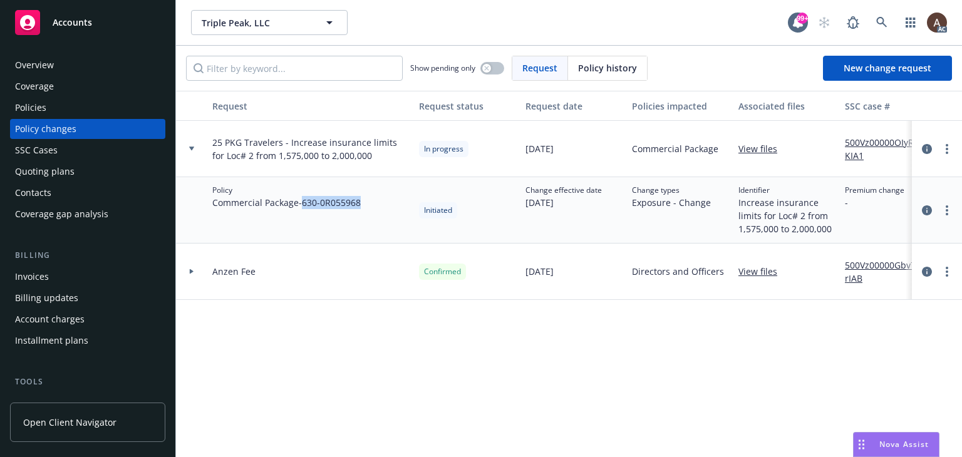
drag, startPoint x: 304, startPoint y: 203, endPoint x: 381, endPoint y: 212, distance: 77.0
click at [381, 212] on div "Policy Commercial Package - 630-0R055968" at bounding box center [310, 210] width 207 height 66
copy span "630-0R055968"
click at [335, 384] on div "Request Request status Request date Policies impacted Associated files SSC case…" at bounding box center [569, 274] width 786 height 366
click at [83, 106] on div "Policies" at bounding box center [87, 108] width 145 height 20
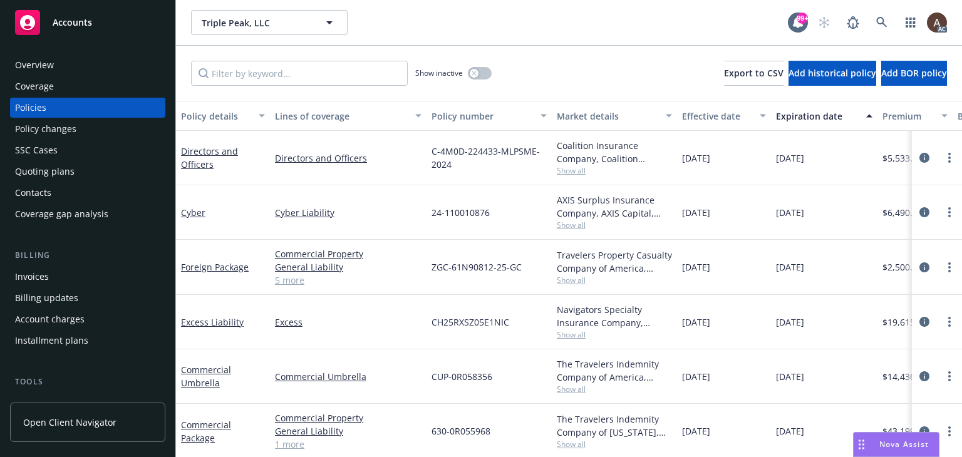
scroll to position [115, 0]
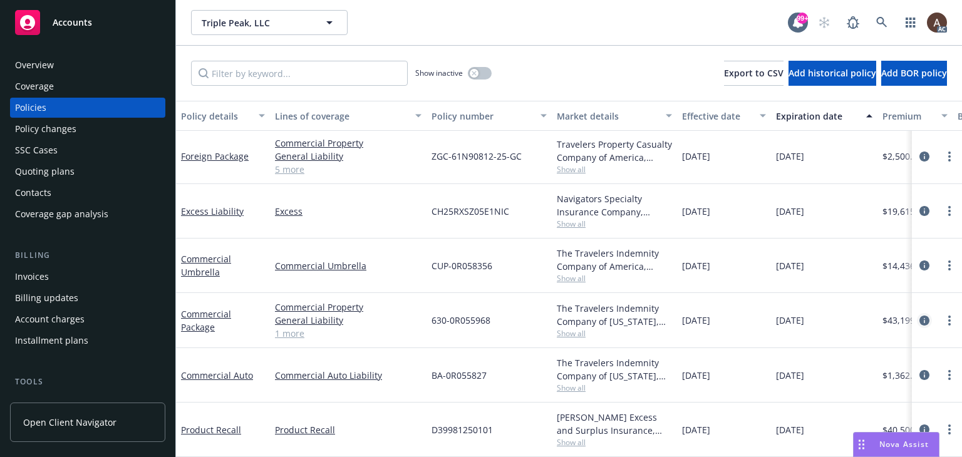
click at [919, 316] on icon "circleInformation" at bounding box center [924, 321] width 10 height 10
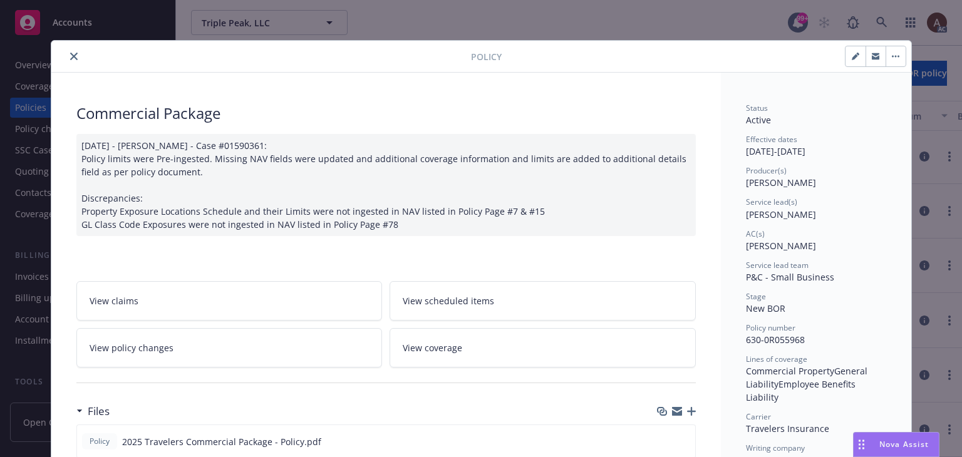
click at [66, 52] on button "close" at bounding box center [73, 56] width 15 height 15
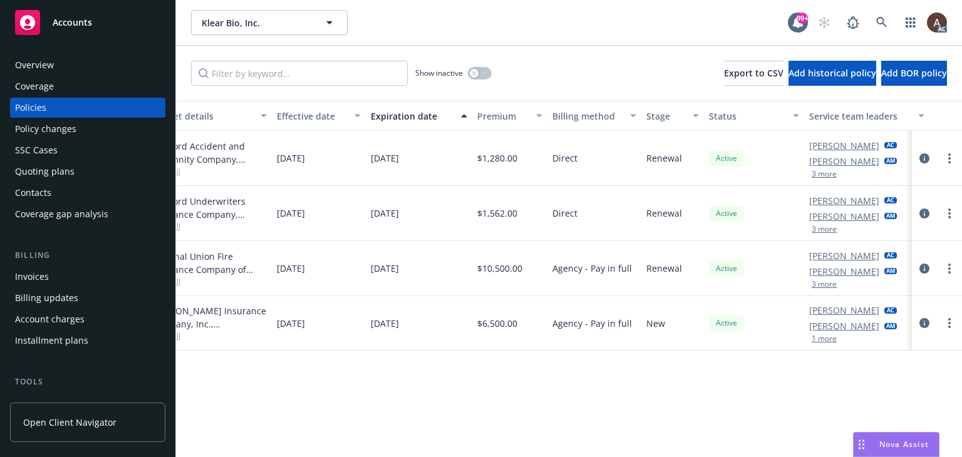
scroll to position [0, 423]
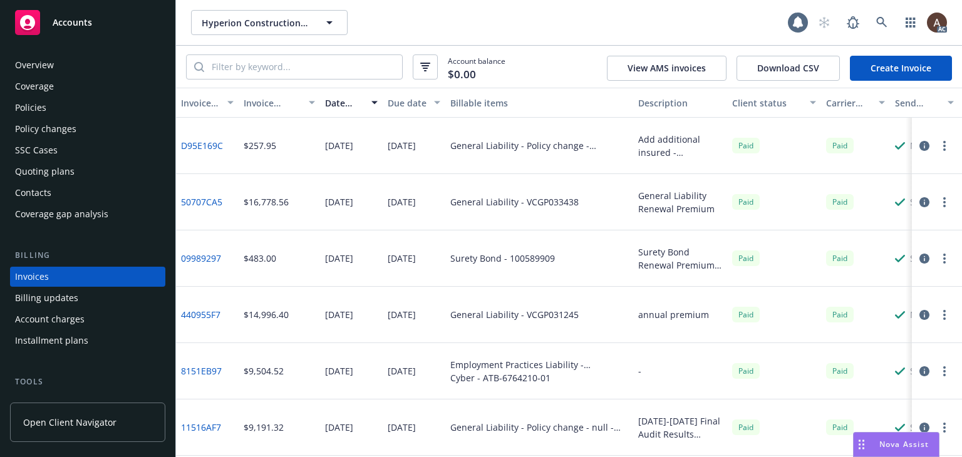
scroll to position [28, 0]
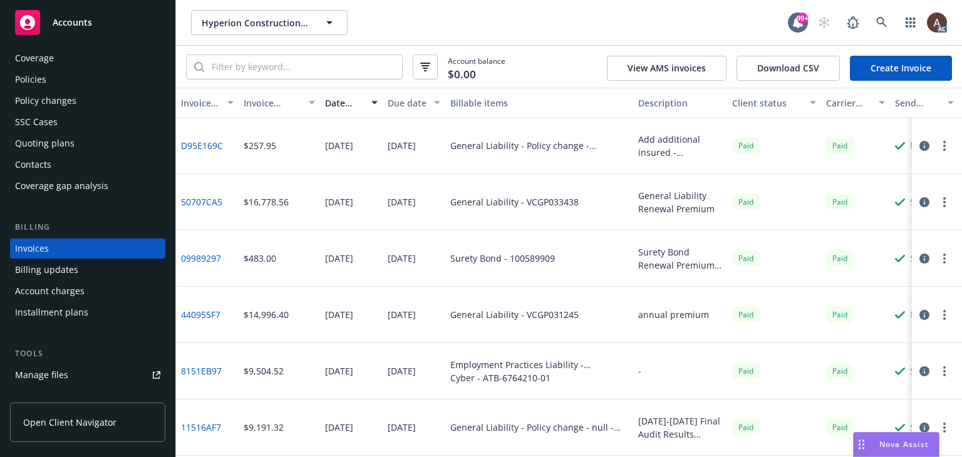
click at [896, 71] on link "Create Invoice" at bounding box center [901, 68] width 102 height 25
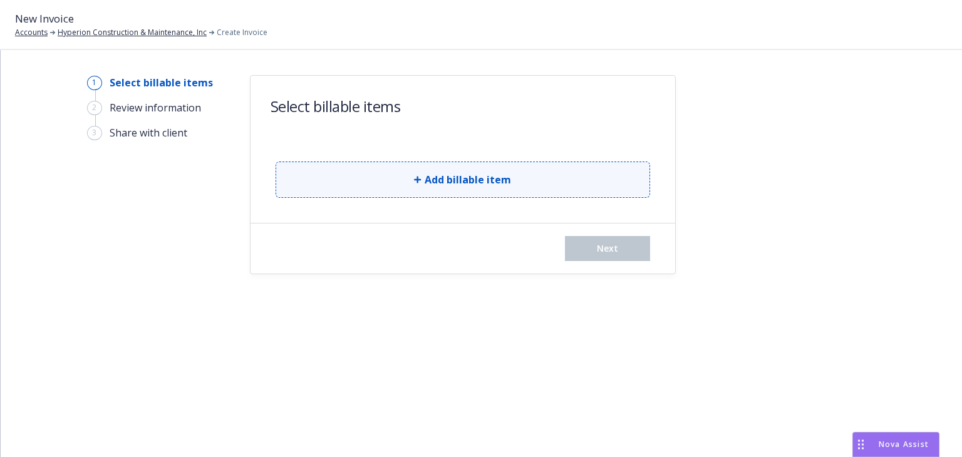
click at [425, 183] on span "Add billable item" at bounding box center [468, 179] width 86 height 15
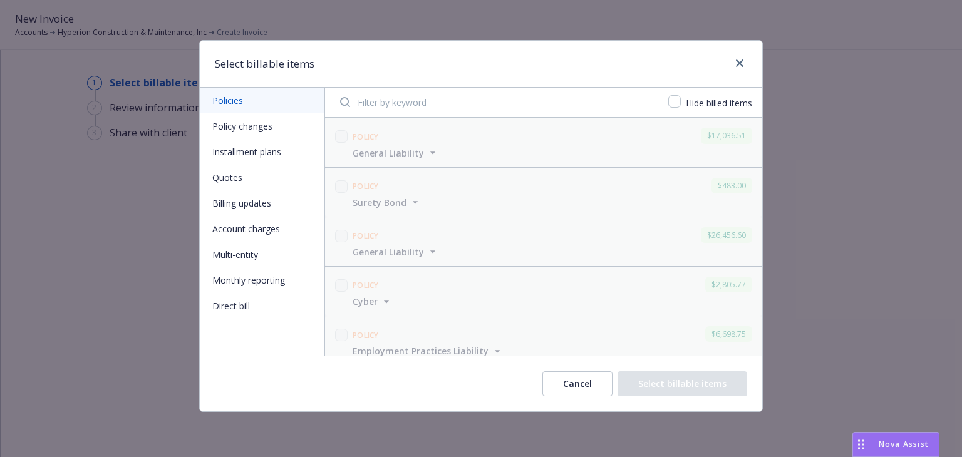
click at [240, 131] on button "Policy changes" at bounding box center [262, 126] width 125 height 26
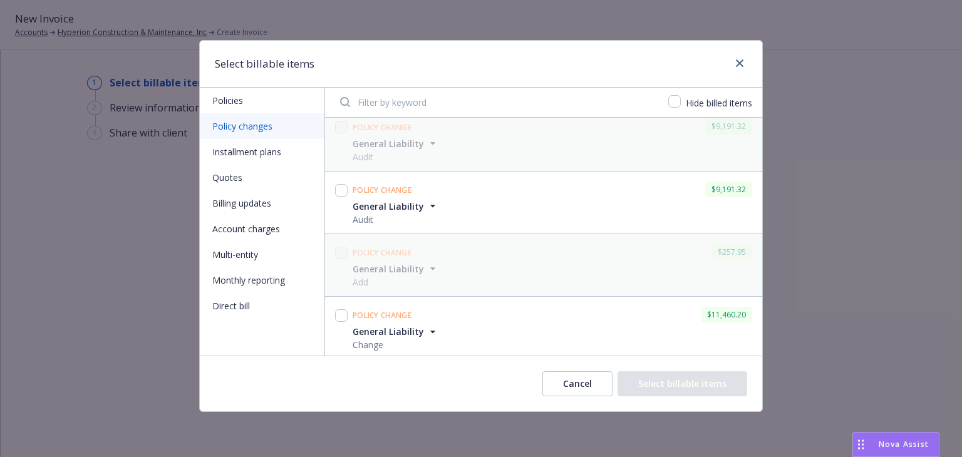
scroll to position [12, 0]
click at [551, 329] on div "General Liability Change" at bounding box center [552, 335] width 405 height 26
click at [341, 312] on input "checkbox" at bounding box center [341, 313] width 13 height 13
checkbox input "true"
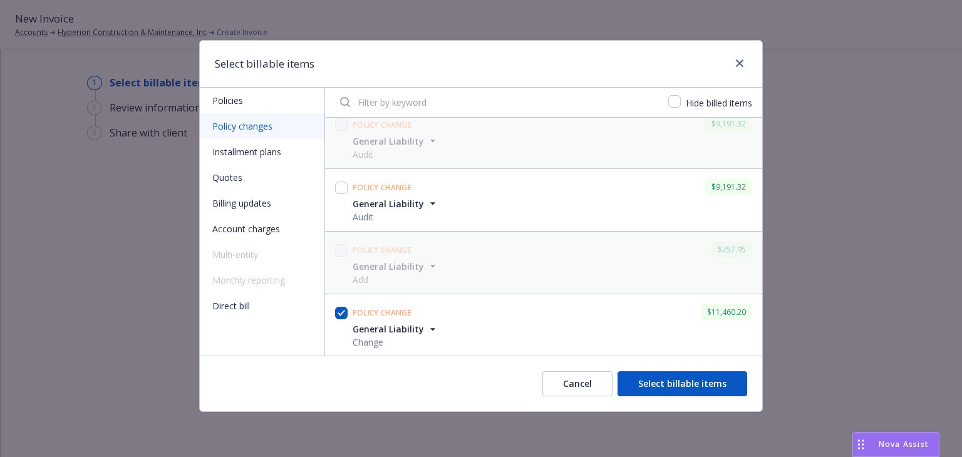
click at [687, 387] on button "Select billable items" at bounding box center [682, 383] width 130 height 25
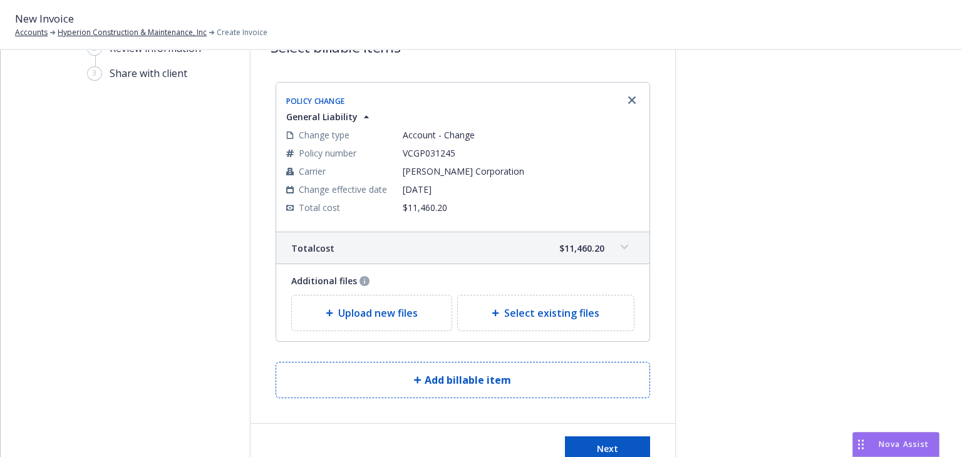
scroll to position [101, 0]
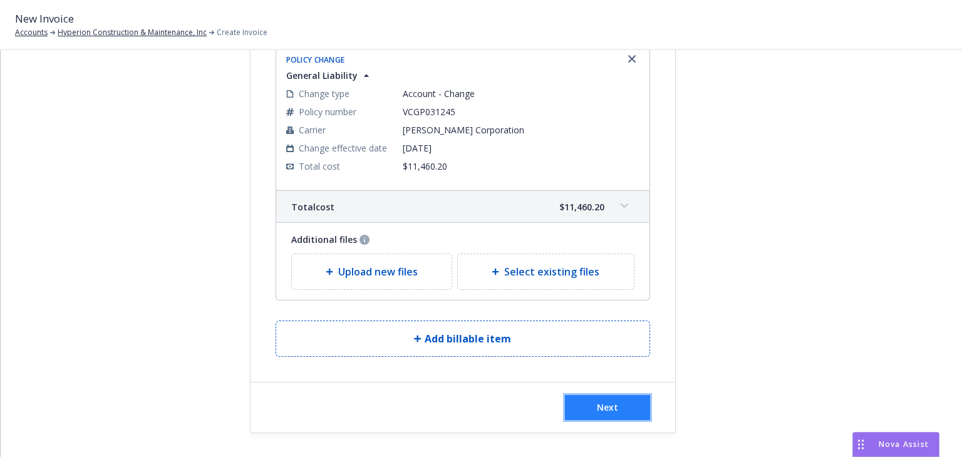
click at [626, 400] on button "Next" at bounding box center [607, 407] width 85 height 25
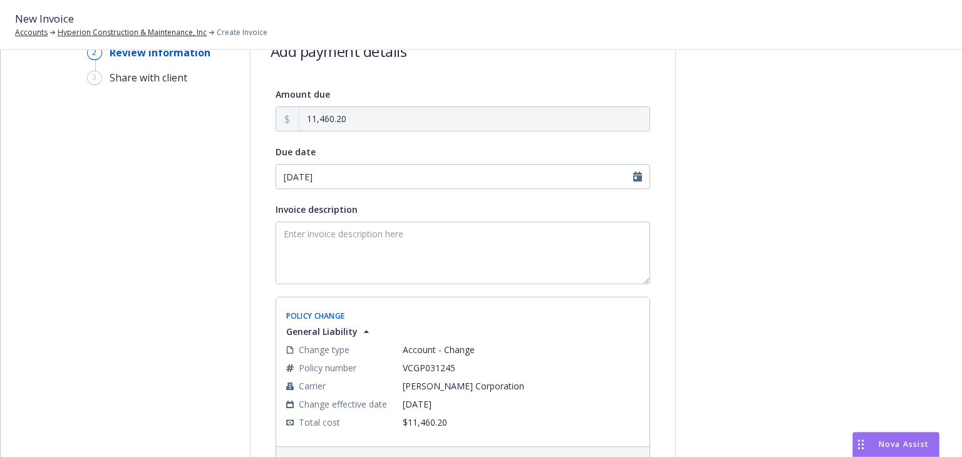
scroll to position [0, 0]
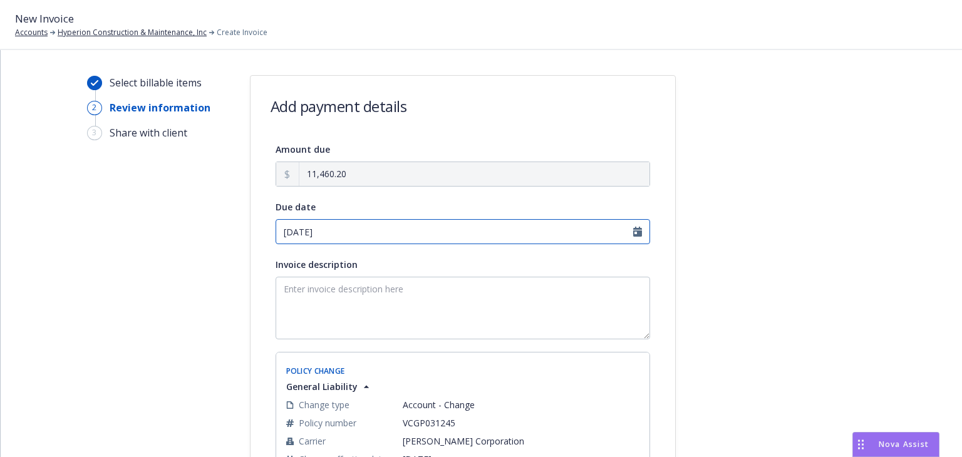
click at [634, 231] on input "08/25/2025" at bounding box center [463, 231] width 374 height 25
select select "August"
select select "2025"
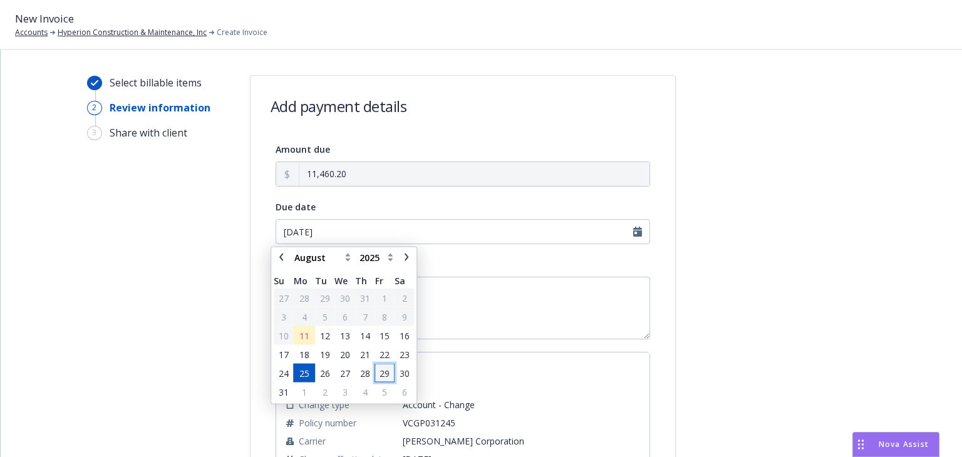
click at [387, 369] on span "29" at bounding box center [384, 372] width 10 height 13
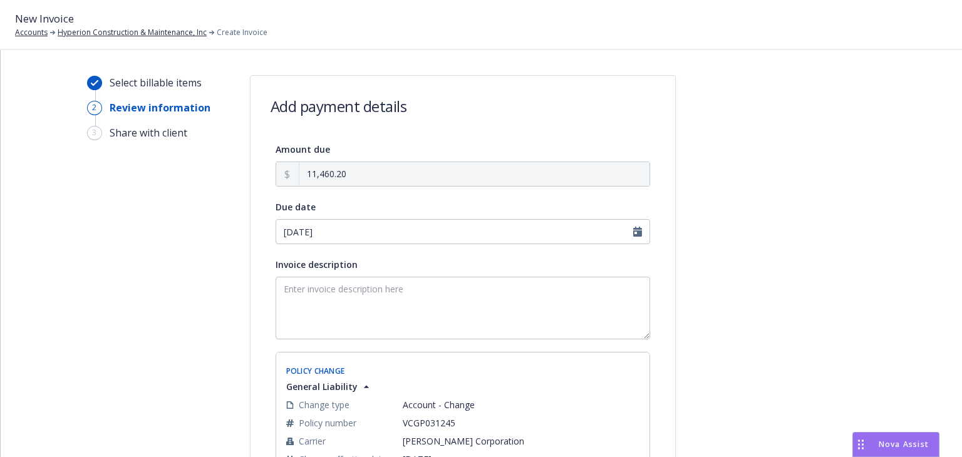
type input "08/29/2025"
click at [343, 307] on textarea "Invoice description" at bounding box center [463, 308] width 374 height 63
paste textarea "Year-Year Final Audit Results Additional Premium $Amount"
click at [354, 319] on textarea "Year-Year Final Audit Results Additional Premium $Amount" at bounding box center [463, 308] width 374 height 63
drag, startPoint x: 318, startPoint y: 291, endPoint x: -23, endPoint y: 284, distance: 341.3
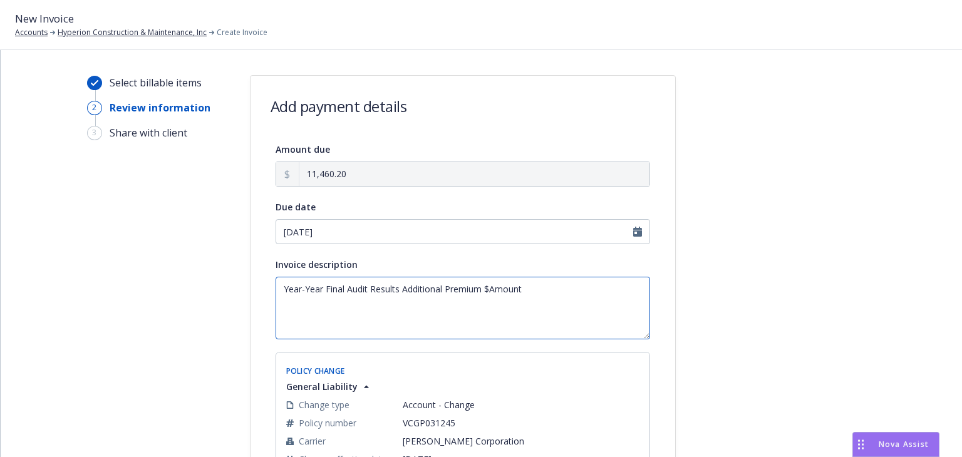
click at [0, 284] on html "New Invoice Accounts Hyperion Construction & Maintenance, Inc Create Invoice Se…" at bounding box center [481, 228] width 962 height 457
drag, startPoint x: 490, startPoint y: 286, endPoint x: 557, endPoint y: 294, distance: 66.8
click at [556, 292] on textarea "2024-2025 Final Audit Results Additional Premium $Amount" at bounding box center [463, 308] width 374 height 63
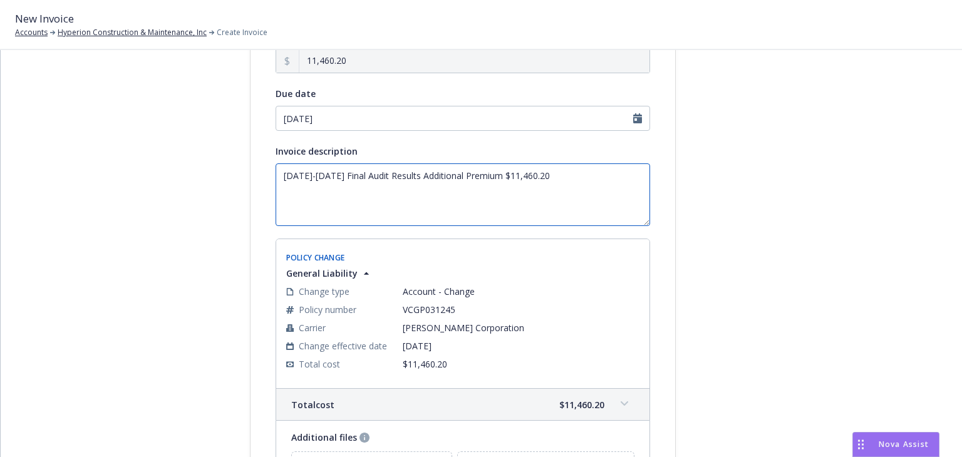
scroll to position [250, 0]
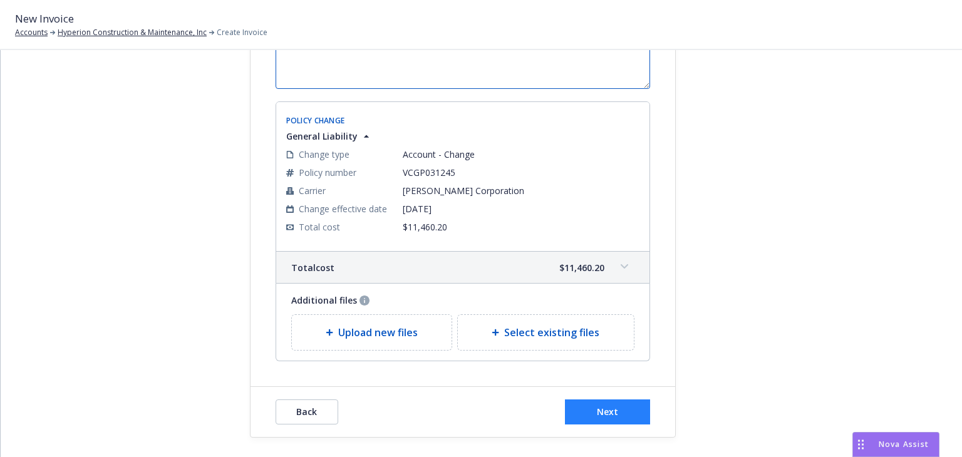
type textarea "[DATE]-[DATE] Final Audit Results Additional Premium $11,460.20"
click at [606, 414] on span "Next" at bounding box center [607, 412] width 21 height 12
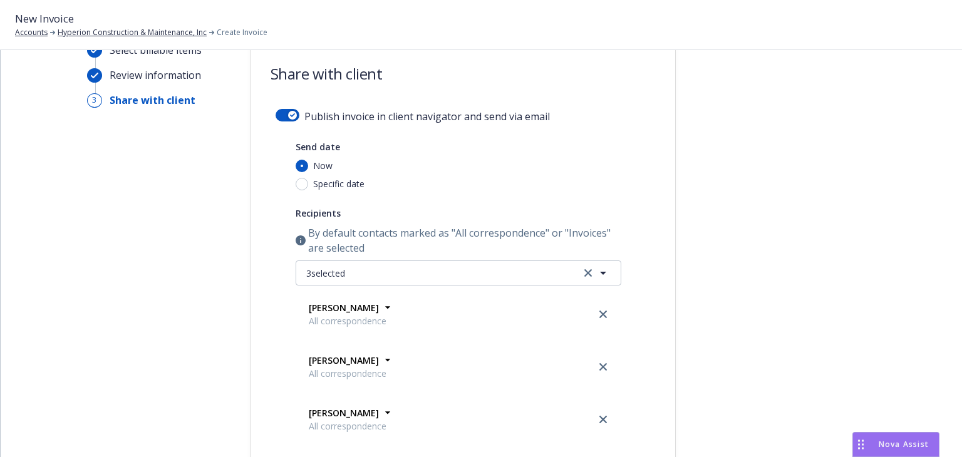
scroll to position [0, 0]
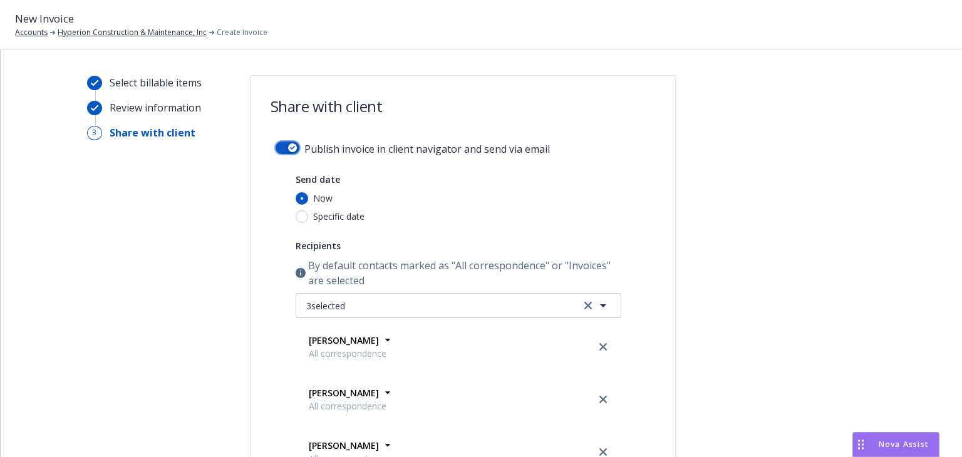
click at [290, 148] on icon "button" at bounding box center [292, 148] width 5 height 4
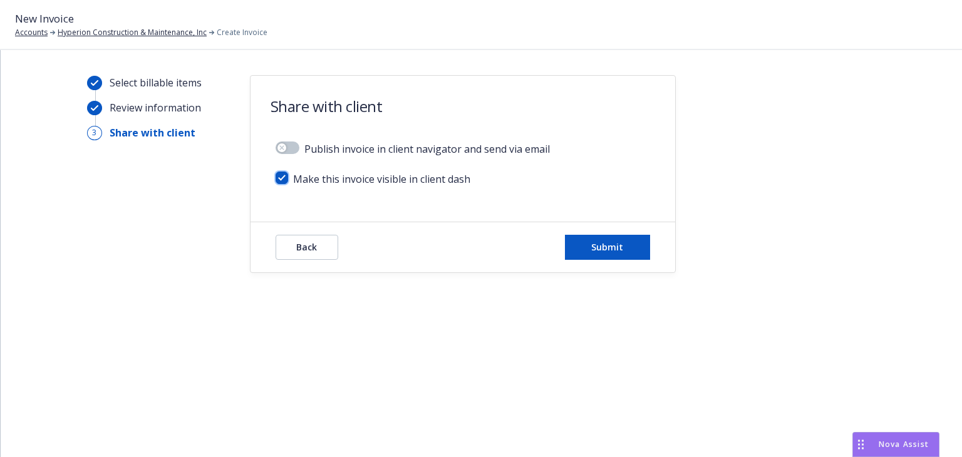
click at [284, 173] on input "checkbox" at bounding box center [282, 178] width 13 height 13
checkbox input "false"
click at [584, 249] on button "Submit" at bounding box center [607, 247] width 85 height 25
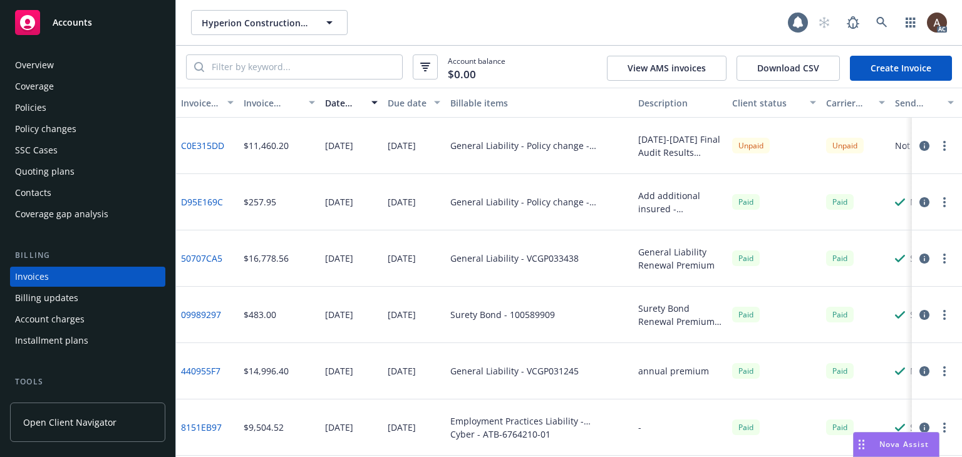
scroll to position [28, 0]
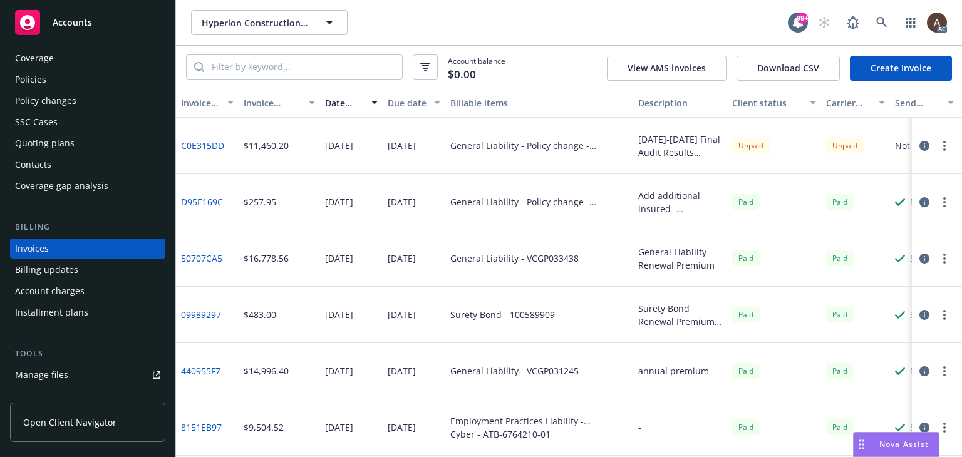
click at [919, 143] on icon "button" at bounding box center [924, 146] width 10 height 10
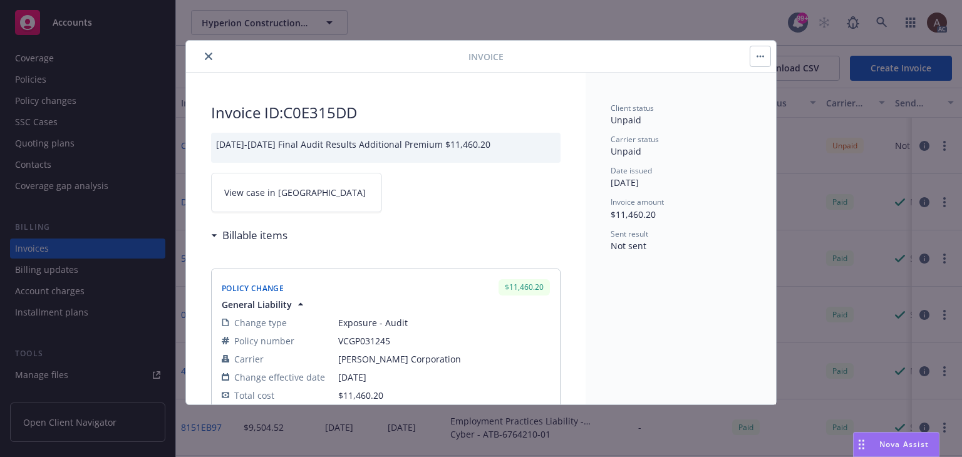
click at [261, 204] on link "View case in [GEOGRAPHIC_DATA]" at bounding box center [296, 192] width 171 height 39
click at [205, 55] on icon "close" at bounding box center [209, 57] width 8 height 8
